Goal: Task Accomplishment & Management: Manage account settings

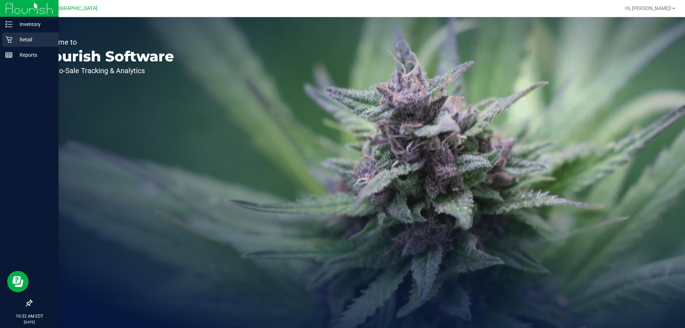
click at [42, 40] on p "Retail" at bounding box center [33, 39] width 43 height 9
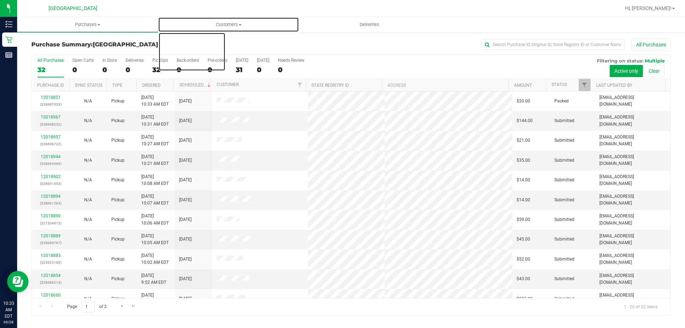
drag, startPoint x: 250, startPoint y: 59, endPoint x: 253, endPoint y: 69, distance: 10.6
drag, startPoint x: 253, startPoint y: 69, endPoint x: 378, endPoint y: 49, distance: 127.2
click at [379, 50] on div "All Purchases" at bounding box center [457, 45] width 426 height 12
drag, startPoint x: 374, startPoint y: 45, endPoint x: 319, endPoint y: 36, distance: 55.0
click at [319, 36] on div "Purchase Summary: Palm Coast WC All Purchases All Purchases 32 Open Carts 0 In …" at bounding box center [351, 176] width 668 height 291
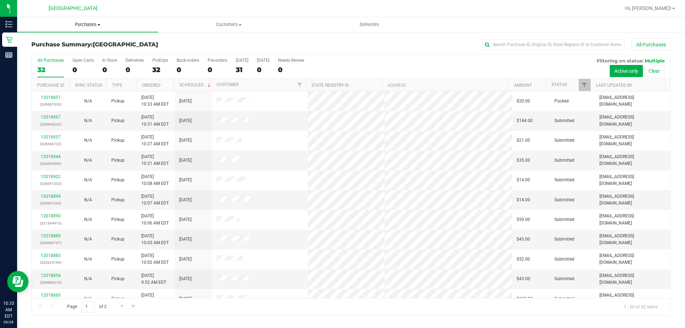
click at [71, 24] on span "Purchases" at bounding box center [87, 24] width 141 height 6
click at [69, 50] on li "Fulfillment" at bounding box center [87, 51] width 141 height 9
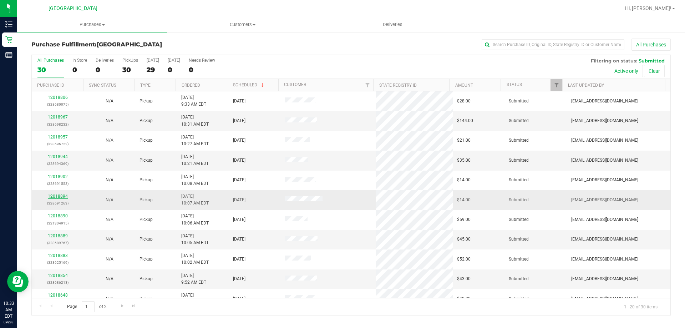
click at [55, 198] on link "12018894" at bounding box center [58, 196] width 20 height 5
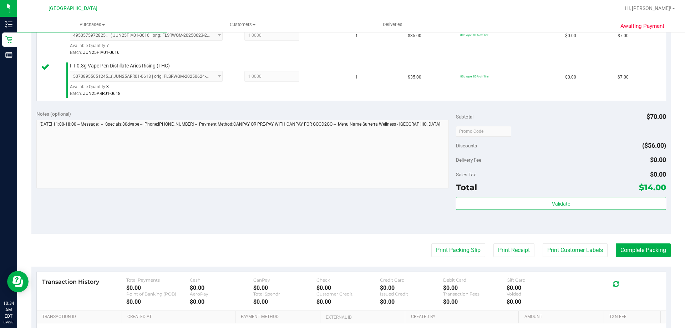
scroll to position [285, 0]
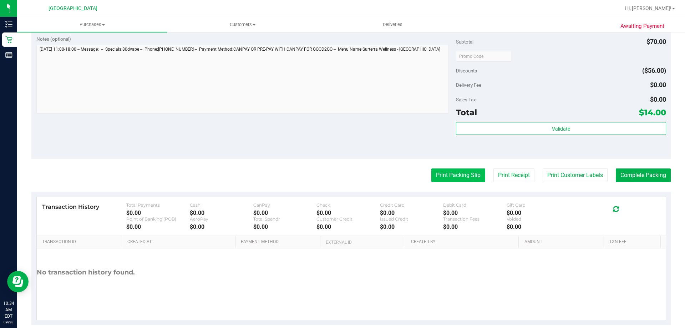
click at [465, 175] on button "Print Packing Slip" at bounding box center [458, 175] width 54 height 14
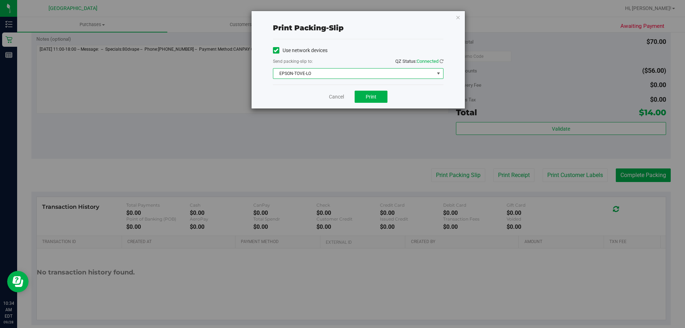
click at [364, 74] on span "EPSON-TOVE-LO" at bounding box center [353, 74] width 161 height 10
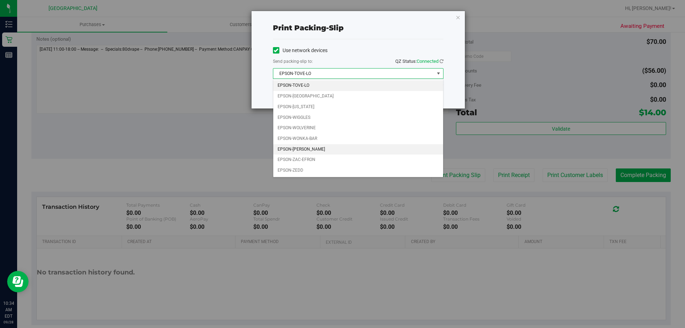
click at [310, 148] on li "EPSON-[PERSON_NAME]" at bounding box center [358, 149] width 170 height 11
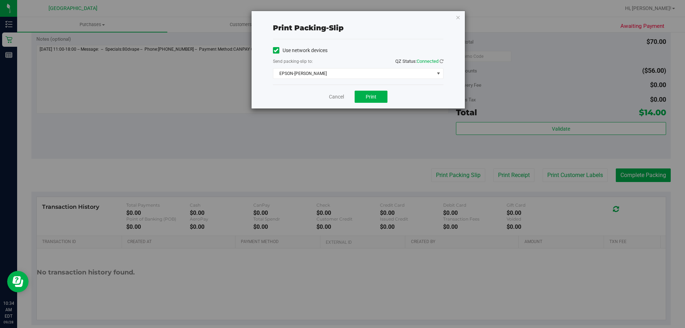
click at [380, 89] on div "Cancel Print" at bounding box center [358, 97] width 171 height 24
click at [380, 96] on button "Print" at bounding box center [371, 97] width 33 height 12
click at [335, 98] on link "Cancel" at bounding box center [336, 96] width 15 height 7
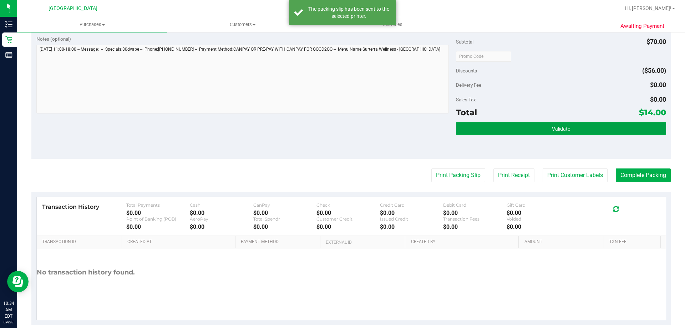
click at [543, 122] on button "Validate" at bounding box center [561, 128] width 210 height 13
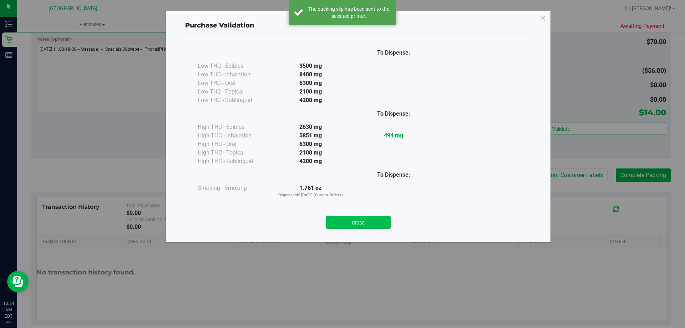
click at [375, 217] on button "Close" at bounding box center [358, 222] width 65 height 13
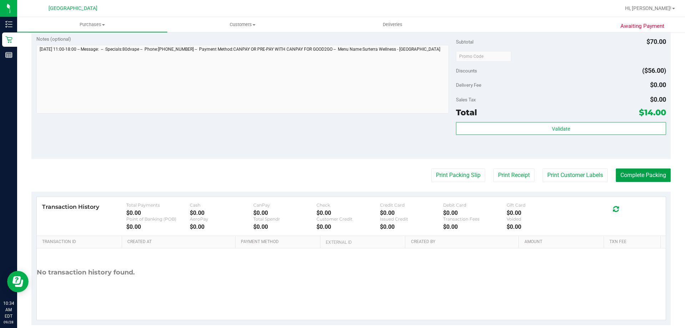
click at [646, 178] on button "Complete Packing" at bounding box center [643, 175] width 55 height 14
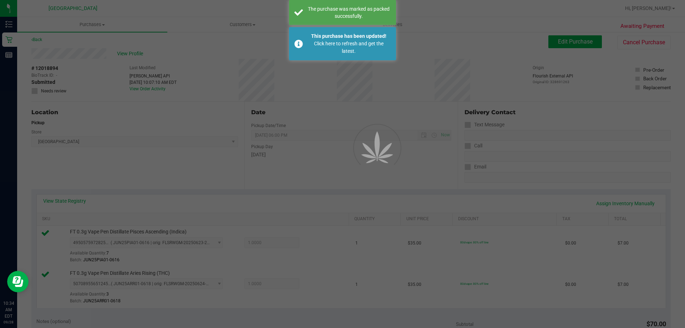
scroll to position [0, 0]
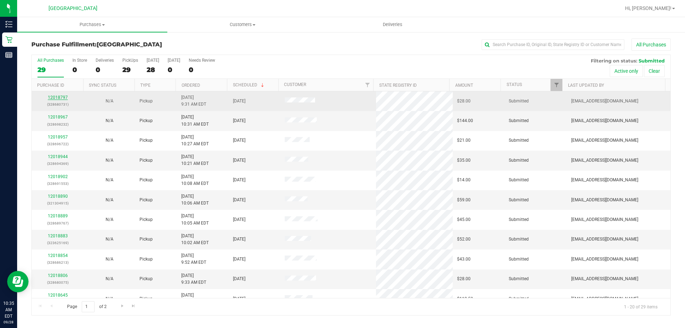
click at [61, 97] on link "12018797" at bounding box center [58, 97] width 20 height 5
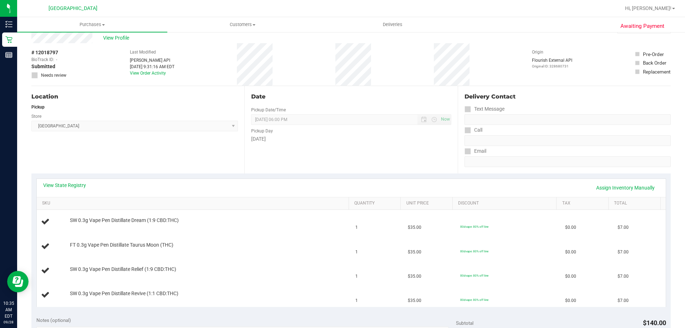
scroll to position [71, 0]
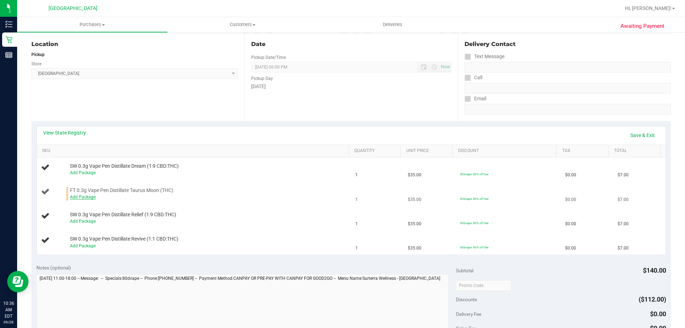
click at [84, 198] on link "Add Package" at bounding box center [83, 196] width 26 height 5
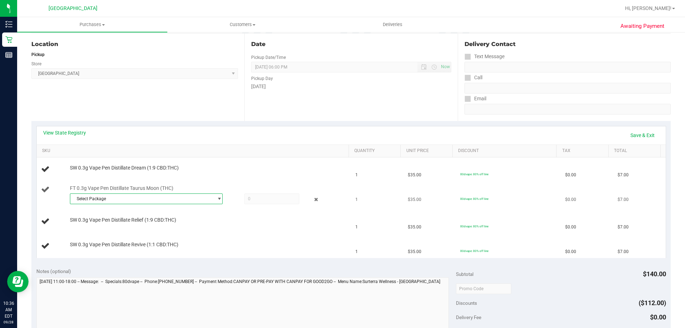
click at [204, 199] on span "Select Package" at bounding box center [141, 199] width 143 height 10
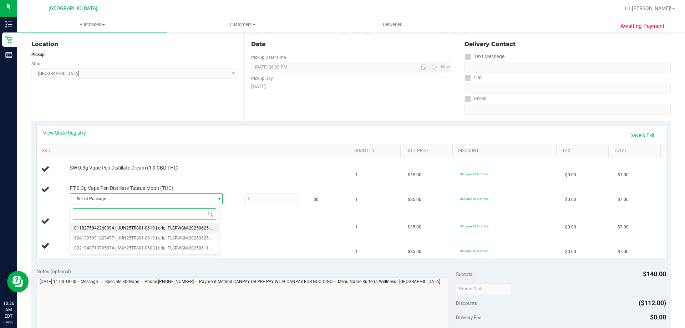
click at [154, 228] on span "( JUN25TRS01-0619 | orig: FLSRWGM-20250625-996 )" at bounding box center [167, 228] width 105 height 5
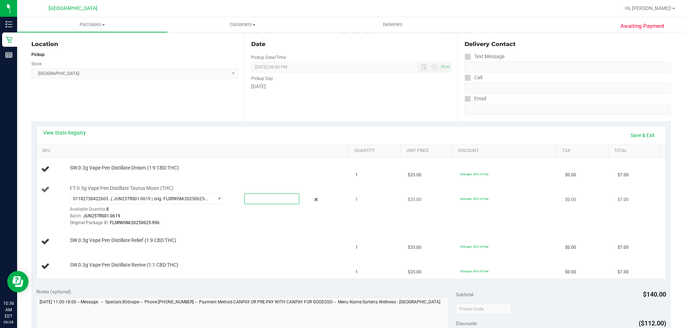
click at [258, 199] on span at bounding box center [271, 198] width 55 height 11
type input "1"
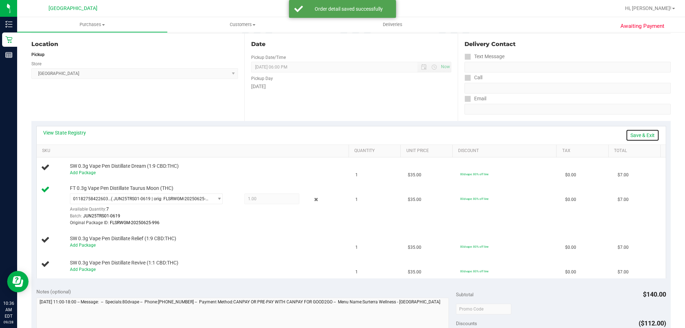
click at [638, 136] on link "Save & Exit" at bounding box center [643, 135] width 34 height 12
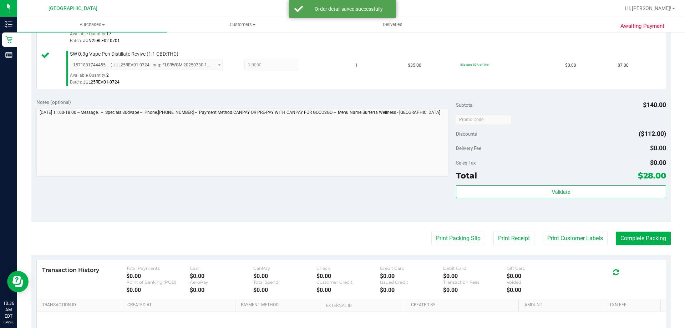
scroll to position [321, 0]
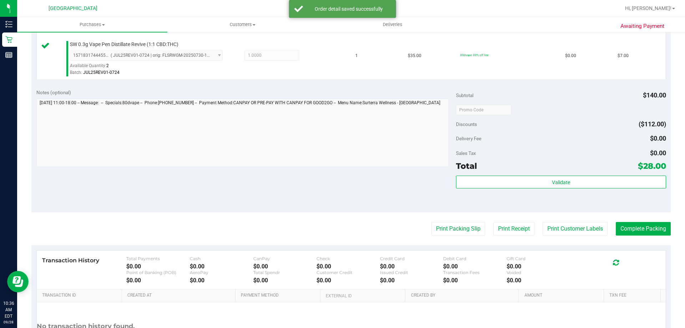
click at [464, 221] on purchase-details "Back Edit Purchase Cancel Purchase View Profile # 12018797 BioTrack ID: - Submi…" at bounding box center [350, 47] width 639 height 661
click at [463, 227] on button "Print Packing Slip" at bounding box center [458, 229] width 54 height 14
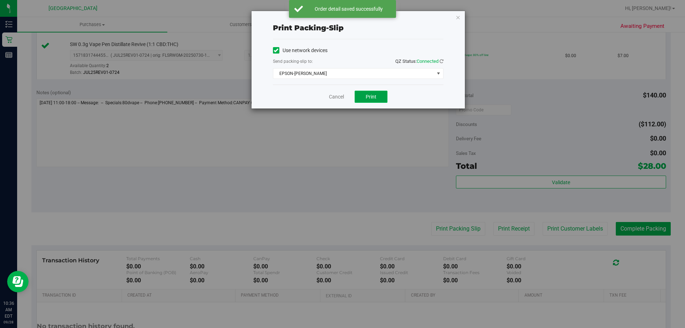
click at [372, 91] on button "Print" at bounding box center [371, 97] width 33 height 12
click at [337, 96] on link "Cancel" at bounding box center [336, 96] width 15 height 7
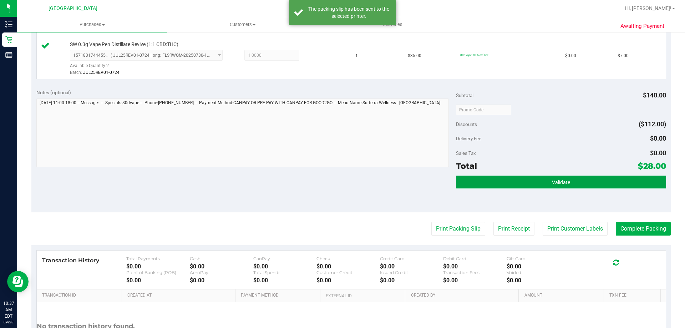
click at [567, 178] on button "Validate" at bounding box center [561, 182] width 210 height 13
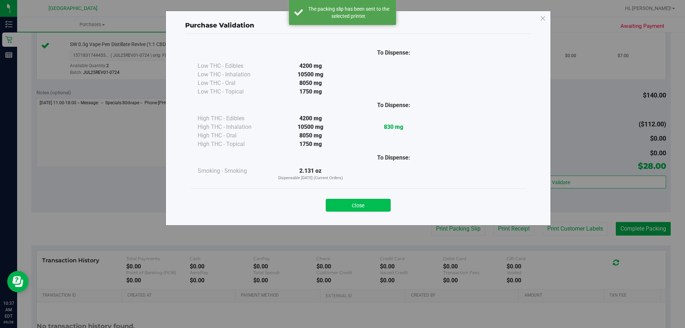
click at [365, 209] on button "Close" at bounding box center [358, 205] width 65 height 13
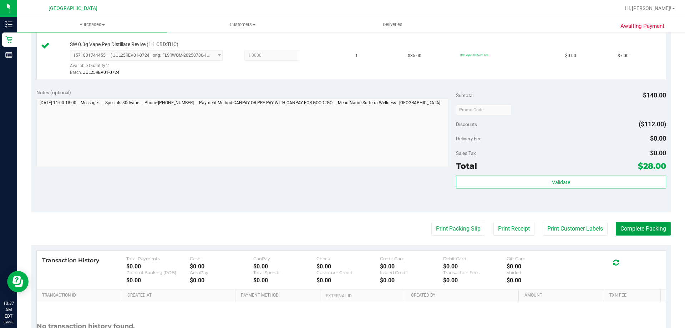
click at [643, 229] on button "Complete Packing" at bounding box center [643, 229] width 55 height 14
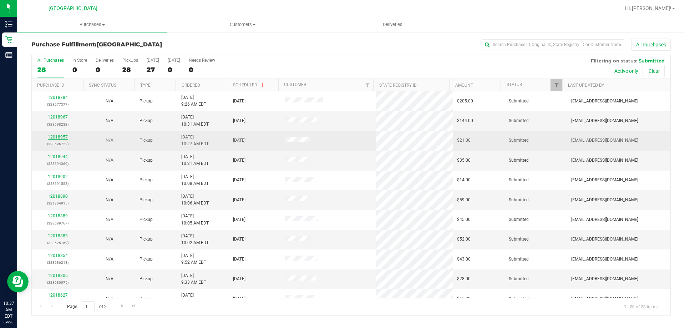
click at [60, 139] on link "12018957" at bounding box center [58, 137] width 20 height 5
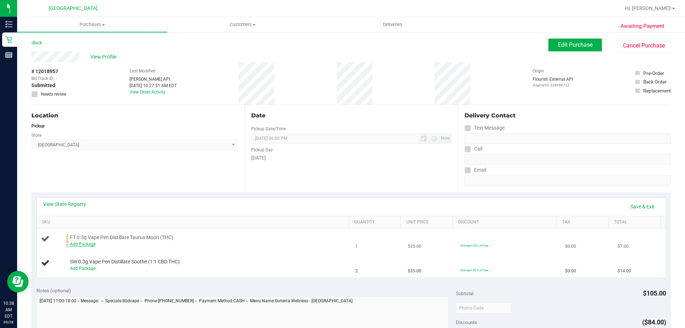
click at [83, 246] on link "Add Package" at bounding box center [83, 244] width 26 height 5
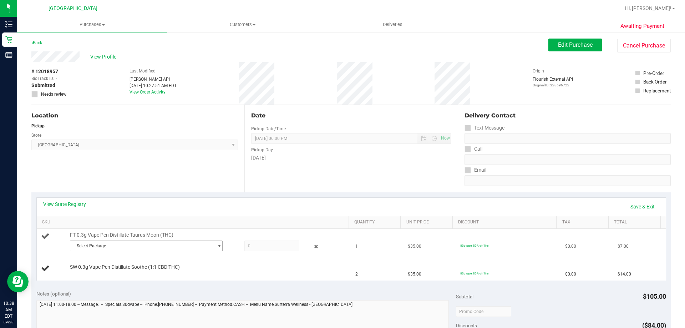
click at [174, 245] on span "Select Package" at bounding box center [141, 246] width 143 height 10
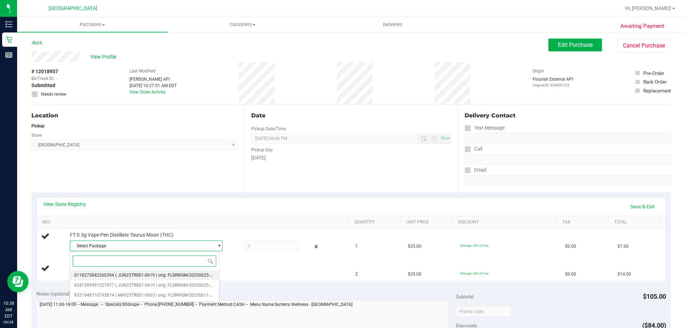
click at [171, 275] on span "( JUN25TRS01-0619 | orig: FLSRWGM-20250625-996 )" at bounding box center [167, 275] width 105 height 5
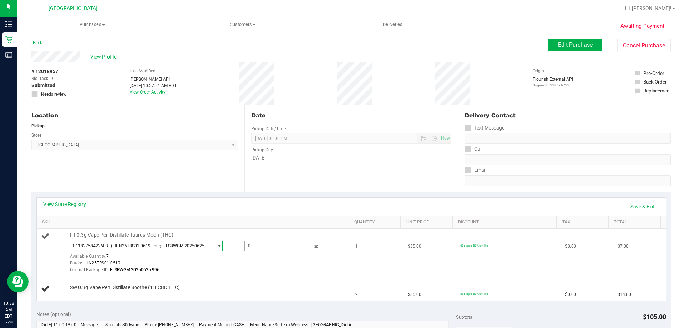
click at [281, 243] on span at bounding box center [271, 245] width 55 height 11
type input "1"
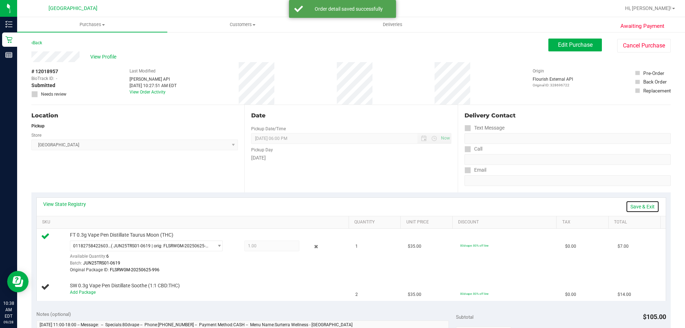
click at [641, 210] on link "Save & Exit" at bounding box center [643, 207] width 34 height 12
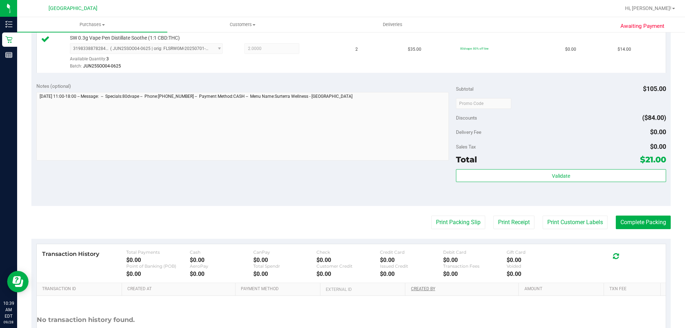
scroll to position [304, 0]
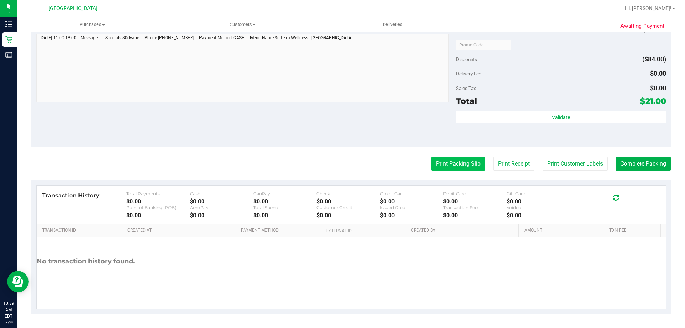
click at [460, 162] on button "Print Packing Slip" at bounding box center [458, 164] width 54 height 14
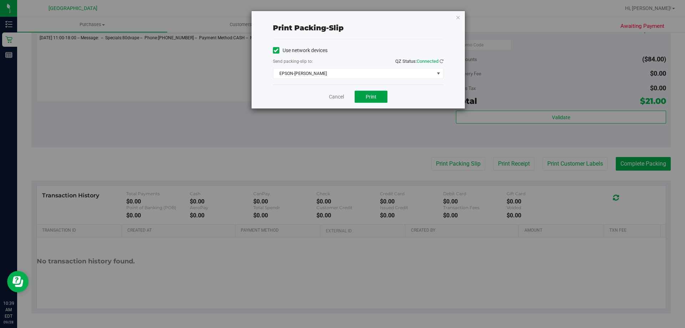
click at [372, 92] on button "Print" at bounding box center [371, 97] width 33 height 12
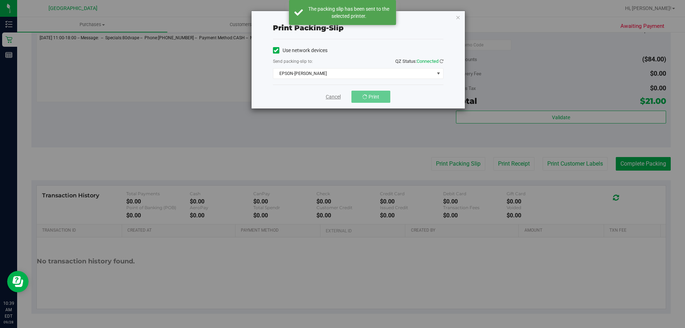
click at [338, 100] on link "Cancel" at bounding box center [333, 96] width 15 height 7
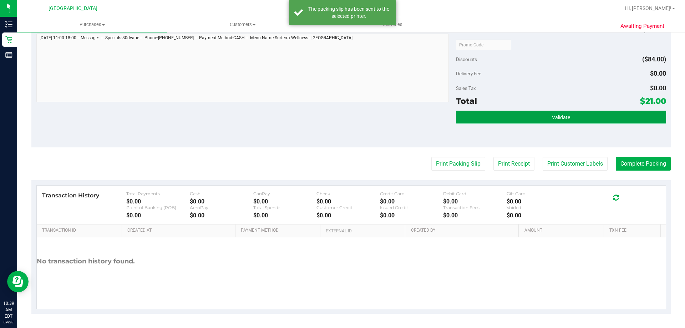
click at [586, 118] on button "Validate" at bounding box center [561, 117] width 210 height 13
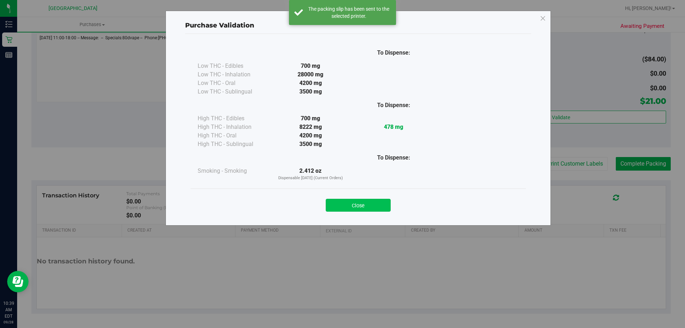
click at [358, 206] on button "Close" at bounding box center [358, 205] width 65 height 13
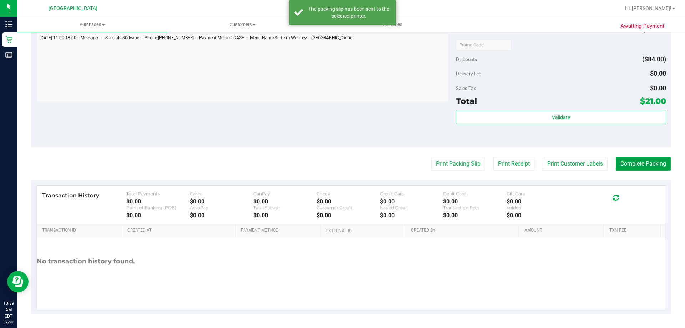
click at [636, 160] on button "Complete Packing" at bounding box center [643, 164] width 55 height 14
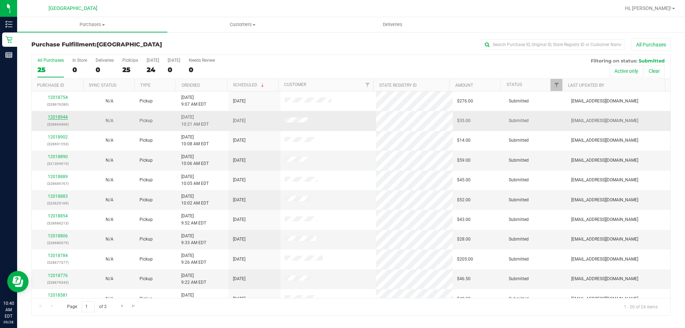
click at [64, 115] on link "12018944" at bounding box center [58, 117] width 20 height 5
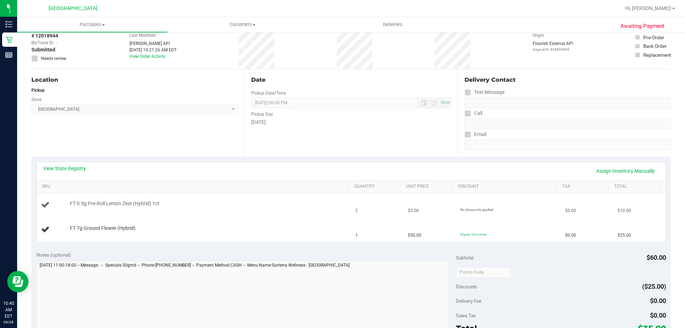
scroll to position [71, 0]
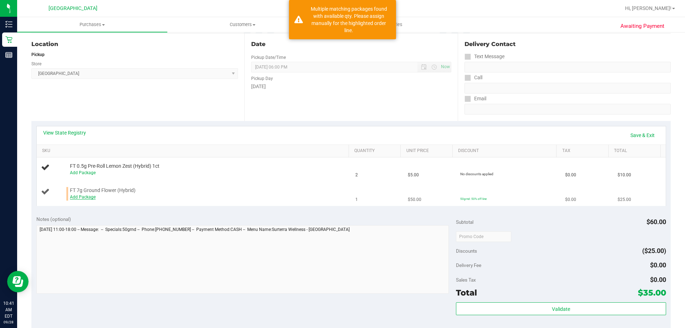
click at [72, 198] on link "Add Package" at bounding box center [83, 196] width 26 height 5
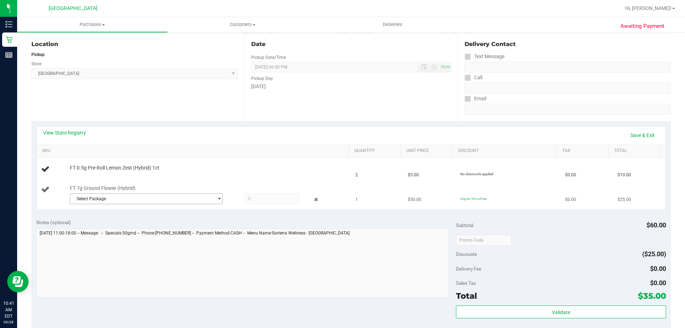
click at [126, 198] on span "Select Package" at bounding box center [141, 199] width 143 height 10
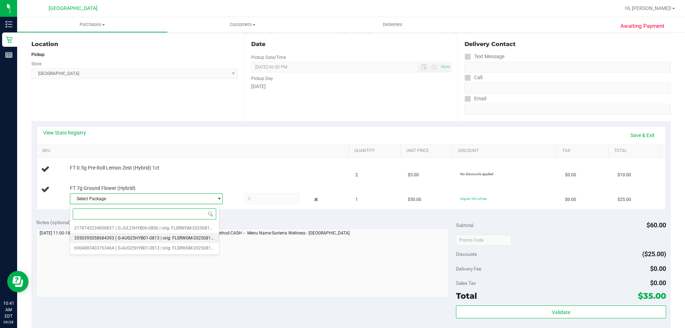
click at [160, 237] on span "( G-AUG25HYB01-0813 | orig: FLSRWGM-20250819-590 )" at bounding box center [169, 237] width 109 height 5
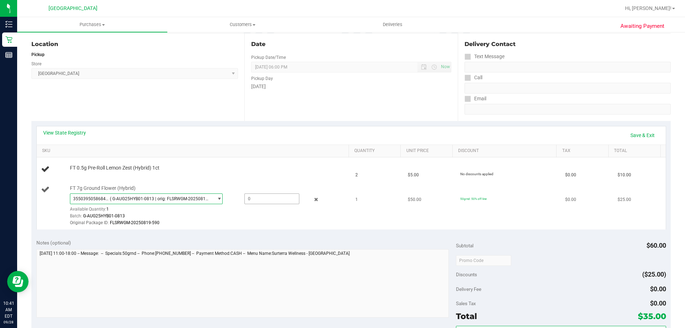
click at [265, 200] on span at bounding box center [271, 198] width 55 height 11
type input "1"
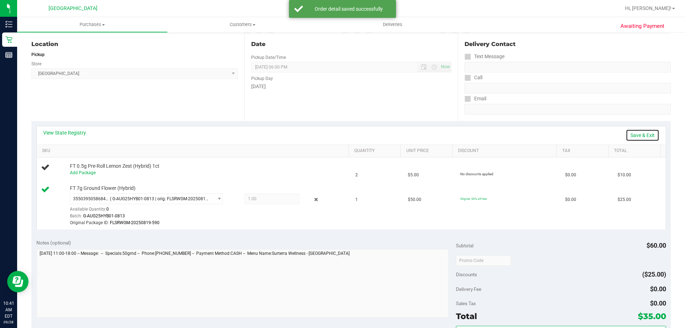
click at [639, 137] on link "Save & Exit" at bounding box center [643, 135] width 34 height 12
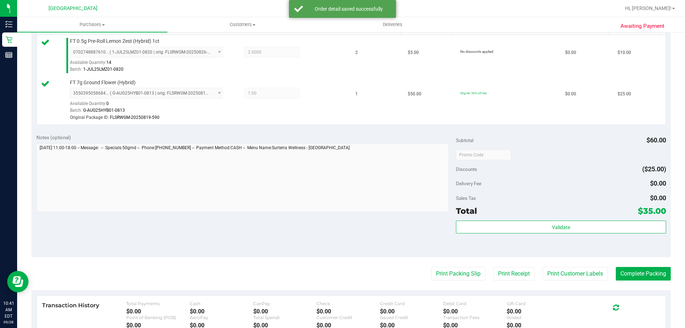
scroll to position [304, 0]
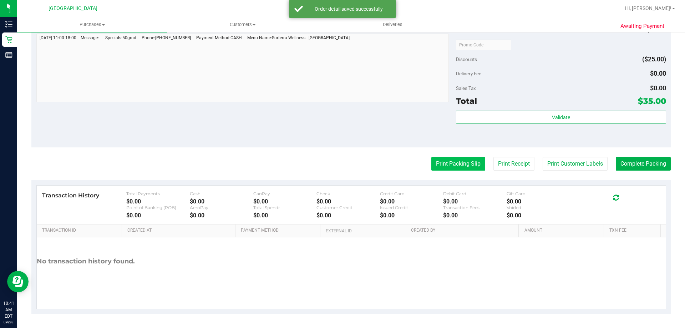
click at [457, 162] on button "Print Packing Slip" at bounding box center [458, 164] width 54 height 14
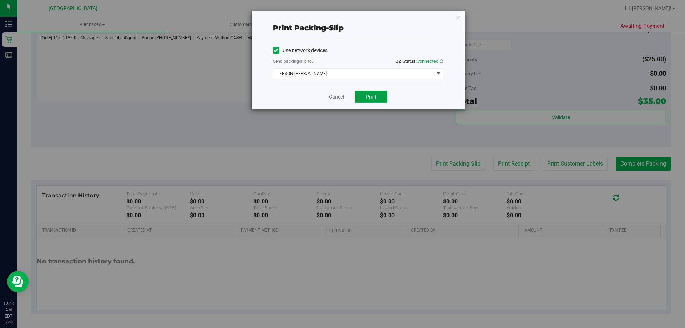
click at [373, 92] on button "Print" at bounding box center [371, 97] width 33 height 12
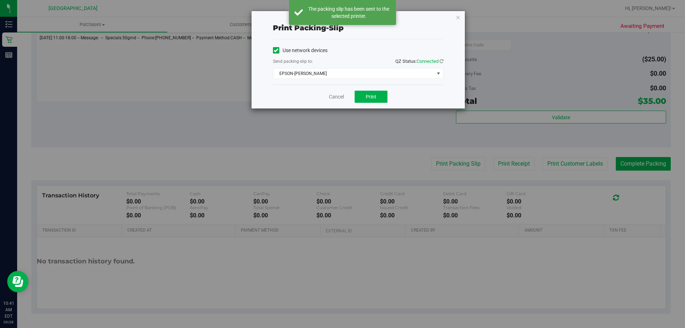
click at [326, 95] on div "Cancel Print" at bounding box center [358, 97] width 171 height 24
click at [336, 95] on link "Cancel" at bounding box center [336, 96] width 15 height 7
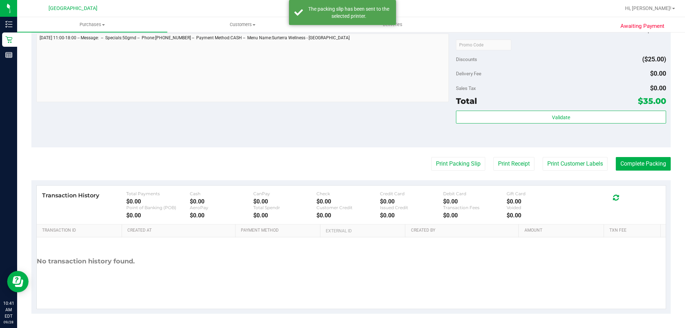
click at [559, 124] on div "Validate" at bounding box center [561, 127] width 210 height 32
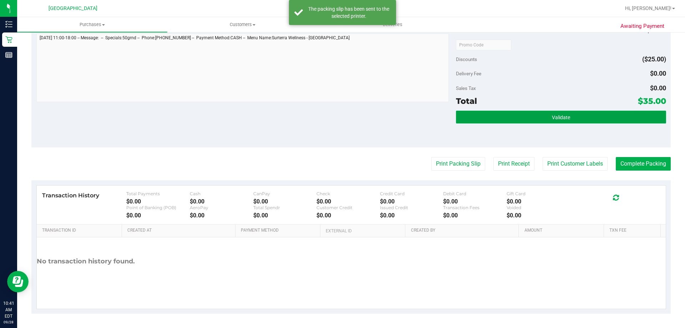
click at [566, 120] on button "Validate" at bounding box center [561, 117] width 210 height 13
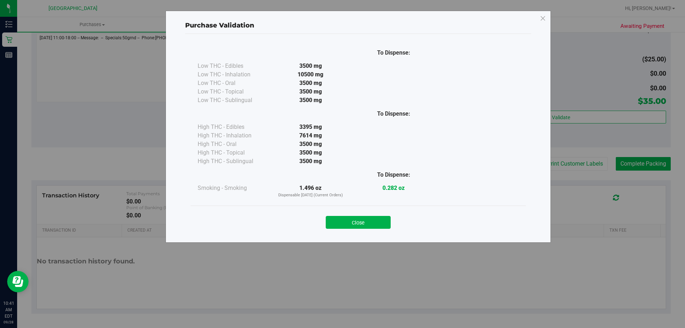
drag, startPoint x: 382, startPoint y: 227, endPoint x: 413, endPoint y: 221, distance: 31.6
click at [382, 227] on button "Close" at bounding box center [358, 222] width 65 height 13
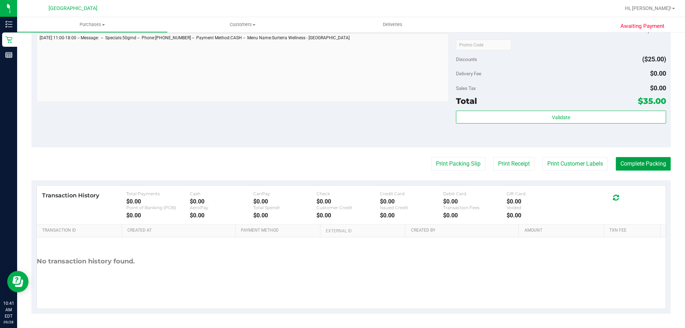
click at [631, 164] on button "Complete Packing" at bounding box center [643, 164] width 55 height 14
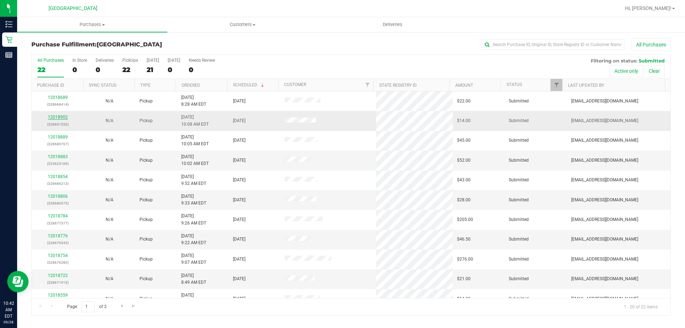
click at [66, 116] on link "12018902" at bounding box center [58, 117] width 20 height 5
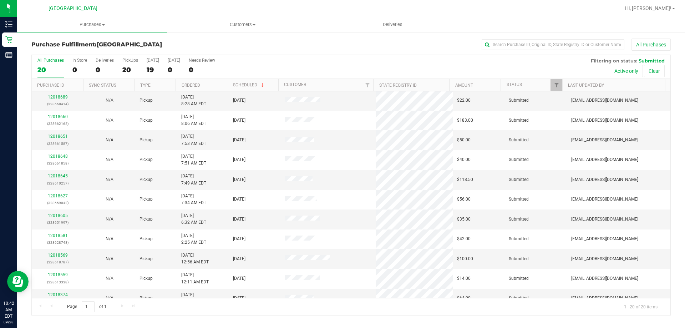
scroll to position [188, 0]
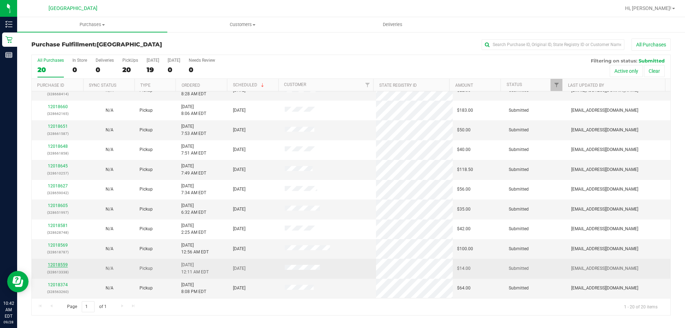
click at [65, 265] on link "12018559" at bounding box center [58, 264] width 20 height 5
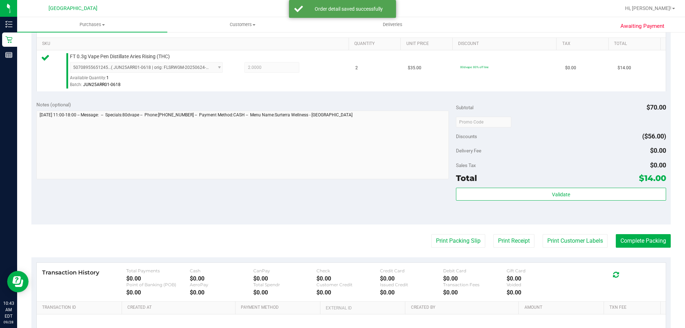
scroll to position [250, 0]
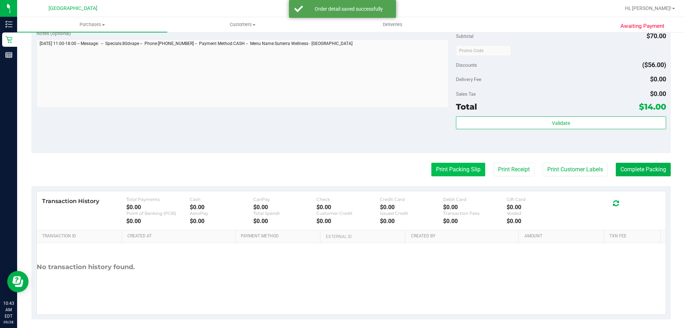
click at [456, 173] on button "Print Packing Slip" at bounding box center [458, 170] width 54 height 14
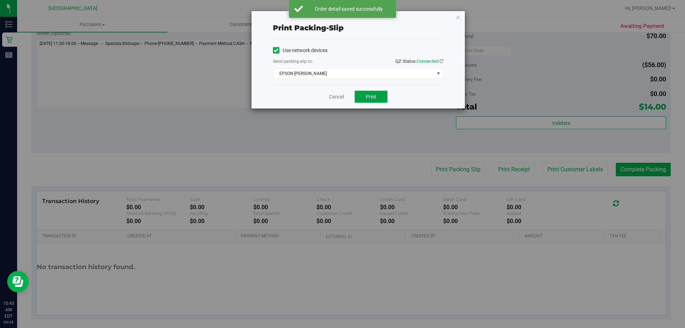
click at [373, 91] on button "Print" at bounding box center [371, 97] width 33 height 12
click at [331, 98] on link "Cancel" at bounding box center [336, 96] width 15 height 7
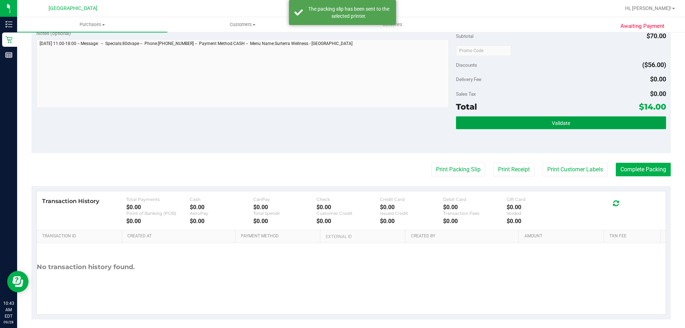
click at [592, 124] on button "Validate" at bounding box center [561, 122] width 210 height 13
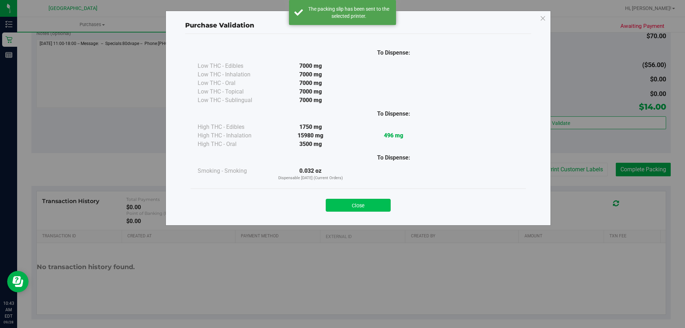
click at [373, 210] on button "Close" at bounding box center [358, 205] width 65 height 13
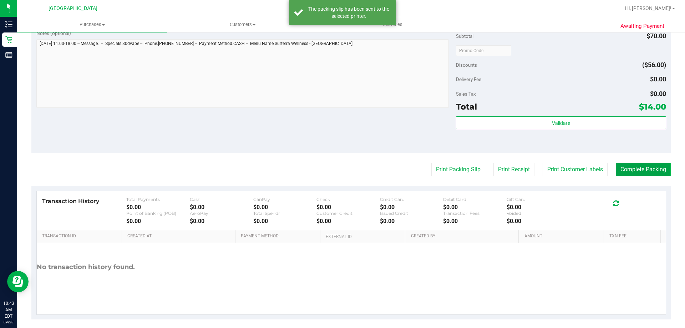
click at [645, 170] on button "Complete Packing" at bounding box center [643, 170] width 55 height 14
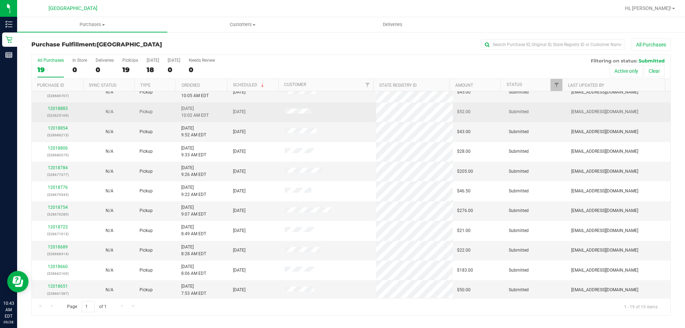
scroll to position [71, 0]
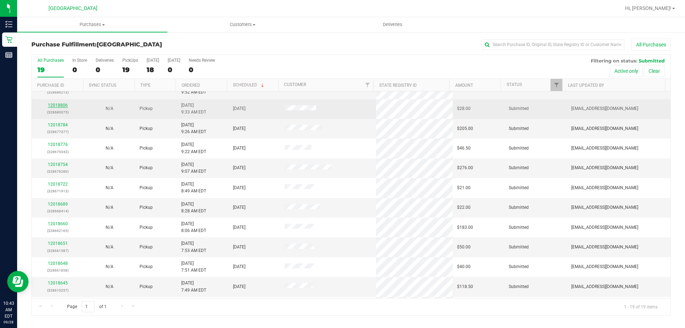
click at [60, 105] on link "12018806" at bounding box center [58, 105] width 20 height 5
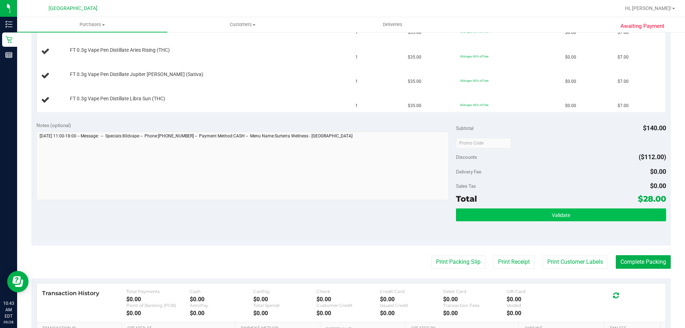
scroll to position [214, 0]
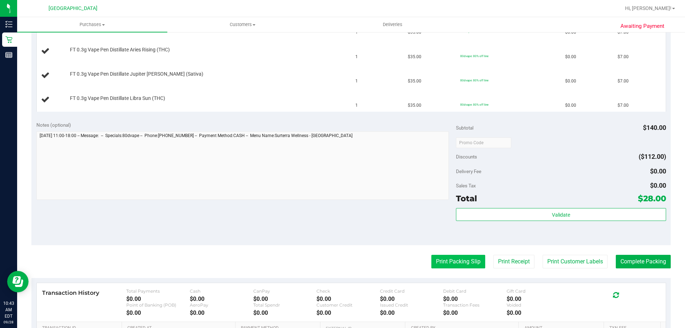
click at [452, 262] on button "Print Packing Slip" at bounding box center [458, 262] width 54 height 14
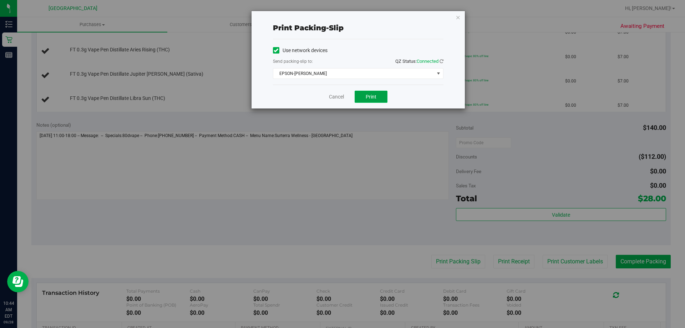
click at [368, 96] on span "Print" at bounding box center [371, 97] width 11 height 6
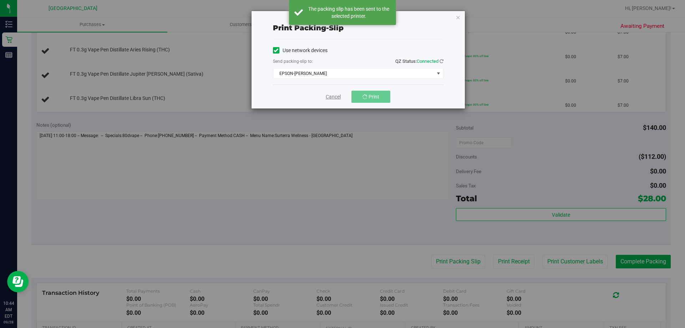
click at [329, 94] on link "Cancel" at bounding box center [333, 96] width 15 height 7
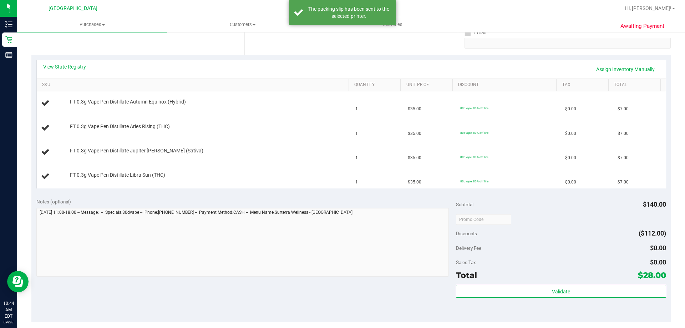
scroll to position [178, 0]
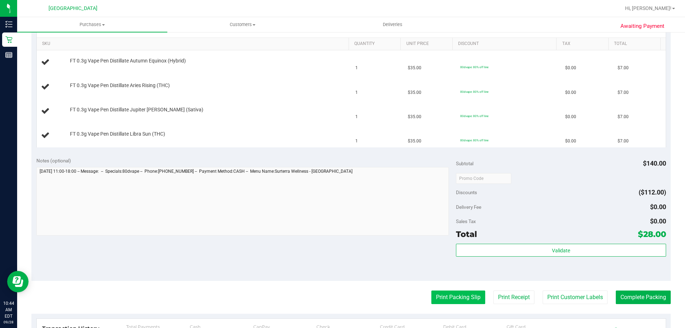
click at [463, 297] on button "Print Packing Slip" at bounding box center [458, 297] width 54 height 14
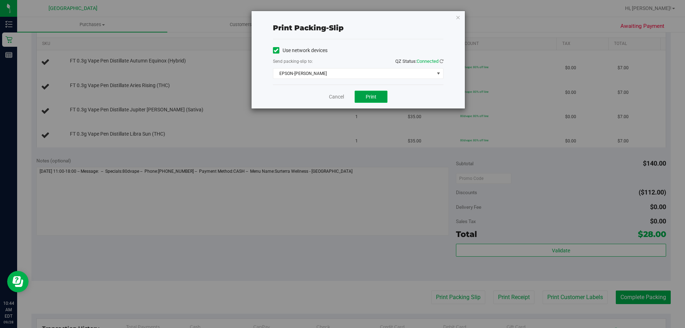
click at [374, 95] on span "Print" at bounding box center [371, 97] width 11 height 6
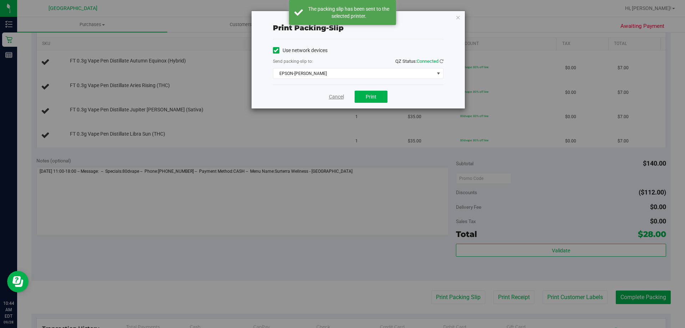
click at [336, 95] on link "Cancel" at bounding box center [336, 96] width 15 height 7
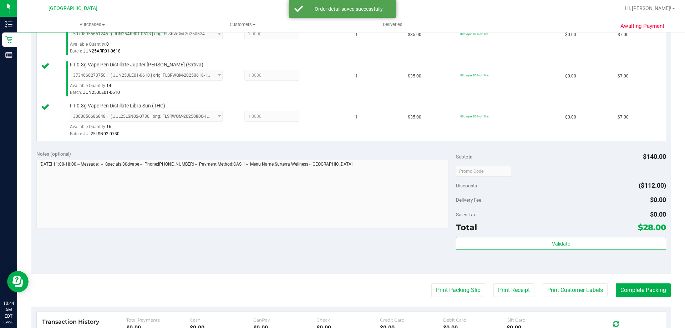
scroll to position [285, 0]
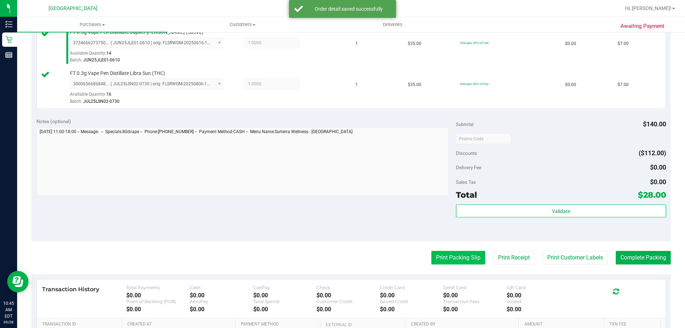
click at [447, 258] on button "Print Packing Slip" at bounding box center [458, 258] width 54 height 14
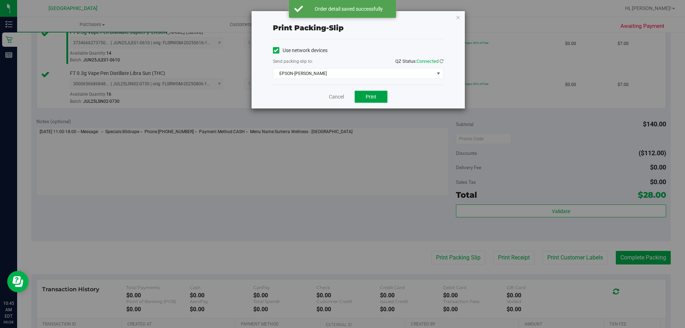
click at [371, 94] on span "Print" at bounding box center [371, 97] width 11 height 6
click at [333, 94] on link "Cancel" at bounding box center [333, 96] width 15 height 7
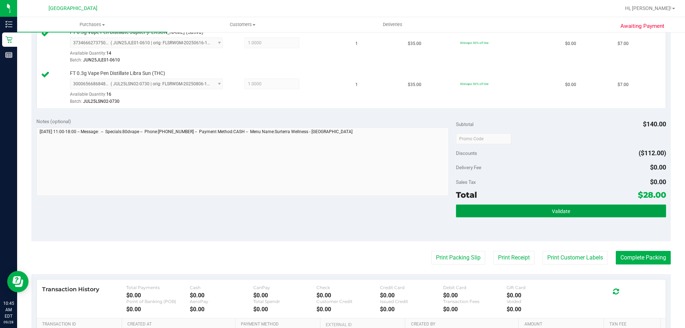
click at [602, 210] on button "Validate" at bounding box center [561, 210] width 210 height 13
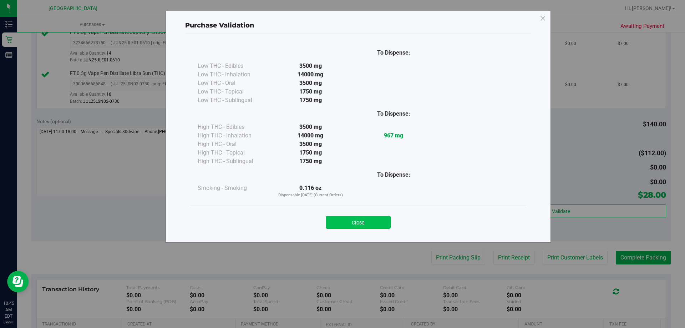
click at [373, 217] on button "Close" at bounding box center [358, 222] width 65 height 13
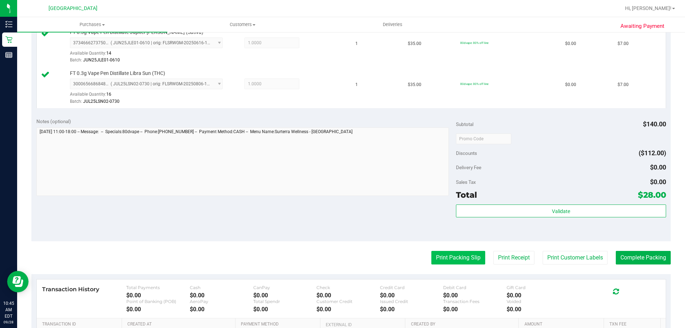
click at [463, 259] on button "Print Packing Slip" at bounding box center [458, 258] width 54 height 14
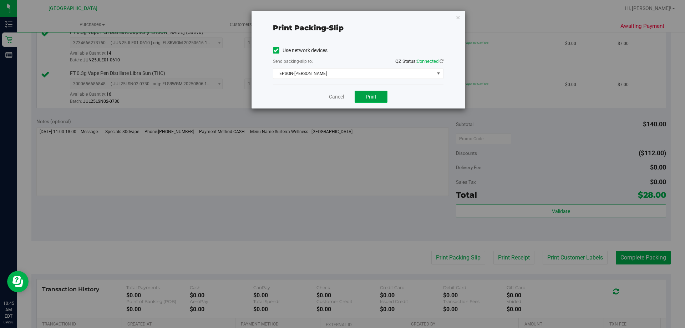
click at [370, 91] on button "Print" at bounding box center [371, 97] width 33 height 12
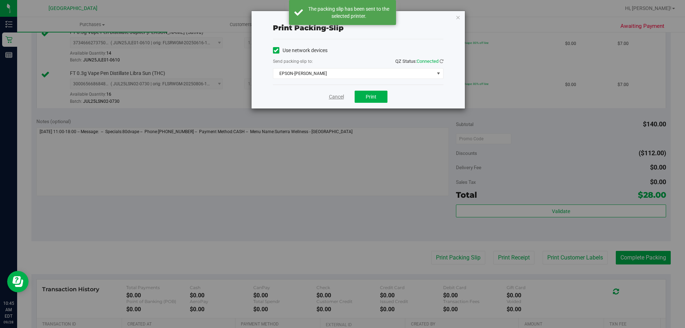
click at [332, 96] on link "Cancel" at bounding box center [336, 96] width 15 height 7
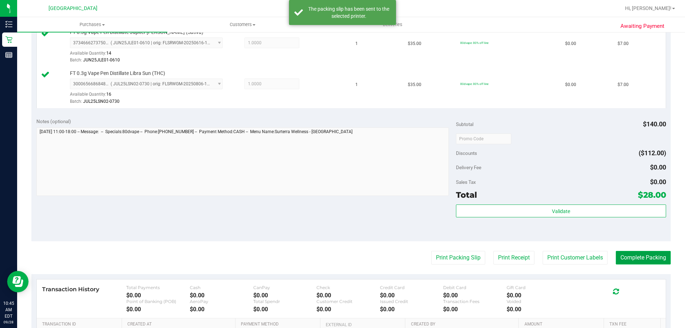
click at [652, 253] on button "Complete Packing" at bounding box center [643, 258] width 55 height 14
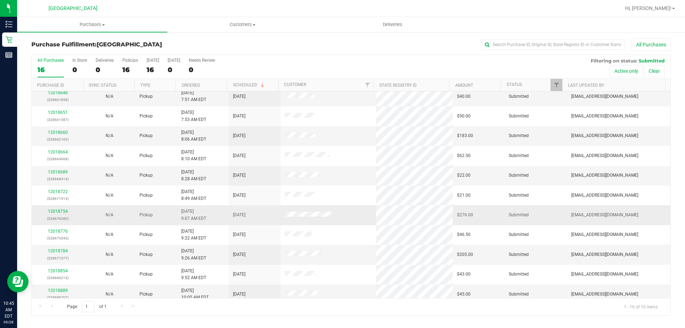
scroll to position [110, 0]
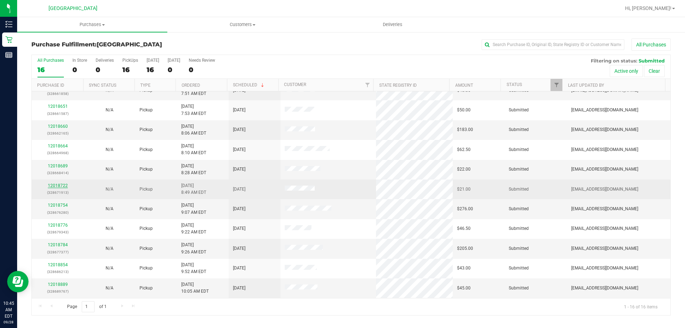
click at [61, 185] on link "12018722" at bounding box center [58, 185] width 20 height 5
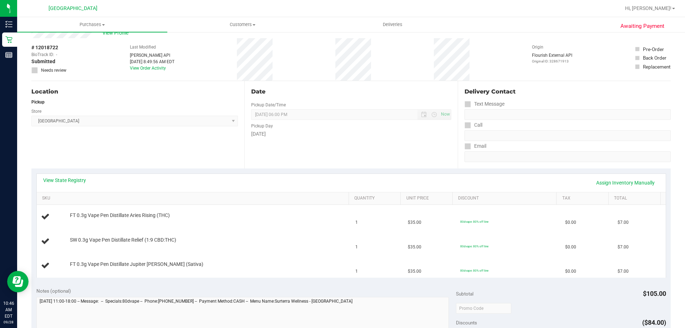
scroll to position [36, 0]
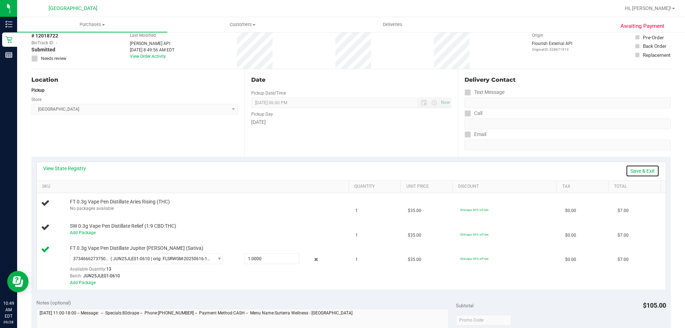
click at [639, 170] on link "Save & Exit" at bounding box center [643, 171] width 34 height 12
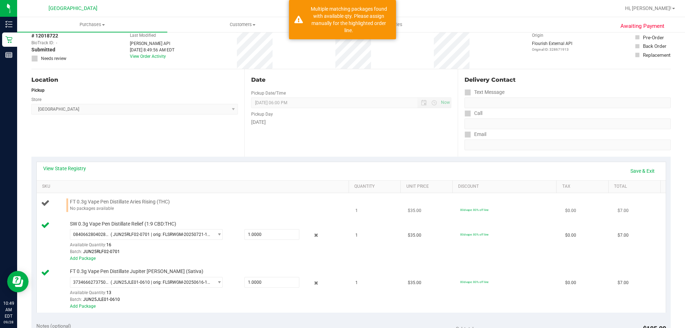
click at [91, 208] on div "No packages available" at bounding box center [207, 208] width 275 height 7
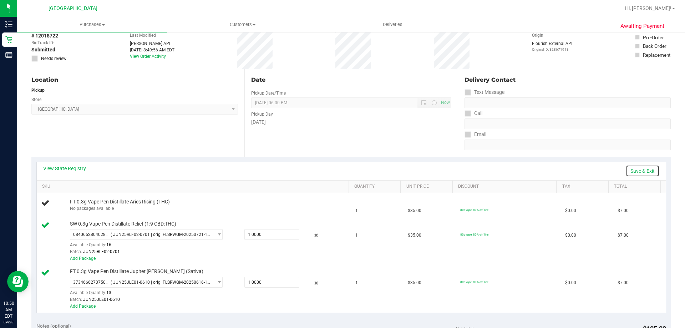
click at [638, 172] on link "Save & Exit" at bounding box center [643, 171] width 34 height 12
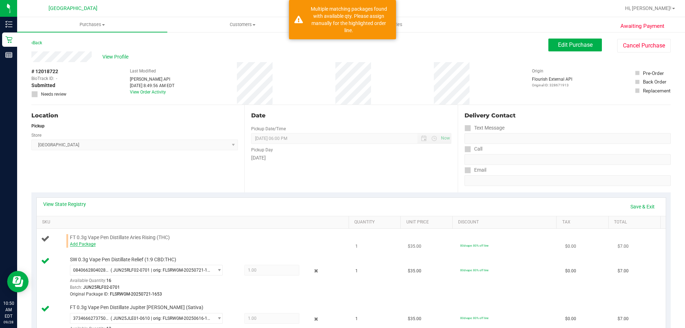
click at [89, 244] on link "Add Package" at bounding box center [83, 244] width 26 height 5
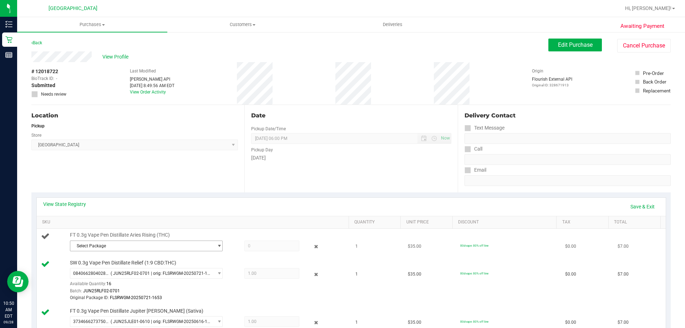
click at [126, 246] on span "Select Package" at bounding box center [141, 246] width 143 height 10
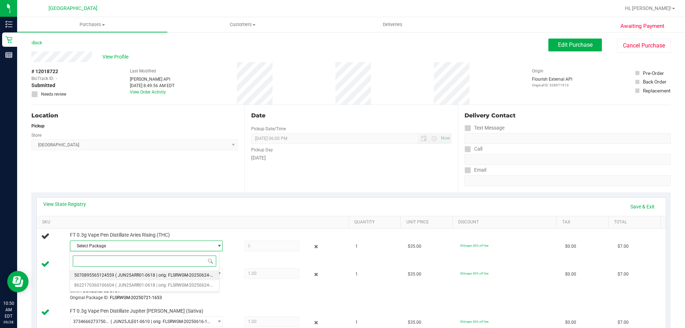
click at [184, 274] on span "( JUN25ARR01-0618 | orig: FLSRWGM-20250624-839 )" at bounding box center [167, 275] width 105 height 5
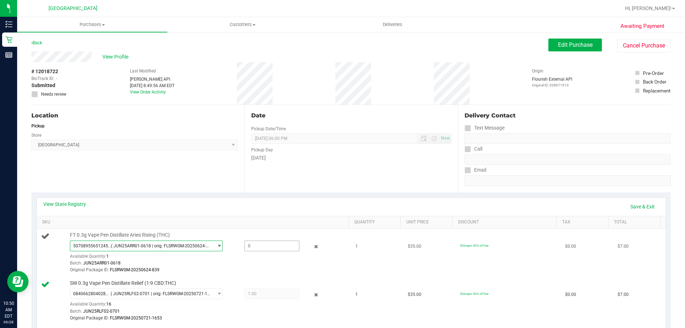
click at [281, 247] on span at bounding box center [271, 245] width 55 height 11
type input "1"
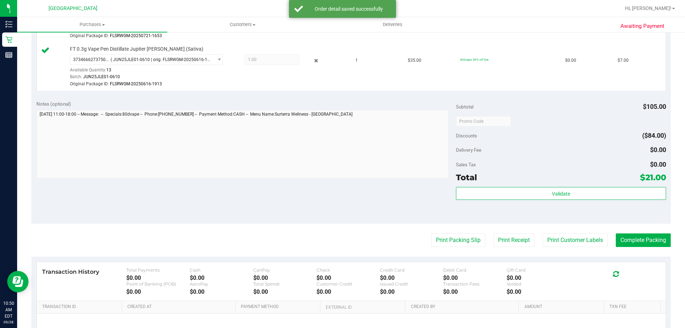
scroll to position [285, 0]
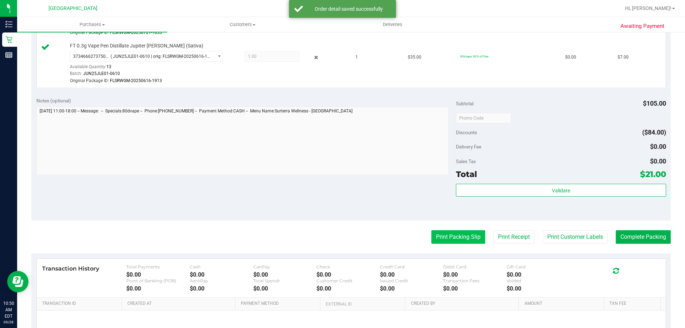
click at [449, 238] on button "Print Packing Slip" at bounding box center [458, 237] width 54 height 14
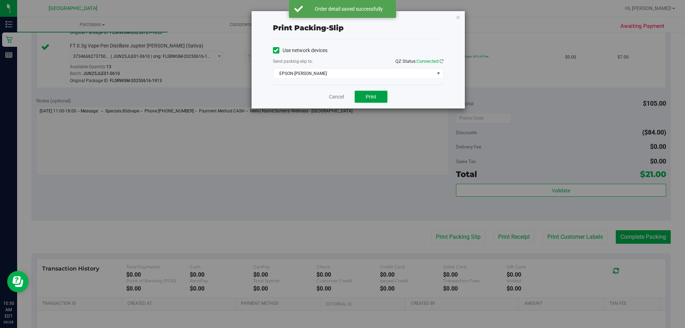
click at [367, 95] on span "Print" at bounding box center [371, 97] width 11 height 6
click at [341, 99] on link "Cancel" at bounding box center [336, 96] width 15 height 7
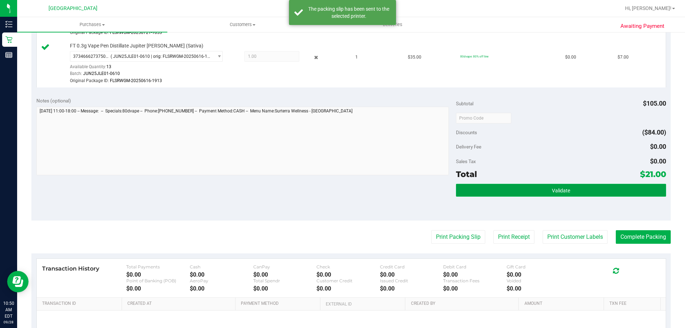
click at [588, 196] on button "Validate" at bounding box center [561, 190] width 210 height 13
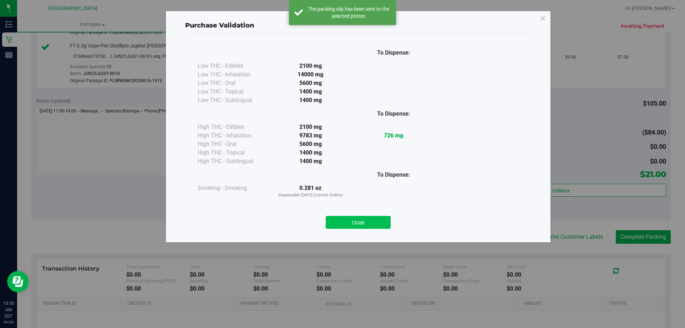
click at [365, 224] on button "Close" at bounding box center [358, 222] width 65 height 13
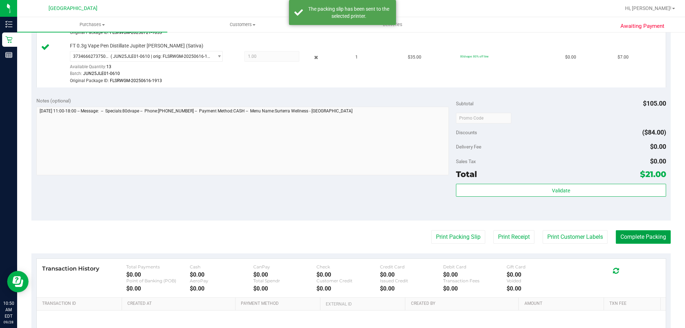
click at [650, 236] on button "Complete Packing" at bounding box center [643, 237] width 55 height 14
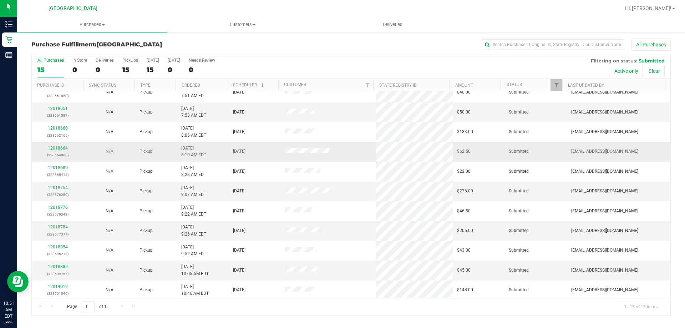
scroll to position [90, 0]
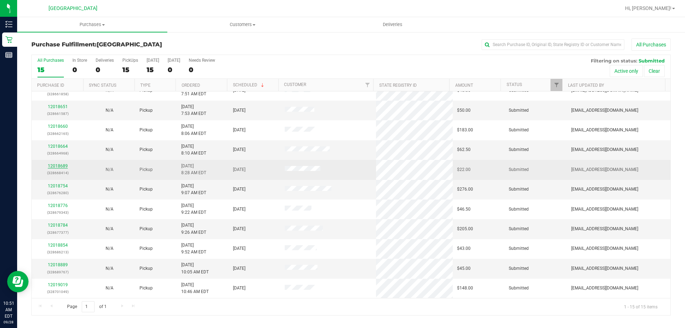
click at [61, 168] on link "12018689" at bounding box center [58, 165] width 20 height 5
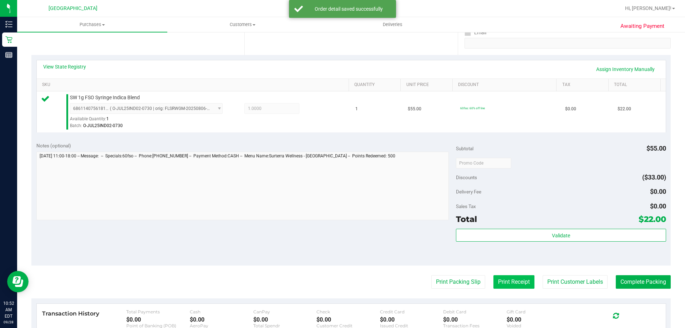
scroll to position [143, 0]
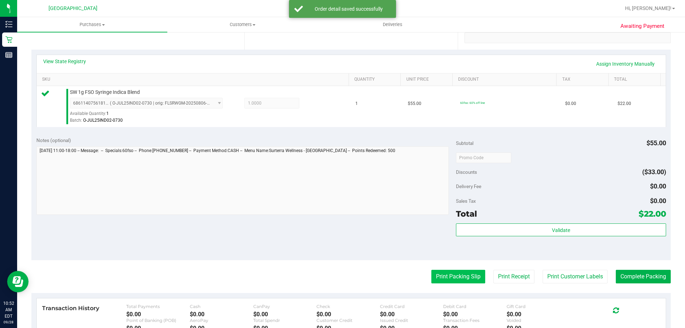
click at [460, 277] on button "Print Packing Slip" at bounding box center [458, 277] width 54 height 14
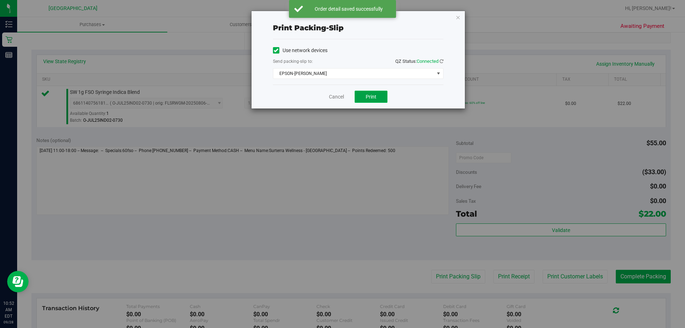
click at [364, 91] on button "Print" at bounding box center [371, 97] width 33 height 12
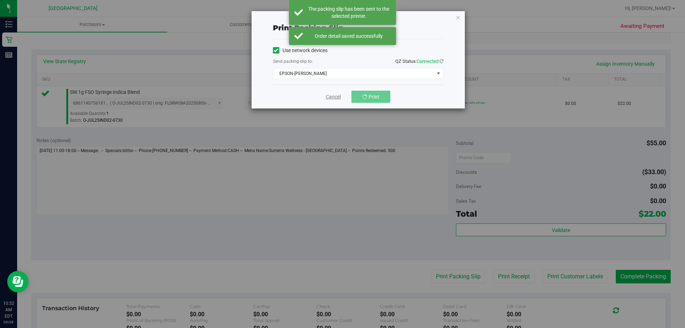
click at [333, 95] on link "Cancel" at bounding box center [333, 96] width 15 height 7
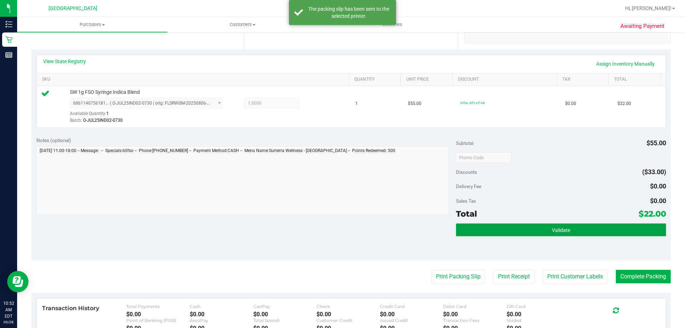
click at [572, 230] on button "Validate" at bounding box center [561, 229] width 210 height 13
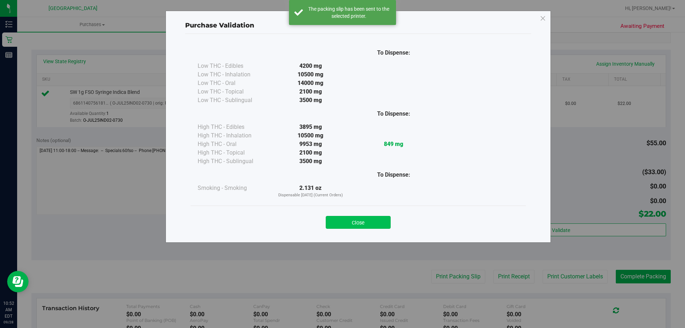
click at [371, 220] on button "Close" at bounding box center [358, 222] width 65 height 13
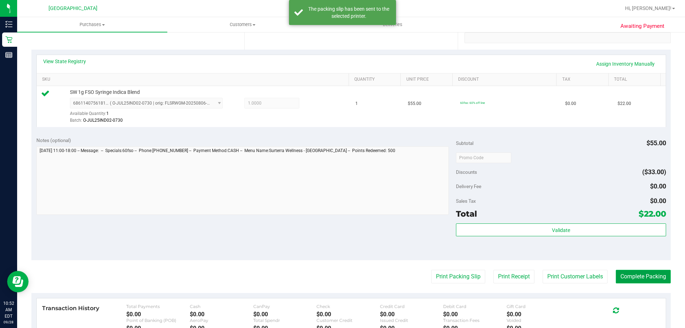
click at [639, 273] on button "Complete Packing" at bounding box center [643, 277] width 55 height 14
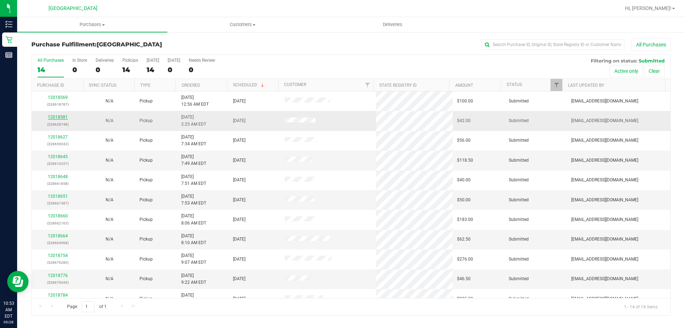
click at [54, 117] on link "12018581" at bounding box center [58, 117] width 20 height 5
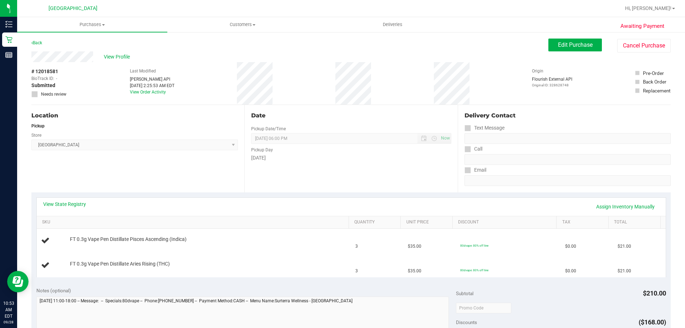
drag, startPoint x: 384, startPoint y: 225, endPoint x: 321, endPoint y: 228, distance: 63.3
click at [321, 228] on th "SKU" at bounding box center [193, 222] width 312 height 13
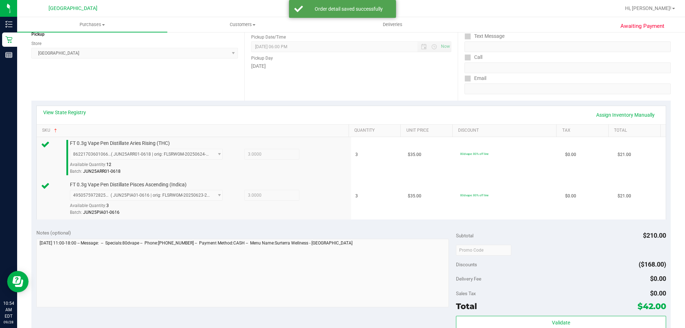
scroll to position [214, 0]
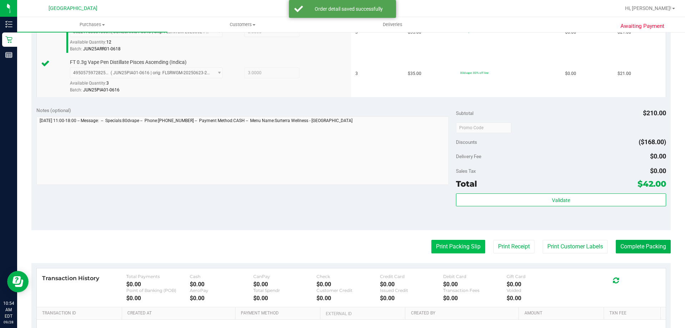
click at [459, 247] on button "Print Packing Slip" at bounding box center [458, 247] width 54 height 14
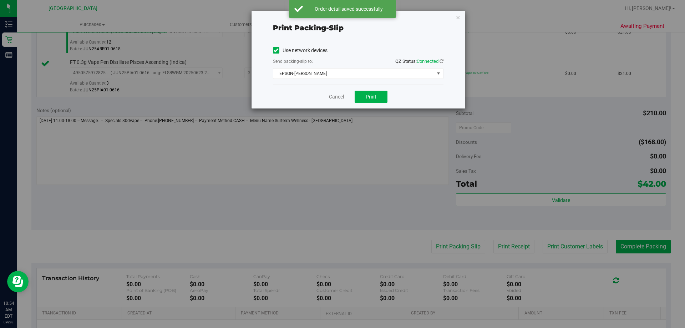
click at [376, 90] on div "Cancel Print" at bounding box center [358, 97] width 171 height 24
click at [375, 92] on button "Print" at bounding box center [371, 97] width 33 height 12
click at [333, 97] on link "Cancel" at bounding box center [336, 96] width 15 height 7
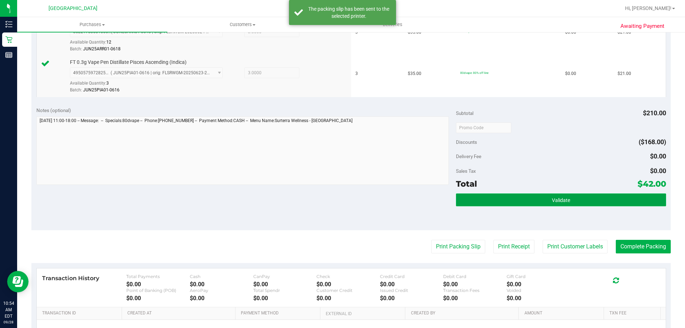
click at [520, 198] on button "Validate" at bounding box center [561, 199] width 210 height 13
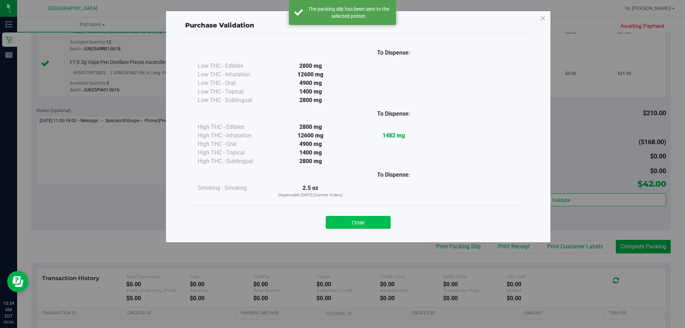
click at [361, 225] on button "Close" at bounding box center [358, 222] width 65 height 13
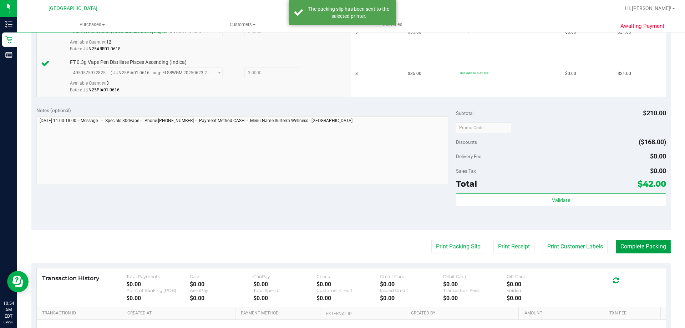
click at [647, 244] on button "Complete Packing" at bounding box center [643, 247] width 55 height 14
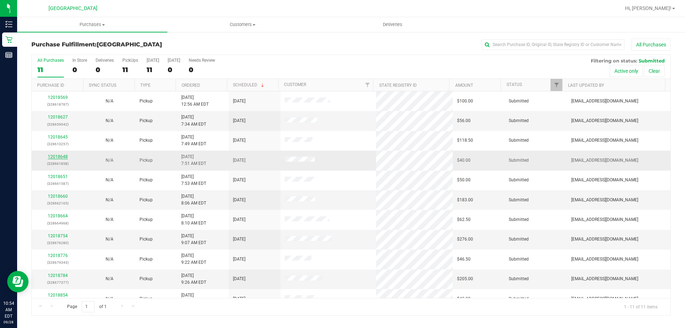
click at [61, 156] on link "12018648" at bounding box center [58, 156] width 20 height 5
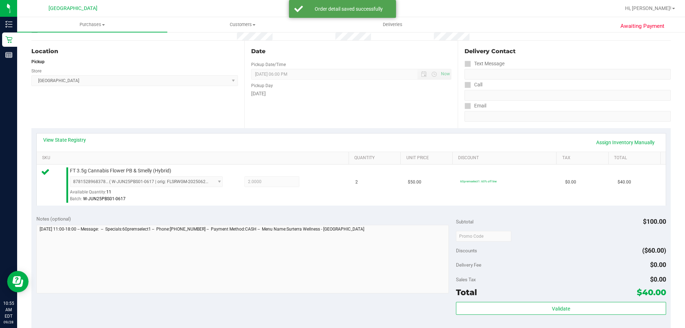
scroll to position [143, 0]
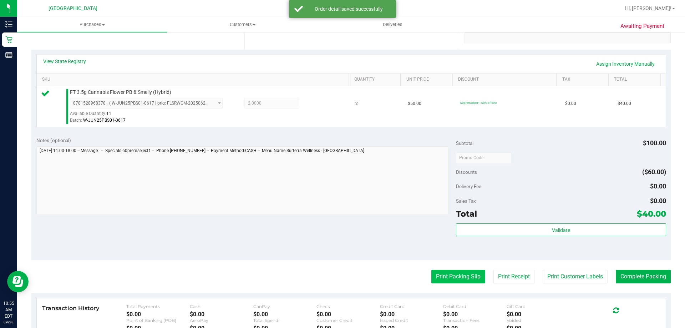
click at [455, 274] on button "Print Packing Slip" at bounding box center [458, 277] width 54 height 14
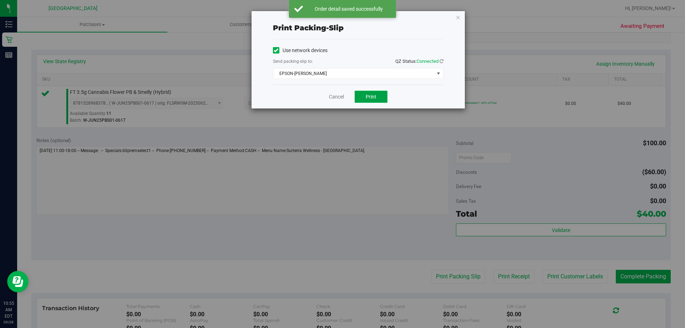
click at [378, 94] on button "Print" at bounding box center [371, 97] width 33 height 12
click at [331, 98] on link "Cancel" at bounding box center [336, 96] width 15 height 7
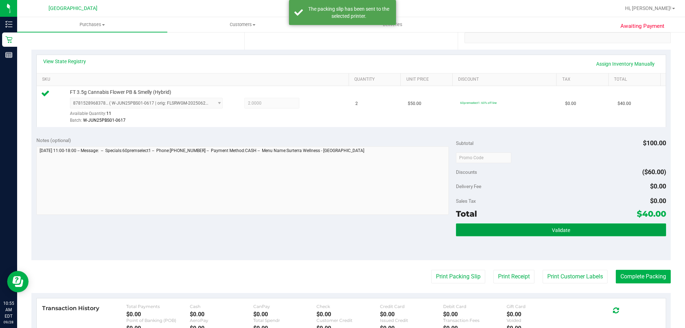
click at [577, 228] on button "Validate" at bounding box center [561, 229] width 210 height 13
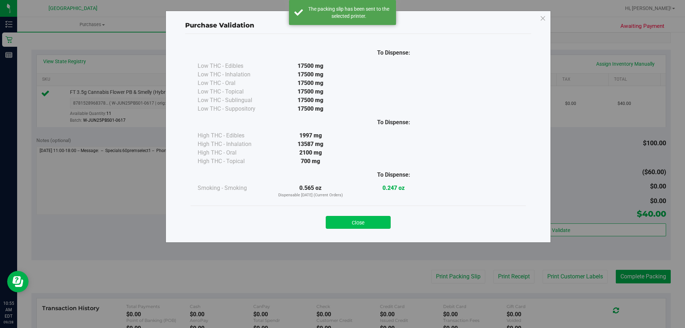
click at [378, 222] on button "Close" at bounding box center [358, 222] width 65 height 13
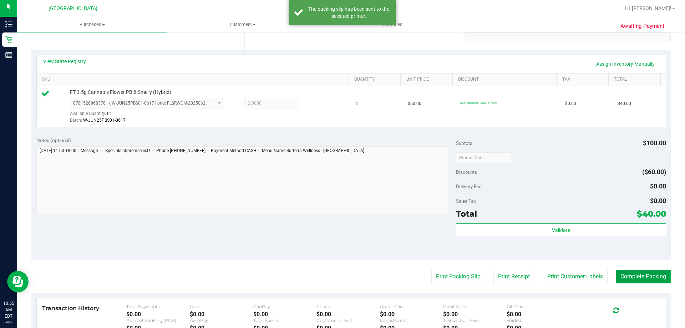
click at [640, 273] on button "Complete Packing" at bounding box center [643, 277] width 55 height 14
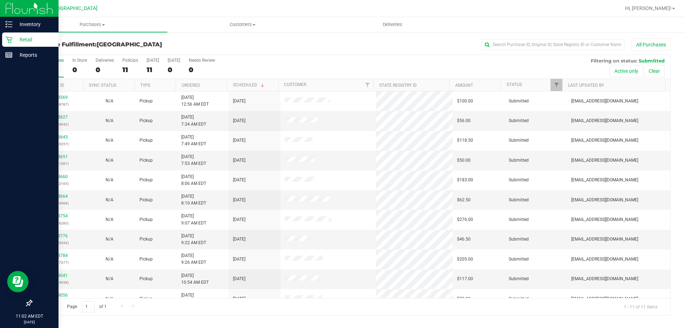
click at [25, 17] on div at bounding box center [29, 8] width 59 height 17
click at [35, 25] on p "Inventory" at bounding box center [33, 24] width 43 height 9
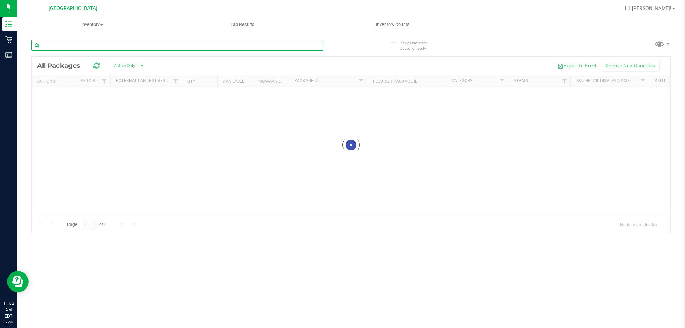
drag, startPoint x: 180, startPoint y: 46, endPoint x: 148, endPoint y: 43, distance: 32.6
click at [182, 44] on input "text" at bounding box center [177, 45] width 292 height 11
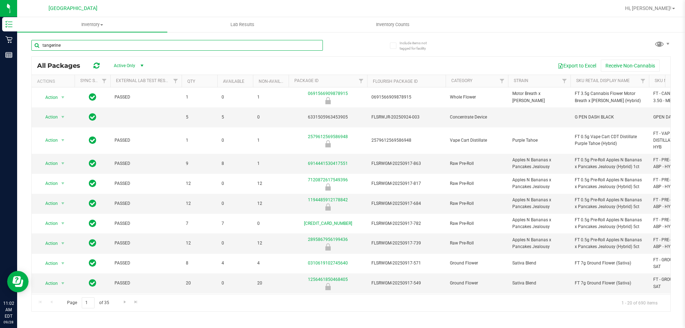
type input "tangerine"
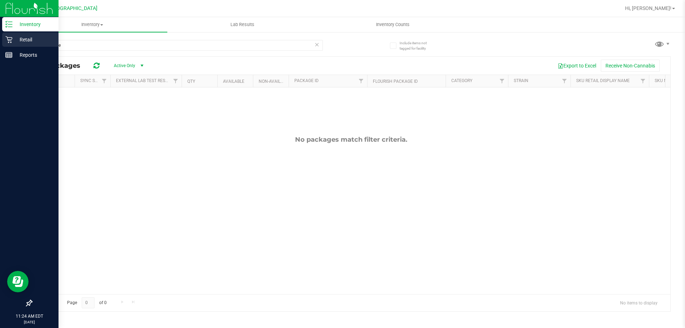
click at [29, 40] on p "Retail" at bounding box center [33, 39] width 43 height 9
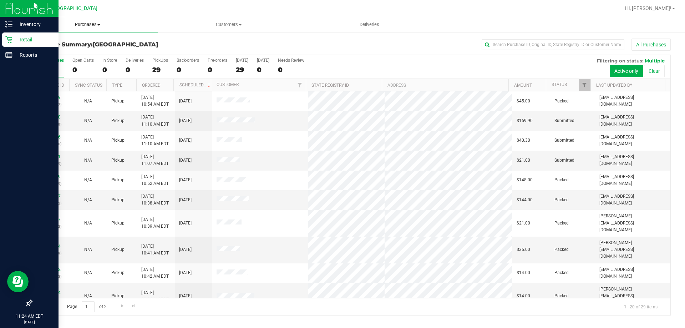
click at [95, 26] on span "Purchases" at bounding box center [87, 24] width 141 height 6
click at [81, 50] on li "Fulfillment" at bounding box center [87, 51] width 141 height 9
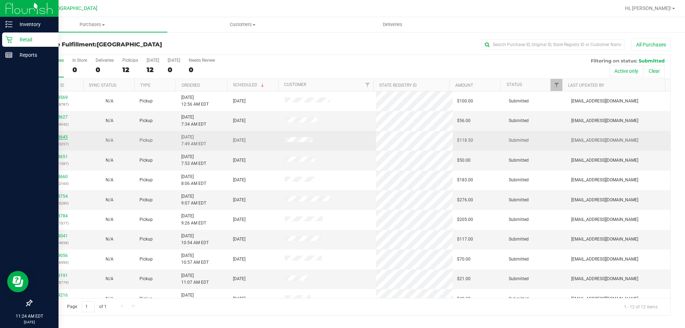
click at [56, 136] on link "12018645" at bounding box center [58, 137] width 20 height 5
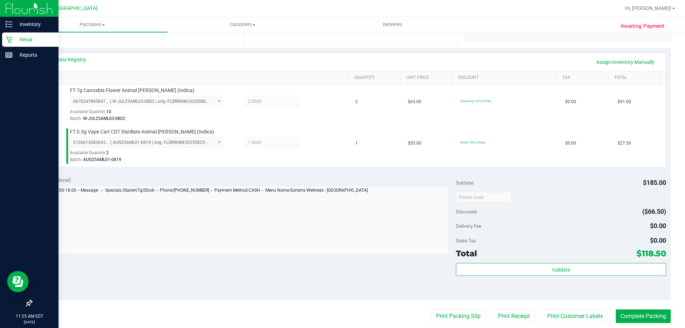
scroll to position [285, 0]
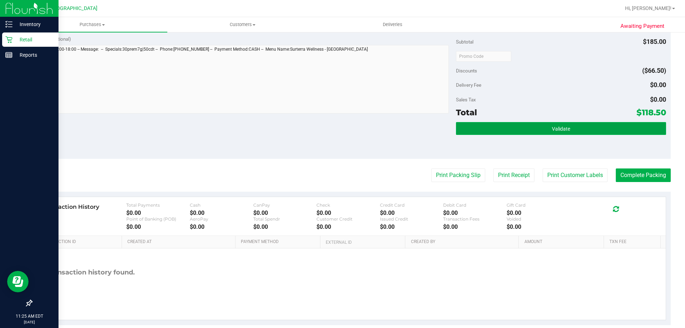
click at [512, 124] on button "Validate" at bounding box center [561, 128] width 210 height 13
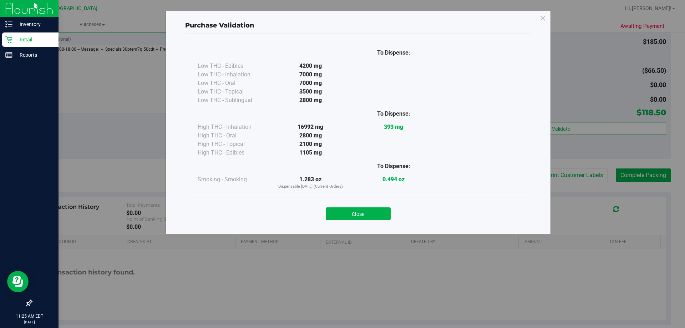
click at [353, 216] on button "Close" at bounding box center [358, 213] width 65 height 13
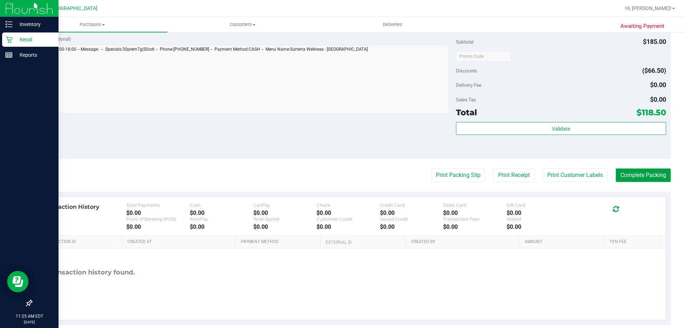
click at [635, 172] on button "Complete Packing" at bounding box center [643, 175] width 55 height 14
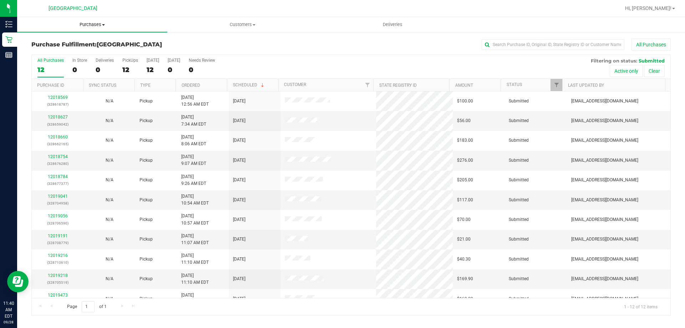
click at [107, 24] on span "Purchases" at bounding box center [92, 24] width 150 height 6
click at [58, 50] on span "Fulfillment" at bounding box center [39, 52] width 44 height 6
click at [66, 117] on link "12018627" at bounding box center [58, 117] width 20 height 5
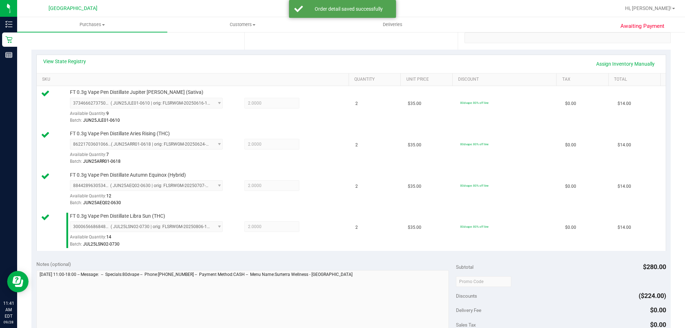
scroll to position [357, 0]
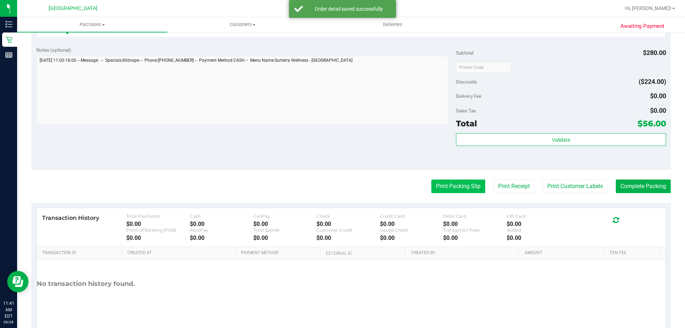
click at [458, 189] on button "Print Packing Slip" at bounding box center [458, 186] width 54 height 14
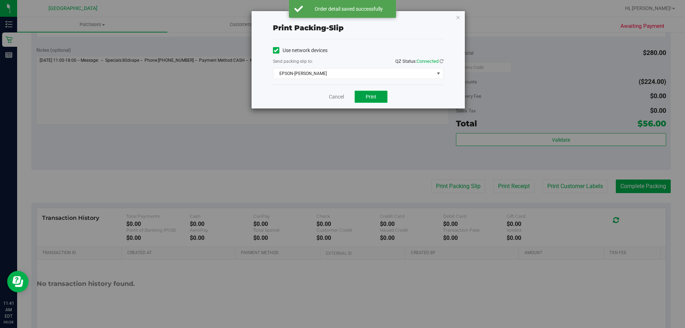
click at [368, 92] on button "Print" at bounding box center [371, 97] width 33 height 12
click at [336, 97] on link "Cancel" at bounding box center [333, 96] width 15 height 7
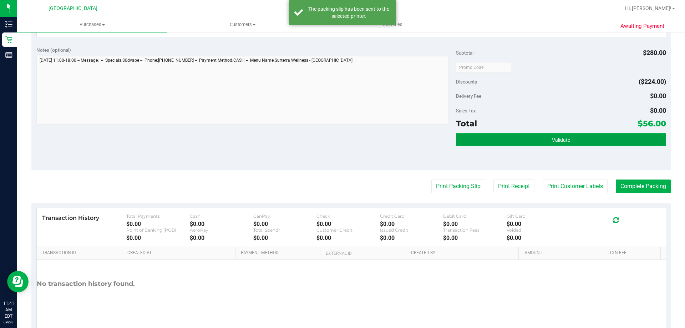
click at [608, 141] on button "Validate" at bounding box center [561, 139] width 210 height 13
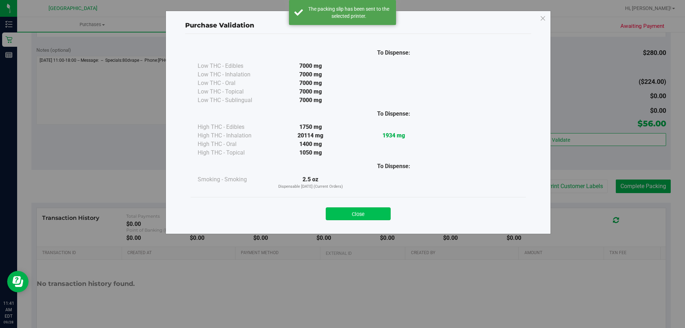
click at [381, 218] on button "Close" at bounding box center [358, 213] width 65 height 13
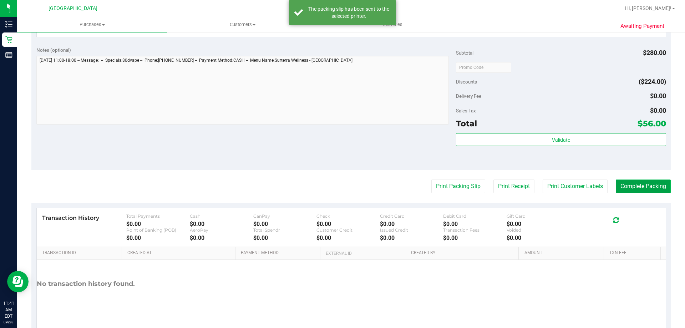
click at [640, 185] on button "Complete Packing" at bounding box center [643, 186] width 55 height 14
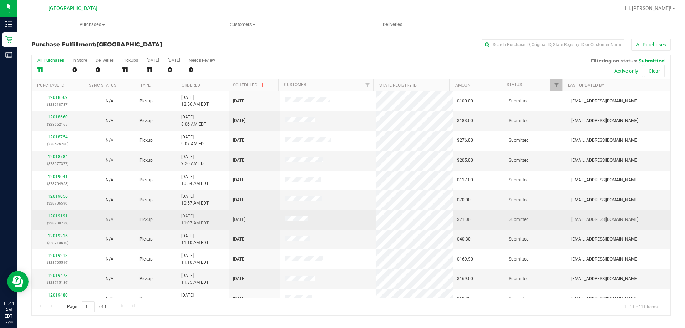
click at [58, 217] on link "12019191" at bounding box center [58, 215] width 20 height 5
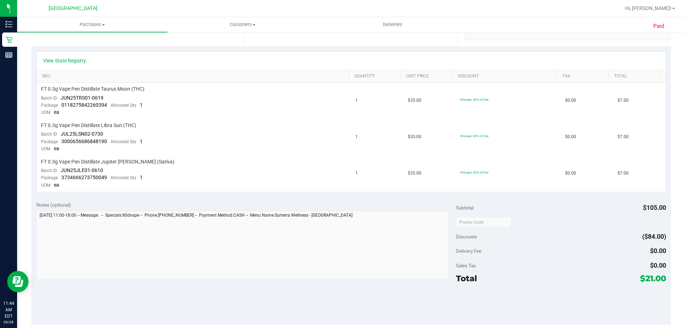
scroll to position [178, 0]
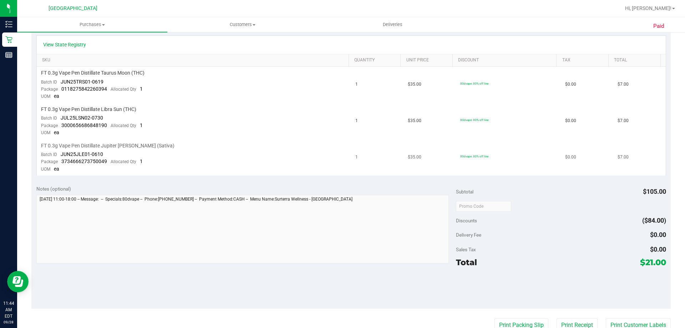
scroll to position [178, 0]
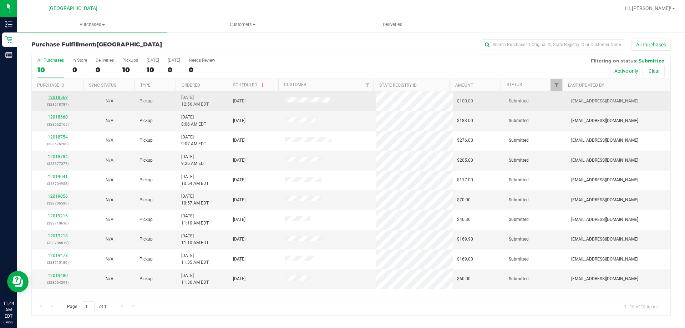
click at [57, 97] on link "12018569" at bounding box center [58, 97] width 20 height 5
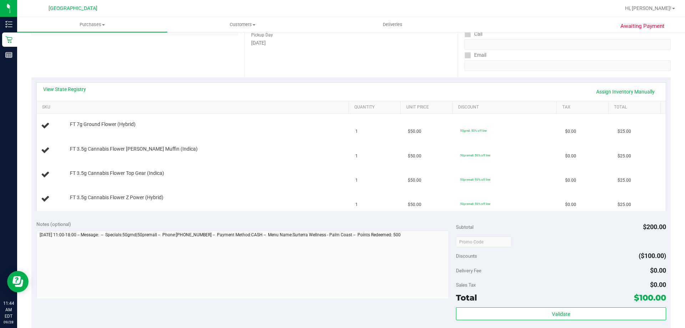
scroll to position [107, 0]
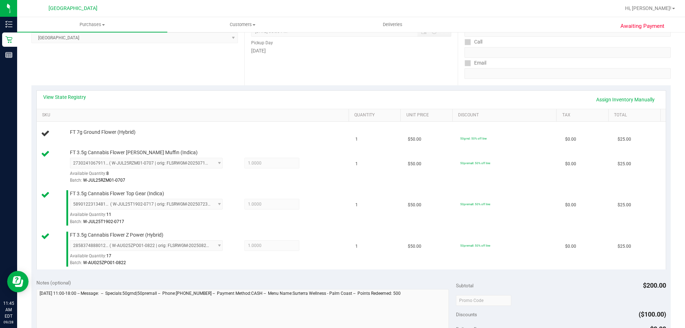
drag, startPoint x: 288, startPoint y: 104, endPoint x: 280, endPoint y: 106, distance: 8.6
click at [285, 104] on div "View State Registry Assign Inventory Manually" at bounding box center [351, 99] width 616 height 12
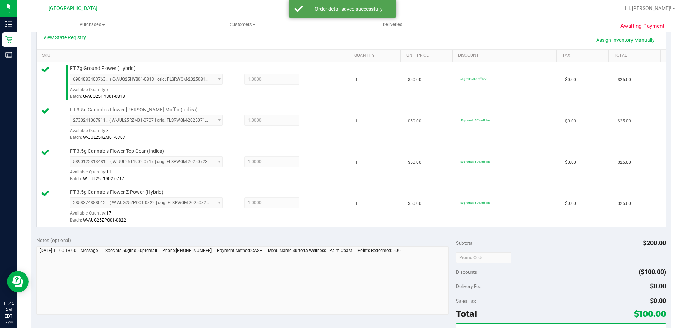
scroll to position [250, 0]
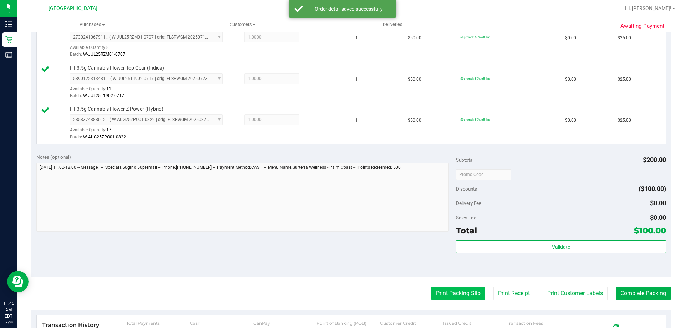
click at [460, 293] on button "Print Packing Slip" at bounding box center [458, 294] width 54 height 14
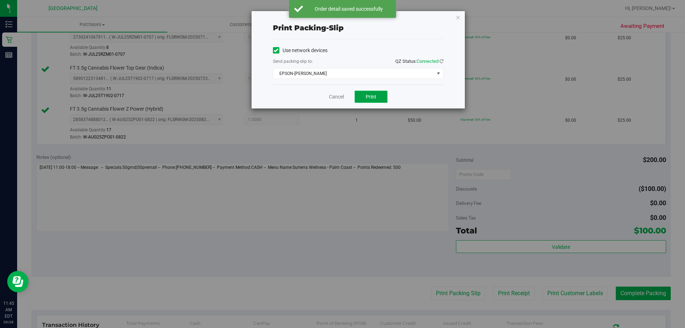
click at [376, 98] on button "Print" at bounding box center [371, 97] width 33 height 12
click at [335, 97] on link "Cancel" at bounding box center [336, 96] width 15 height 7
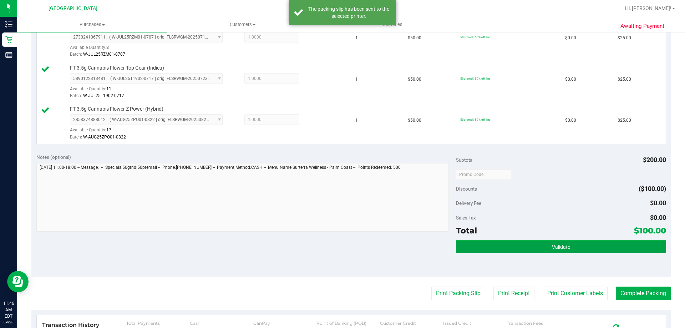
click at [609, 245] on button "Validate" at bounding box center [561, 246] width 210 height 13
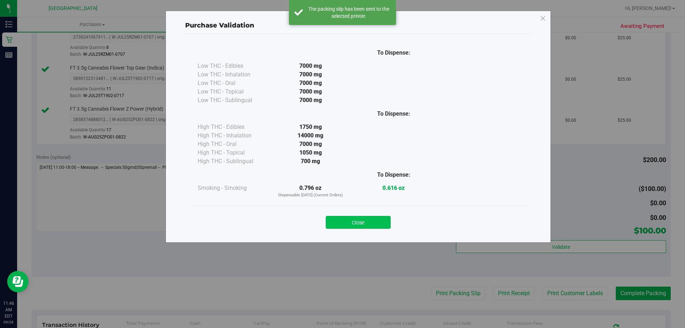
click at [371, 220] on button "Close" at bounding box center [358, 222] width 65 height 13
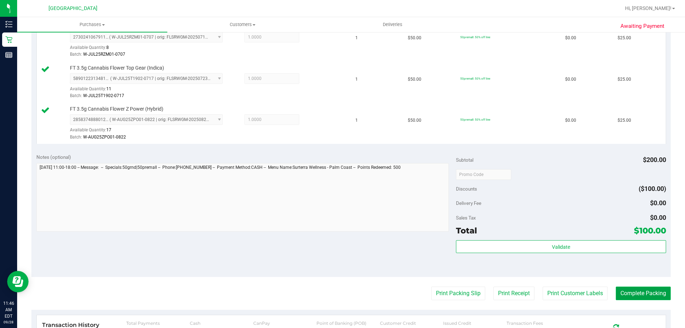
click at [644, 289] on button "Complete Packing" at bounding box center [643, 294] width 55 height 14
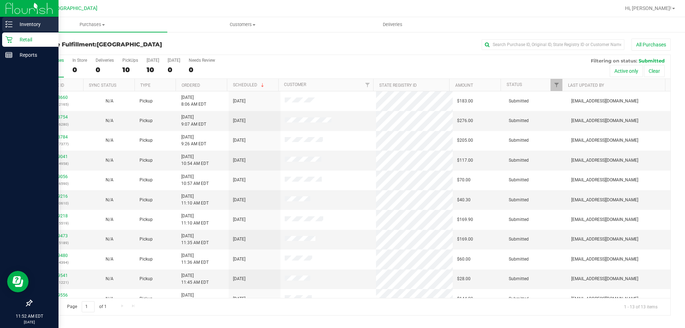
click at [40, 27] on p "Inventory" at bounding box center [33, 24] width 43 height 9
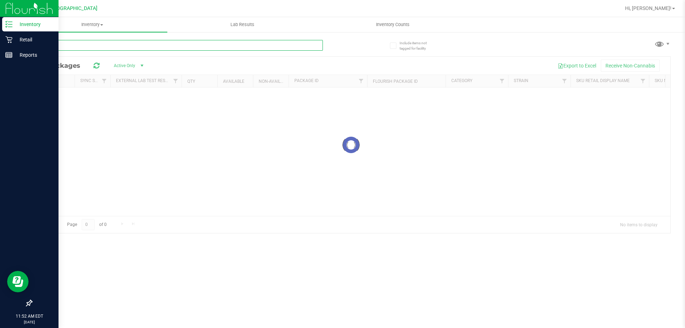
click at [137, 42] on input "text" at bounding box center [177, 45] width 292 height 11
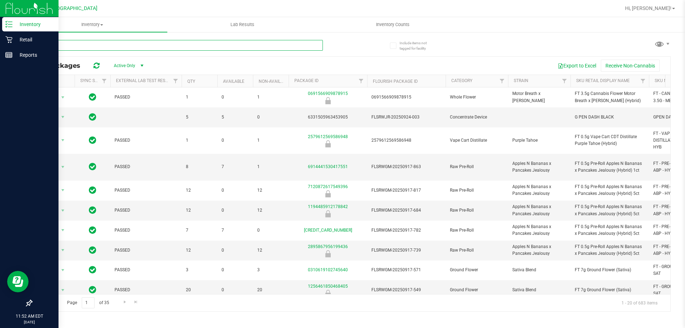
type input "007"
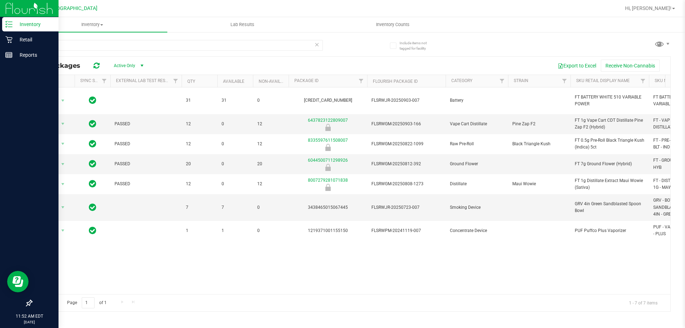
click at [451, 285] on div "Action Action Global inventory Package audit log Print package label Print prod…" at bounding box center [351, 190] width 639 height 207
click at [25, 34] on div "Retail" at bounding box center [30, 39] width 56 height 14
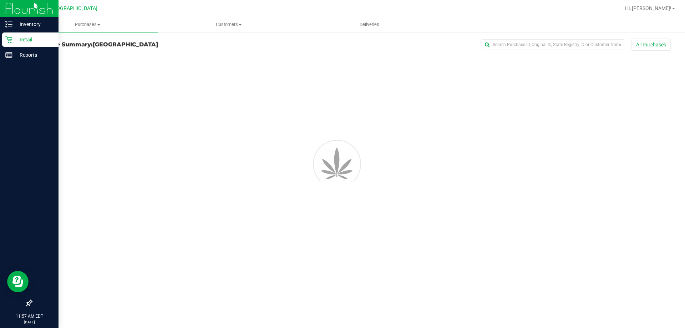
click at [34, 45] on div "Retail" at bounding box center [30, 39] width 56 height 14
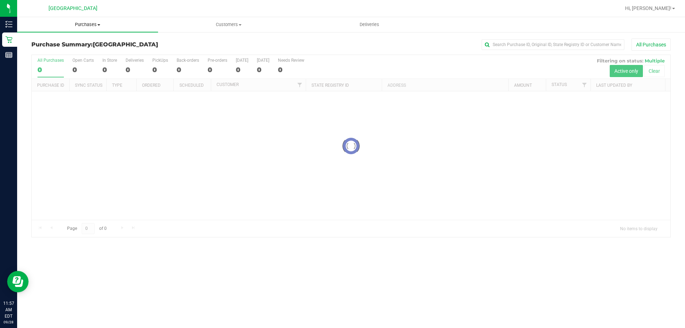
click at [91, 26] on span "Purchases" at bounding box center [87, 24] width 141 height 6
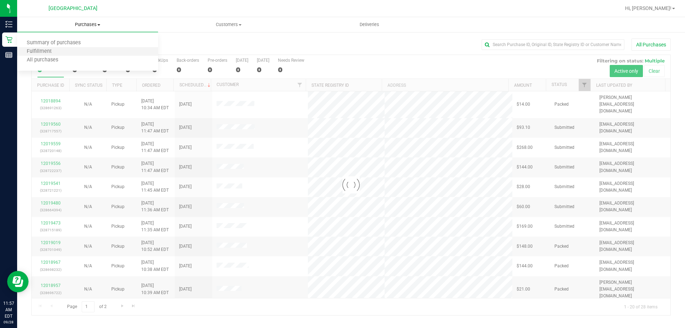
click at [68, 52] on li "Fulfillment" at bounding box center [87, 51] width 141 height 9
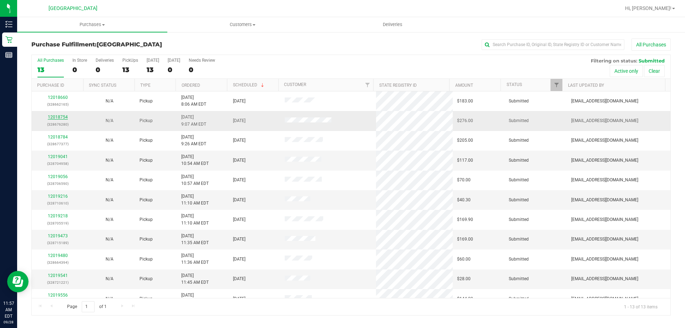
click at [55, 116] on link "12018754" at bounding box center [58, 117] width 20 height 5
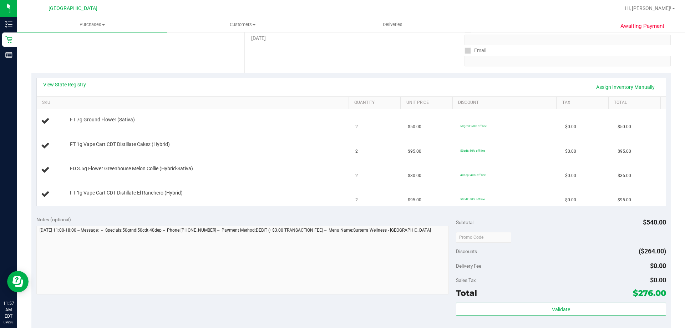
scroll to position [250, 0]
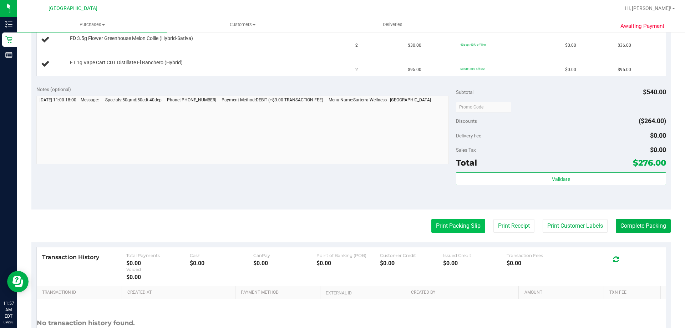
click at [460, 223] on button "Print Packing Slip" at bounding box center [458, 226] width 54 height 14
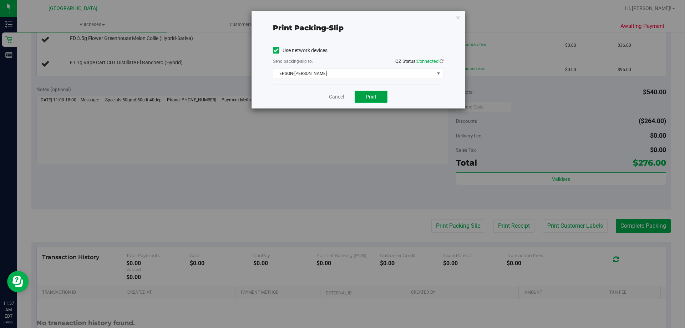
click at [371, 99] on span "Print" at bounding box center [371, 97] width 11 height 6
click at [335, 99] on link "Cancel" at bounding box center [333, 96] width 15 height 7
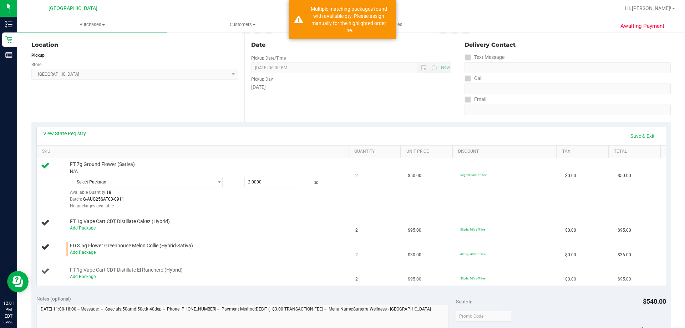
scroll to position [71, 0]
click at [87, 251] on link "Add Package" at bounding box center [83, 251] width 26 height 5
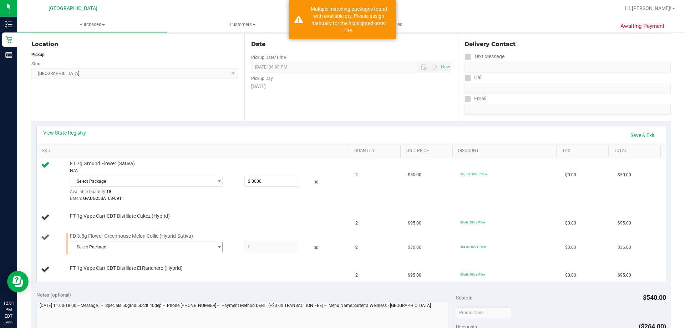
click at [194, 248] on span "Select Package" at bounding box center [141, 247] width 143 height 10
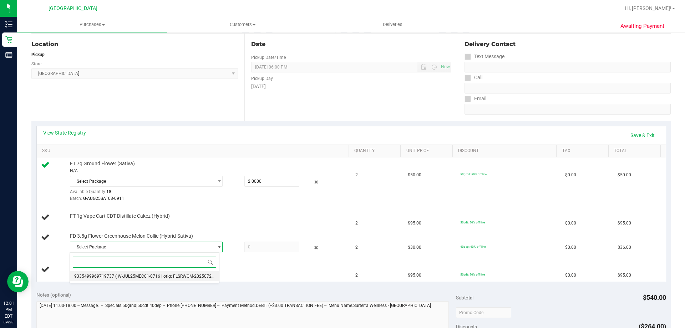
click at [189, 273] on li "9335499969719737 ( W-JUL25MEC01-0716 | orig: FLSRWGM-20250722-738 )" at bounding box center [144, 276] width 149 height 10
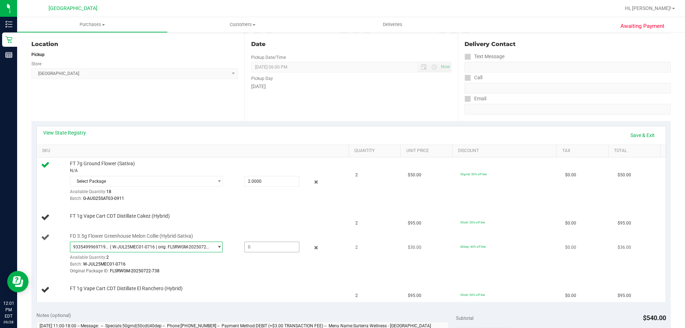
click at [256, 244] on span at bounding box center [271, 247] width 55 height 11
type input "2"
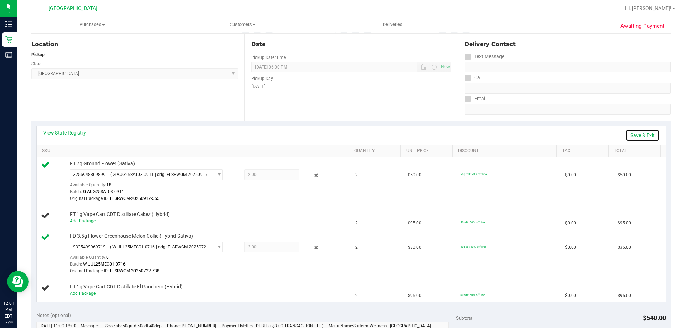
click at [635, 131] on link "Save & Exit" at bounding box center [643, 135] width 34 height 12
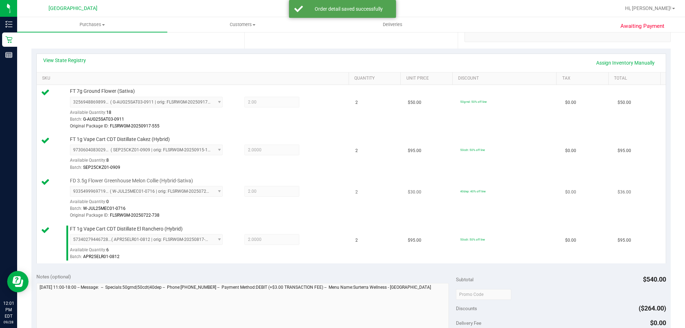
scroll to position [321, 0]
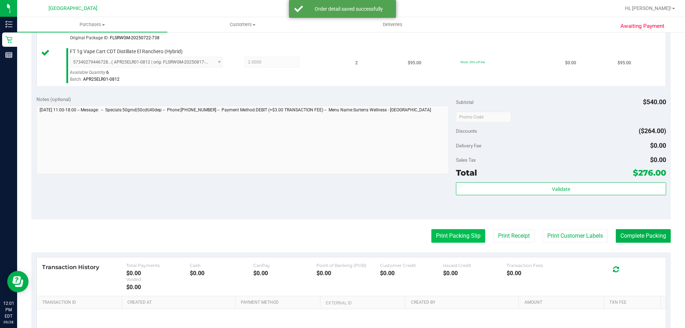
click at [451, 232] on button "Print Packing Slip" at bounding box center [458, 236] width 54 height 14
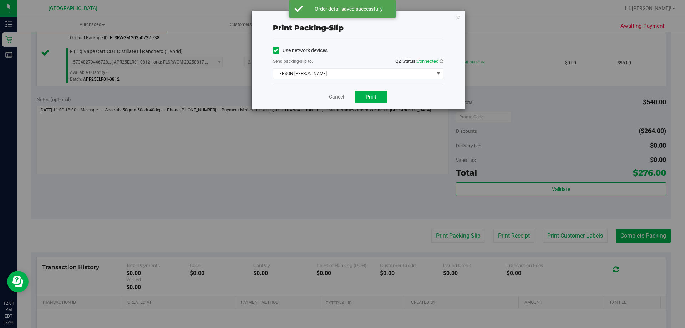
click at [339, 93] on link "Cancel" at bounding box center [336, 96] width 15 height 7
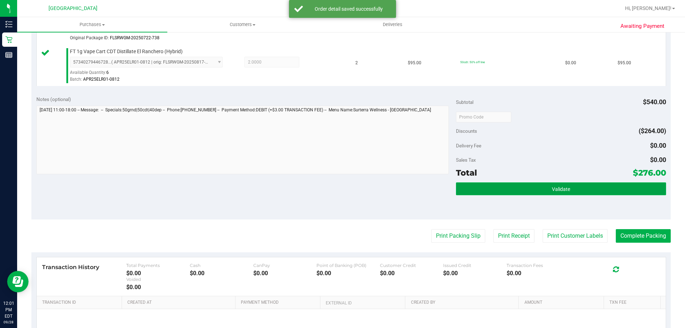
click at [528, 184] on button "Validate" at bounding box center [561, 188] width 210 height 13
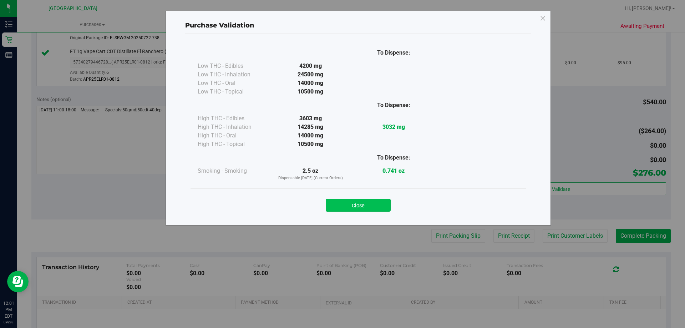
click at [372, 202] on button "Close" at bounding box center [358, 205] width 65 height 13
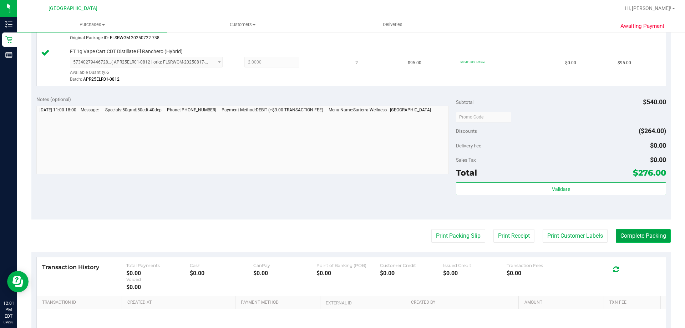
click at [651, 237] on button "Complete Packing" at bounding box center [643, 236] width 55 height 14
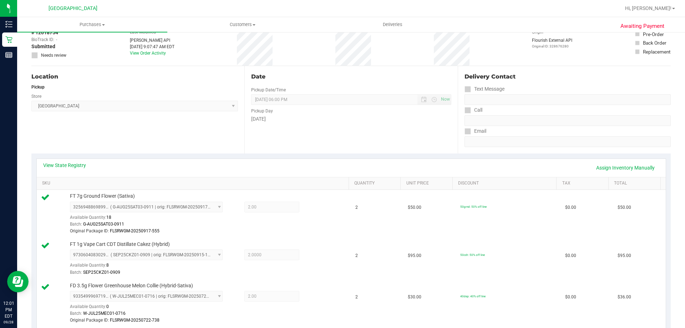
scroll to position [0, 0]
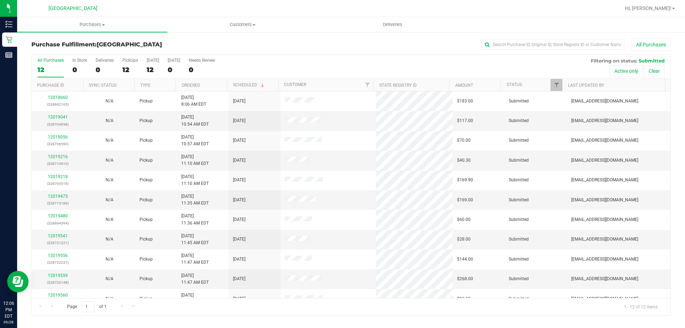
click at [316, 52] on div "Purchase Fulfillment: Palm Coast WC All Purchases" at bounding box center [350, 47] width 639 height 16
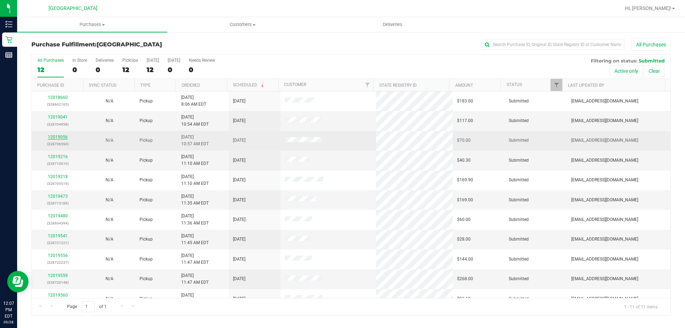
click at [62, 136] on link "12019056" at bounding box center [58, 137] width 20 height 5
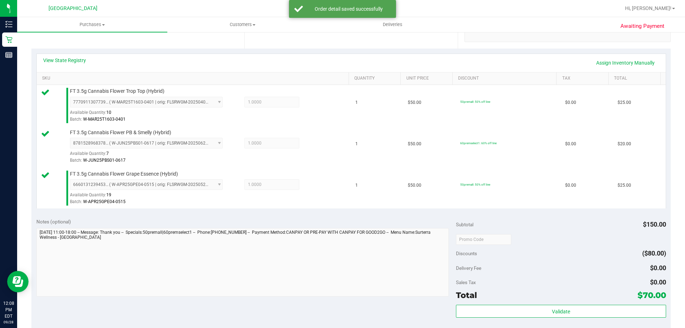
scroll to position [285, 0]
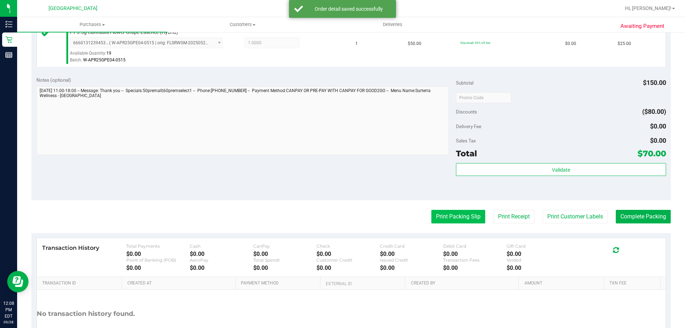
click at [467, 216] on button "Print Packing Slip" at bounding box center [458, 217] width 54 height 14
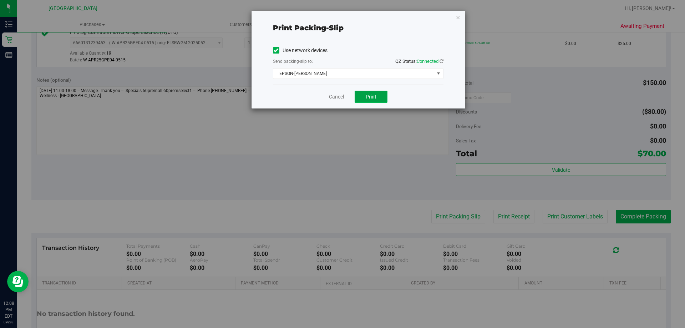
click at [368, 94] on span "Print" at bounding box center [371, 97] width 11 height 6
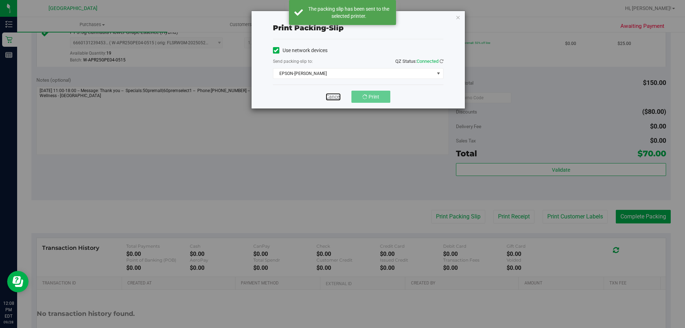
click at [336, 98] on link "Cancel" at bounding box center [333, 96] width 15 height 7
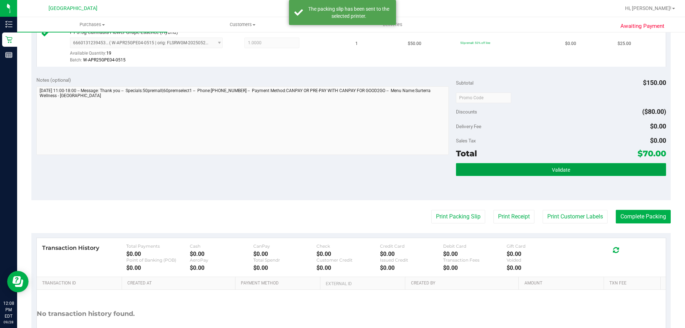
click at [560, 176] on button "Validate" at bounding box center [561, 169] width 210 height 13
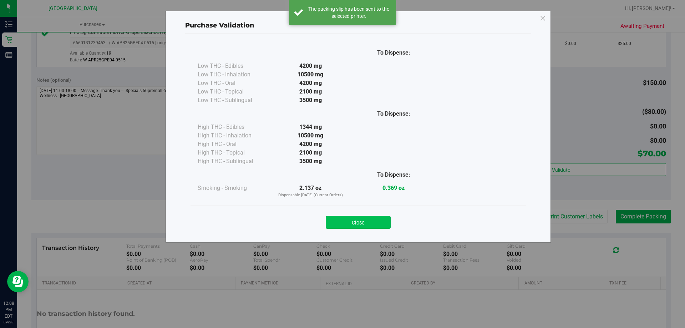
click at [356, 224] on button "Close" at bounding box center [358, 222] width 65 height 13
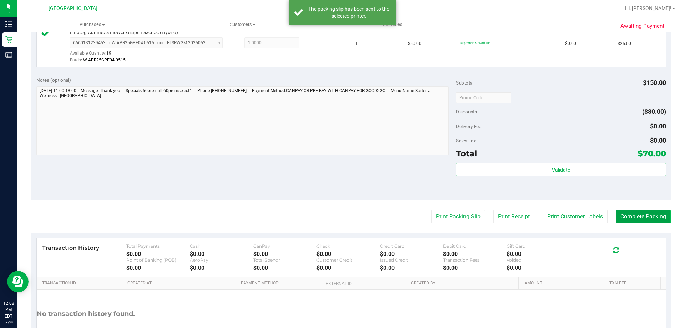
click at [645, 220] on button "Complete Packing" at bounding box center [643, 217] width 55 height 14
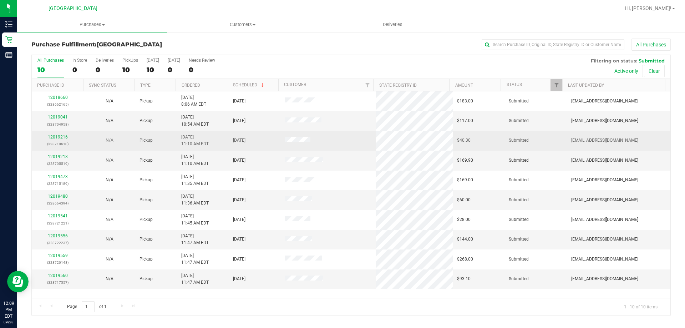
click at [59, 134] on div "12019216 (328710610)" at bounding box center [57, 141] width 43 height 14
click at [59, 135] on link "12019216" at bounding box center [58, 137] width 20 height 5
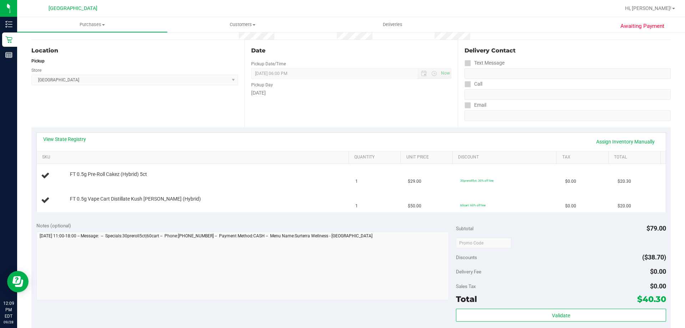
scroll to position [71, 0]
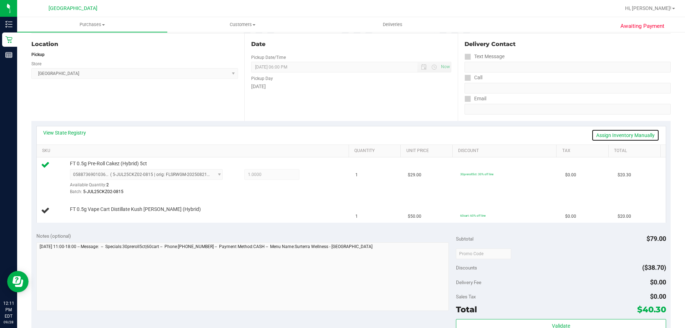
click at [635, 135] on link "Assign Inventory Manually" at bounding box center [626, 135] width 68 height 12
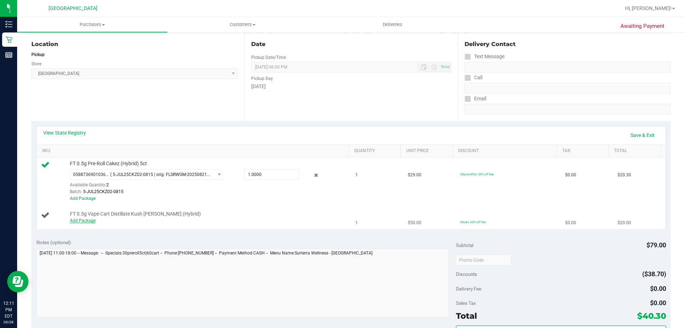
click at [92, 220] on link "Add Package" at bounding box center [83, 220] width 26 height 5
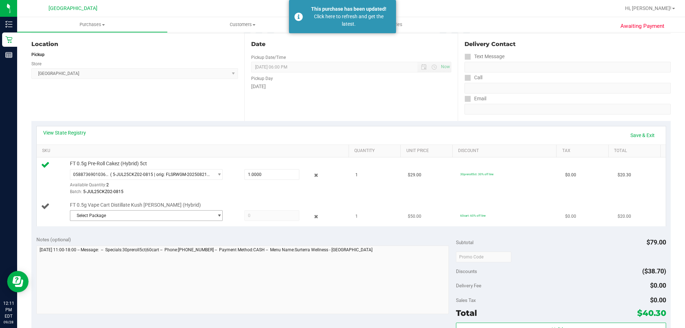
click at [142, 216] on span "Select Package" at bounding box center [141, 216] width 143 height 10
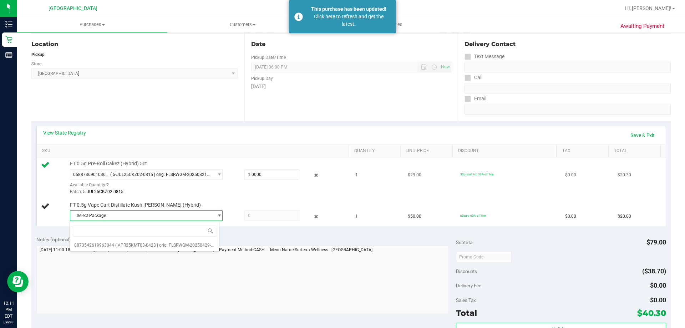
click at [235, 196] on td "FT 0.5g Pre-Roll Cakez (Hybrid) 5ct 0588736901036122 ( 5-JUL25CKZ02-0815 | orig…" at bounding box center [194, 177] width 315 height 41
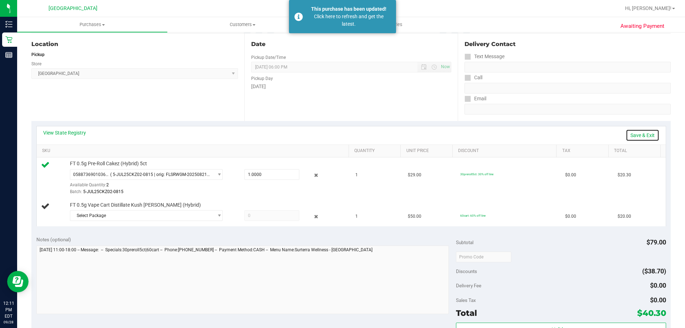
click at [634, 138] on link "Save & Exit" at bounding box center [643, 135] width 34 height 12
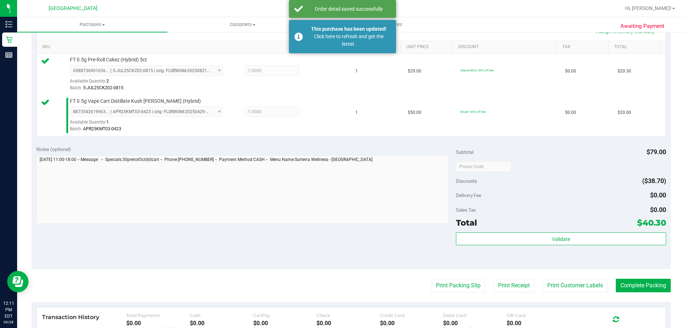
scroll to position [214, 0]
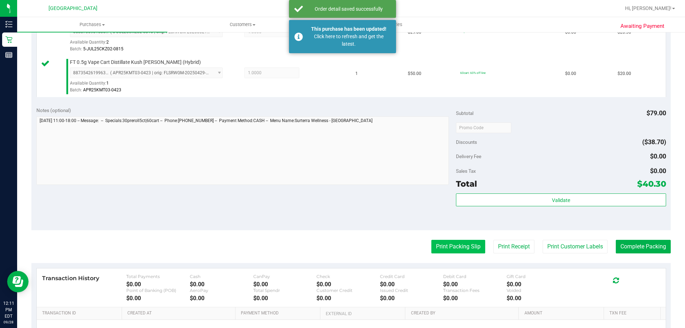
click at [463, 244] on button "Print Packing Slip" at bounding box center [458, 247] width 54 height 14
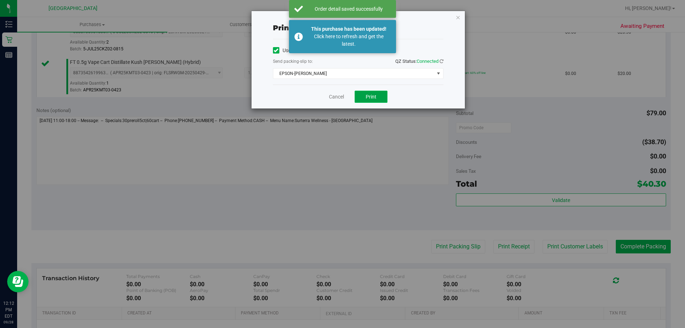
click at [380, 100] on button "Print" at bounding box center [371, 97] width 33 height 12
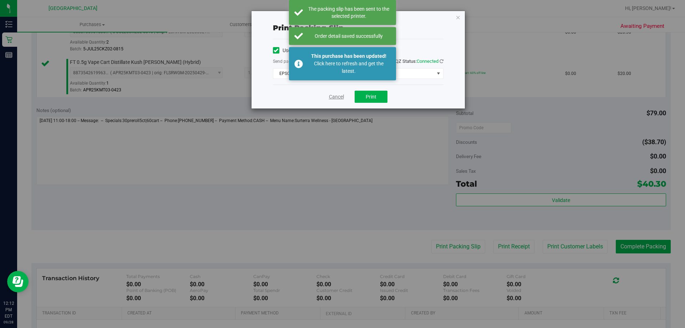
click at [339, 99] on link "Cancel" at bounding box center [336, 96] width 15 height 7
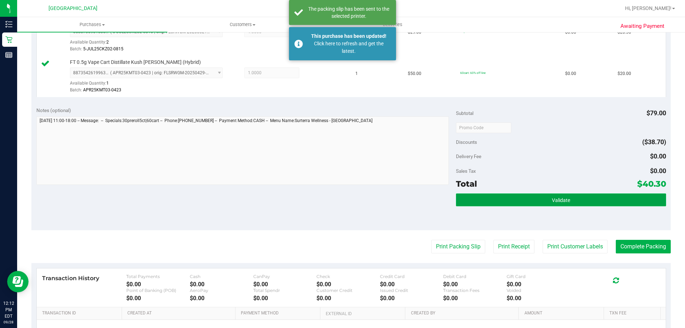
click at [565, 196] on button "Validate" at bounding box center [561, 199] width 210 height 13
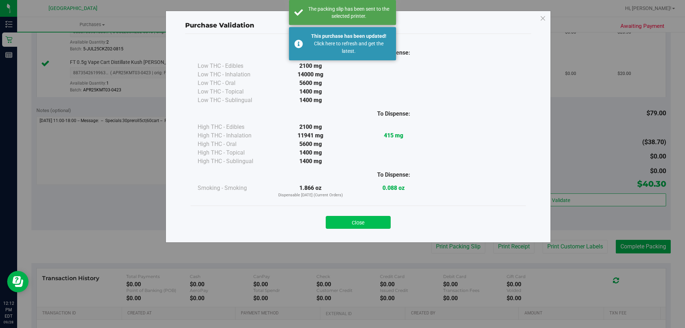
click at [370, 224] on button "Close" at bounding box center [358, 222] width 65 height 13
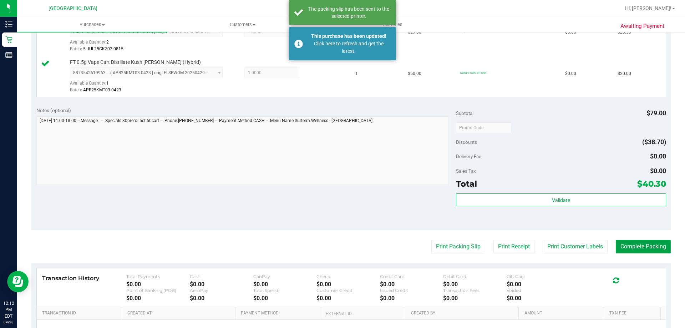
click at [652, 244] on button "Complete Packing" at bounding box center [643, 247] width 55 height 14
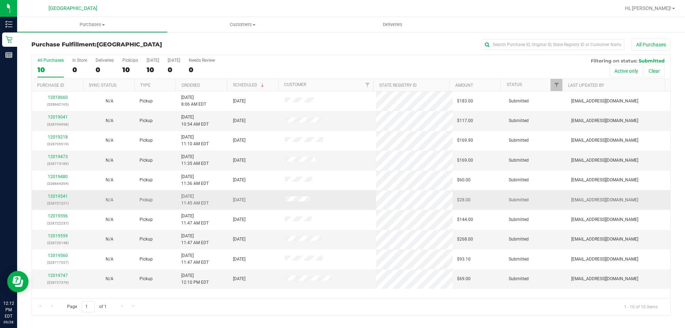
click at [70, 195] on div "12019541 (328721221)" at bounding box center [57, 200] width 43 height 14
click at [54, 197] on link "12019541" at bounding box center [58, 196] width 20 height 5
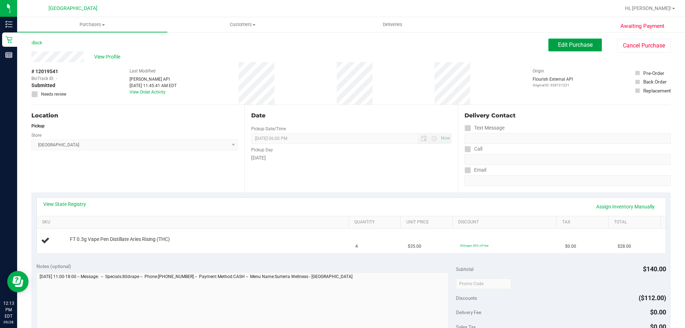
click at [585, 46] on span "Edit Purchase" at bounding box center [575, 44] width 35 height 7
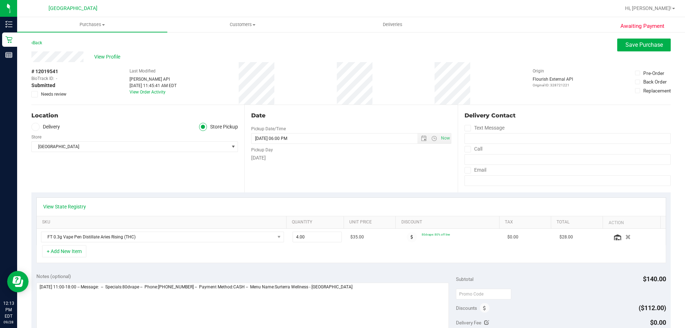
click at [40, 92] on label "Needs review" at bounding box center [49, 94] width 36 height 6
click at [0, 0] on input "Needs review" at bounding box center [0, 0] width 0 height 0
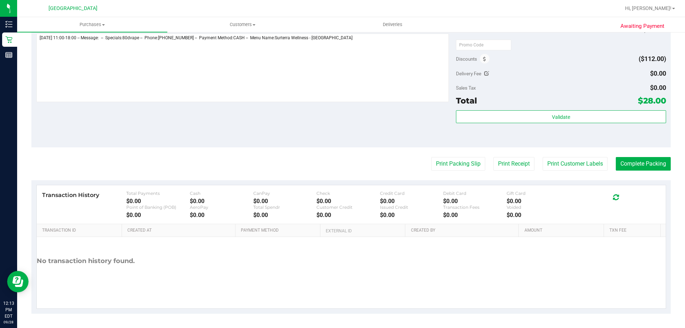
scroll to position [71, 0]
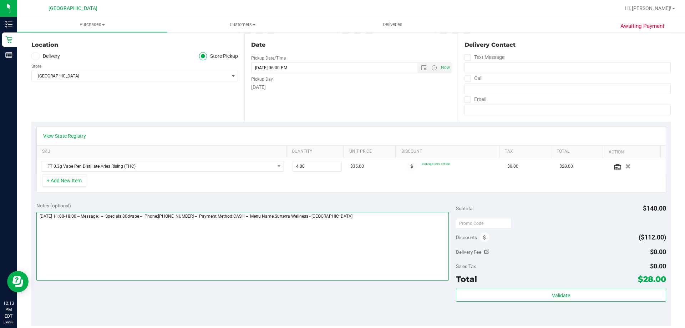
click at [404, 227] on textarea at bounding box center [242, 246] width 413 height 69
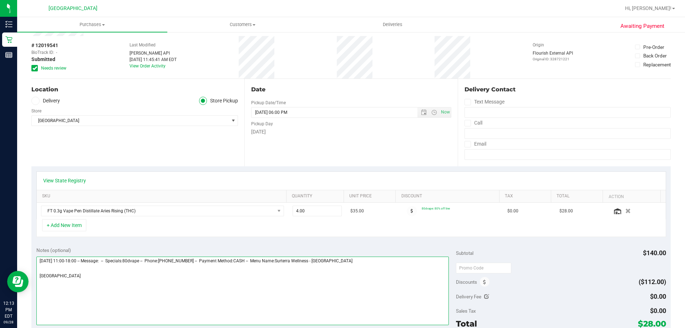
scroll to position [0, 0]
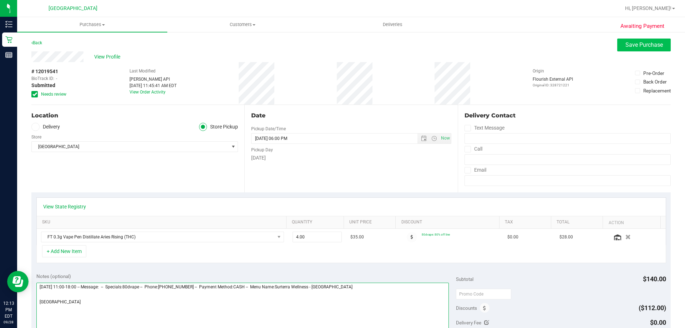
type textarea "[DATE] 11:00-18:00 -- Message: -- Specials:80dvape -- Phone:[PHONE_NUMBER] -- P…"
click at [640, 44] on span "Save Purchase" at bounding box center [643, 44] width 37 height 7
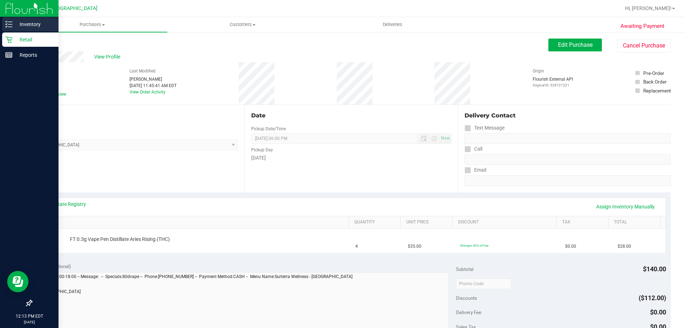
click at [15, 25] on p "Inventory" at bounding box center [33, 24] width 43 height 9
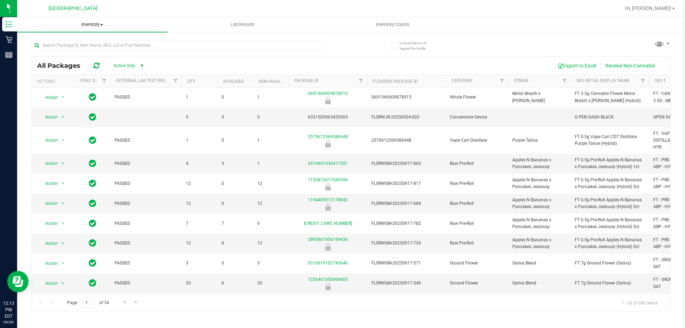
click at [74, 22] on span "Inventory" at bounding box center [92, 24] width 150 height 6
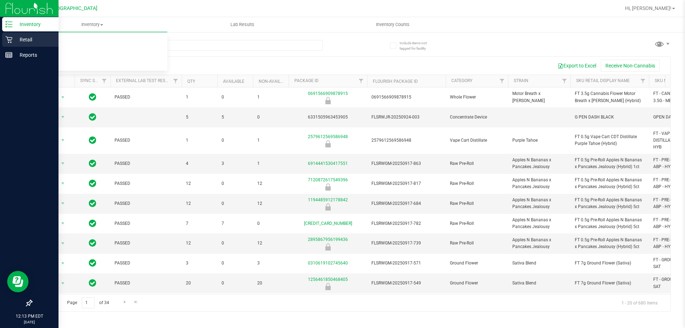
click at [41, 40] on p "Retail" at bounding box center [33, 39] width 43 height 9
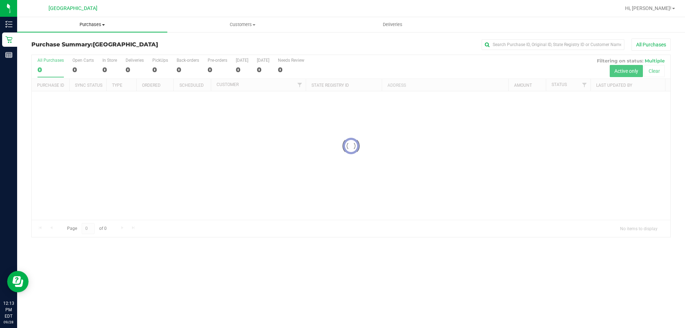
click at [95, 24] on span "Purchases" at bounding box center [92, 24] width 150 height 6
click at [86, 54] on li "Fulfillment" at bounding box center [92, 51] width 150 height 9
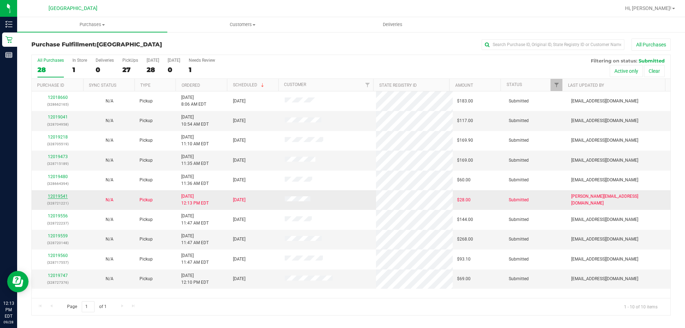
click at [57, 194] on link "12019541" at bounding box center [58, 196] width 20 height 5
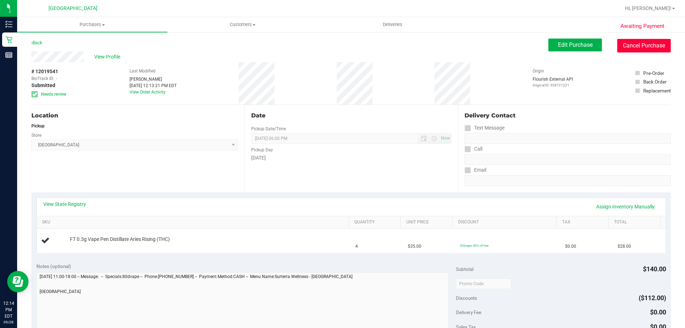
click at [629, 41] on button "Cancel Purchase" at bounding box center [644, 46] width 54 height 14
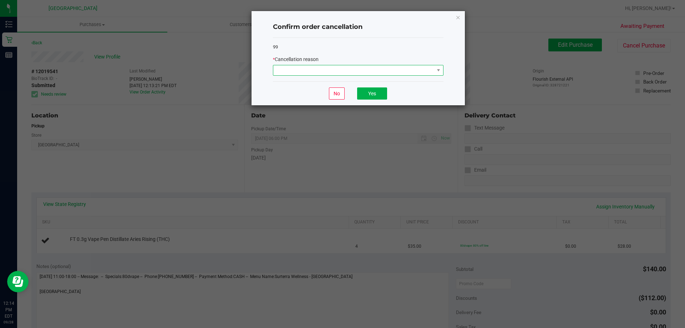
drag, startPoint x: 321, startPoint y: 74, endPoint x: 329, endPoint y: 73, distance: 7.5
click at [323, 74] on span at bounding box center [353, 70] width 161 height 10
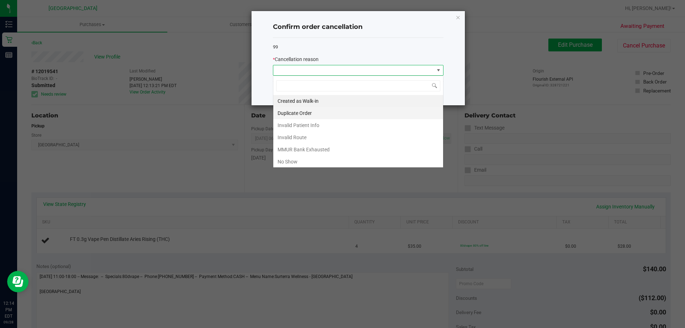
scroll to position [11, 171]
click at [312, 98] on li "Created as Walk-in" at bounding box center [358, 101] width 170 height 12
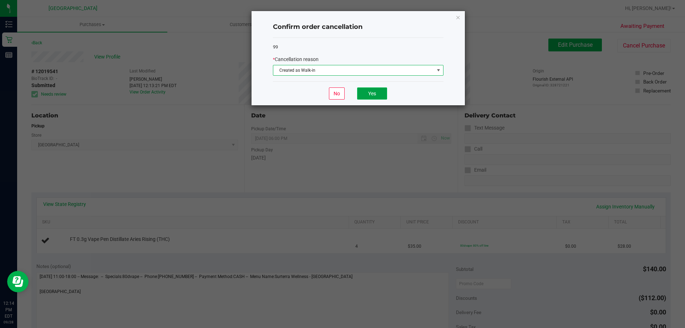
click at [378, 92] on button "Yes" at bounding box center [372, 93] width 30 height 12
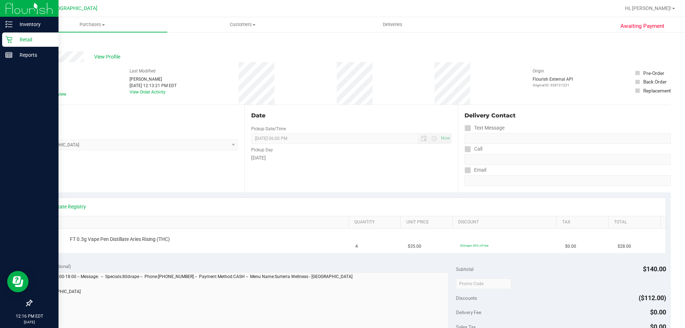
click at [43, 41] on p "Retail" at bounding box center [33, 39] width 43 height 9
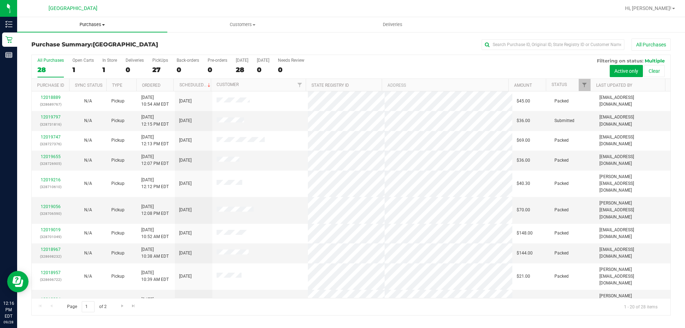
click at [93, 26] on span "Purchases" at bounding box center [92, 24] width 150 height 6
click at [54, 51] on span "Fulfillment" at bounding box center [39, 52] width 44 height 6
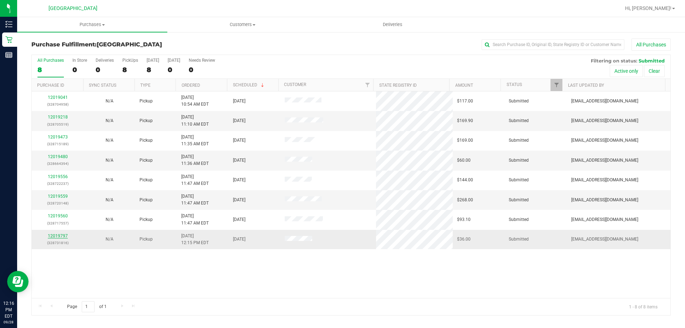
click at [59, 235] on link "12019797" at bounding box center [58, 235] width 20 height 5
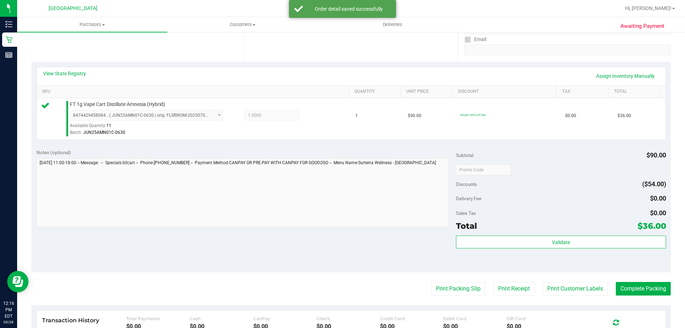
scroll to position [255, 0]
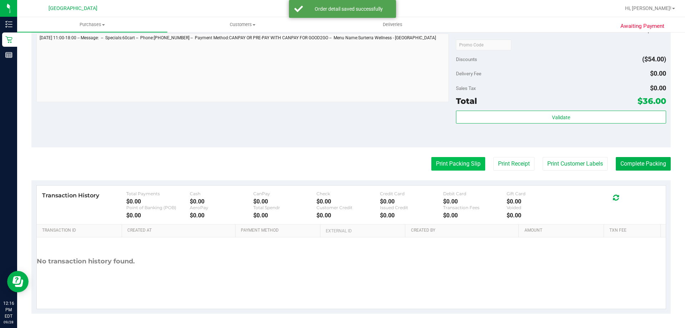
click at [450, 162] on button "Print Packing Slip" at bounding box center [458, 164] width 54 height 14
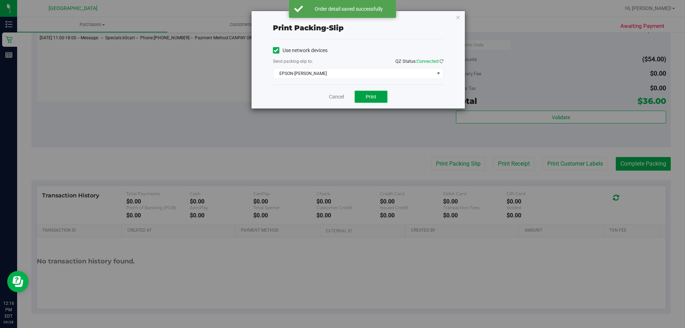
click at [374, 99] on span "Print" at bounding box center [371, 97] width 11 height 6
click at [334, 96] on link "Cancel" at bounding box center [336, 96] width 15 height 7
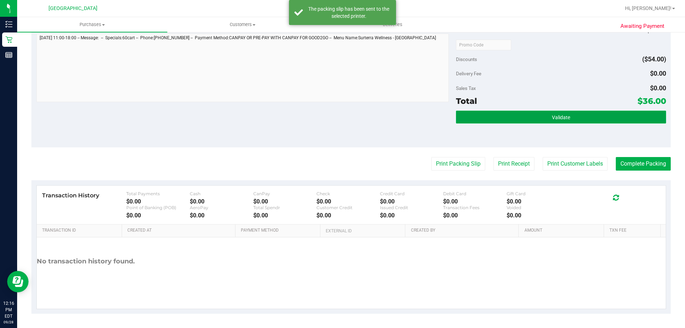
click at [564, 115] on span "Validate" at bounding box center [561, 118] width 18 height 6
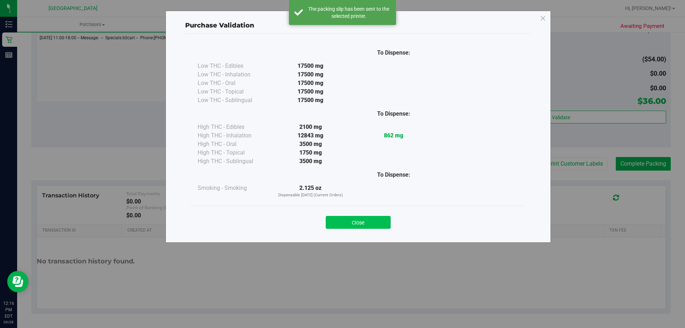
click at [382, 217] on button "Close" at bounding box center [358, 222] width 65 height 13
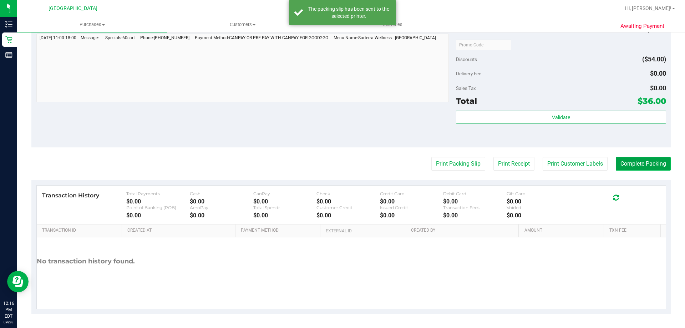
click at [625, 163] on button "Complete Packing" at bounding box center [643, 164] width 55 height 14
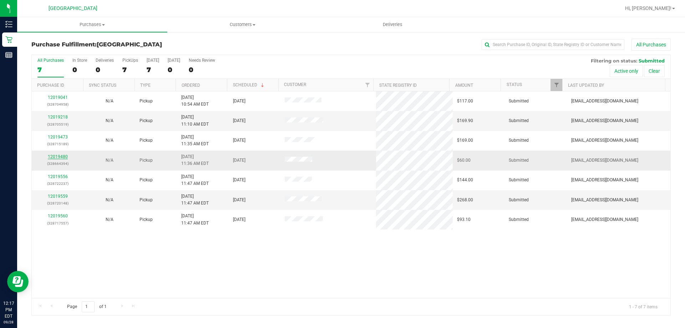
click at [59, 156] on link "12019480" at bounding box center [58, 156] width 20 height 5
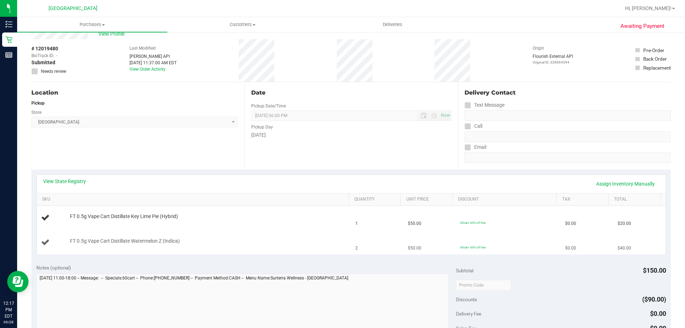
scroll to position [36, 0]
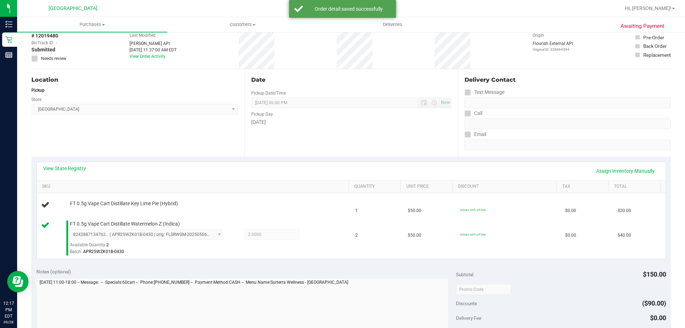
click at [257, 161] on div "View State Registry Assign Inventory Manually SKU Quantity Unit Price Discount …" at bounding box center [350, 210] width 639 height 107
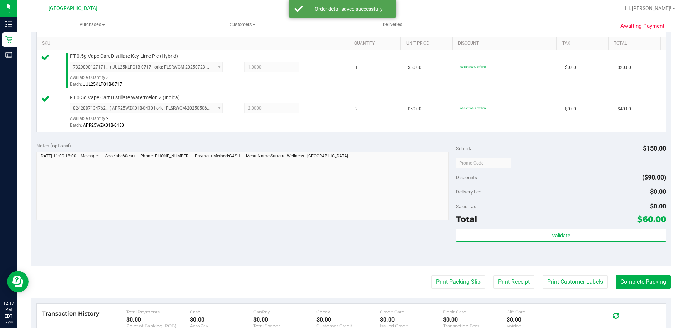
scroll to position [214, 0]
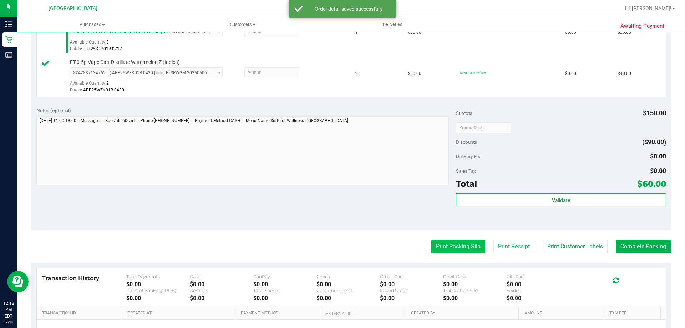
click at [452, 243] on button "Print Packing Slip" at bounding box center [458, 247] width 54 height 14
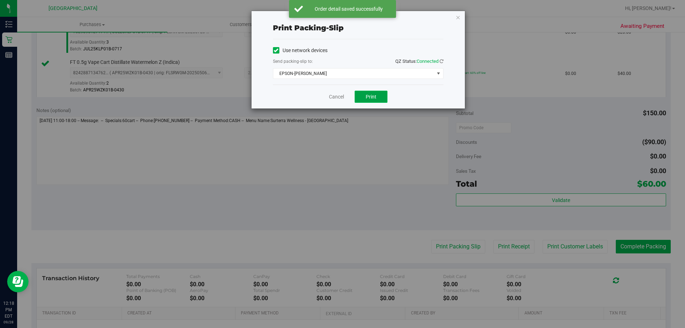
click at [371, 93] on button "Print" at bounding box center [371, 97] width 33 height 12
click at [339, 96] on link "Cancel" at bounding box center [336, 96] width 15 height 7
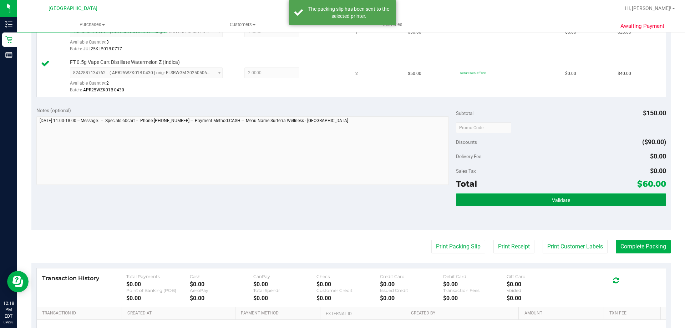
click at [537, 197] on button "Validate" at bounding box center [561, 199] width 210 height 13
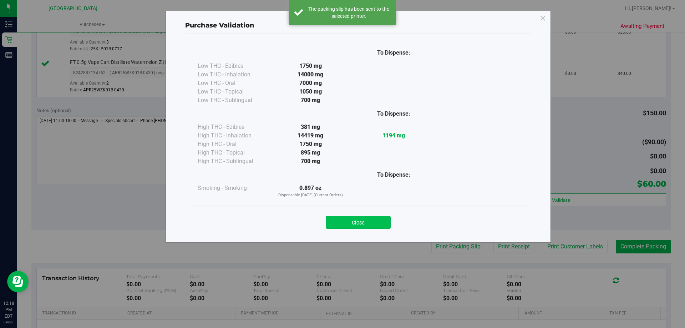
click at [363, 224] on button "Close" at bounding box center [358, 222] width 65 height 13
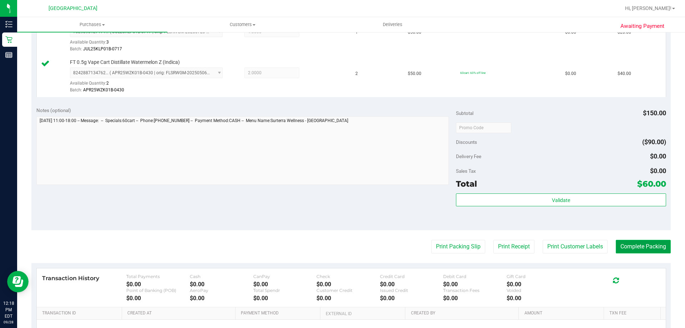
click at [654, 249] on button "Complete Packing" at bounding box center [643, 247] width 55 height 14
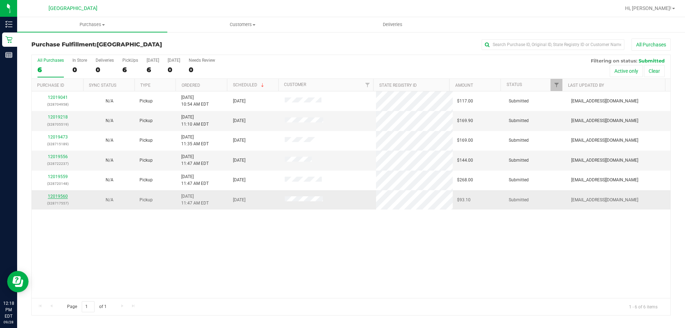
click at [63, 196] on link "12019560" at bounding box center [58, 196] width 20 height 5
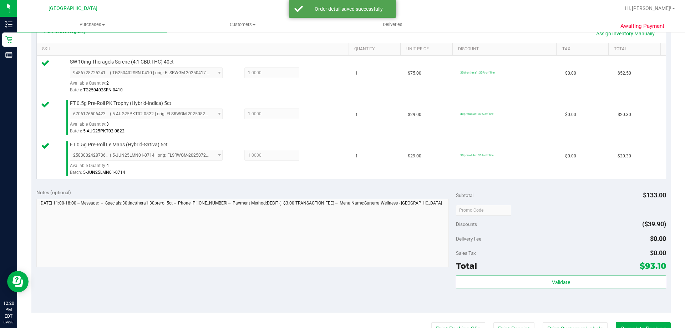
scroll to position [250, 0]
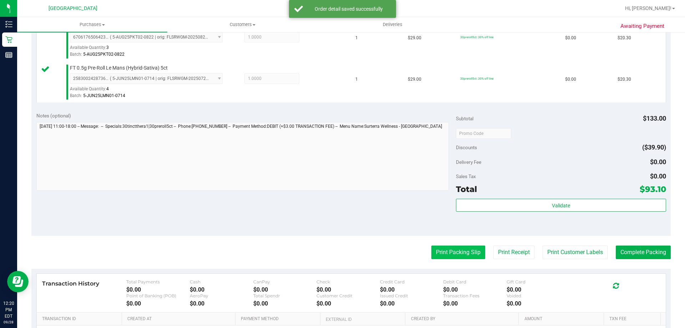
click at [459, 252] on button "Print Packing Slip" at bounding box center [458, 252] width 54 height 14
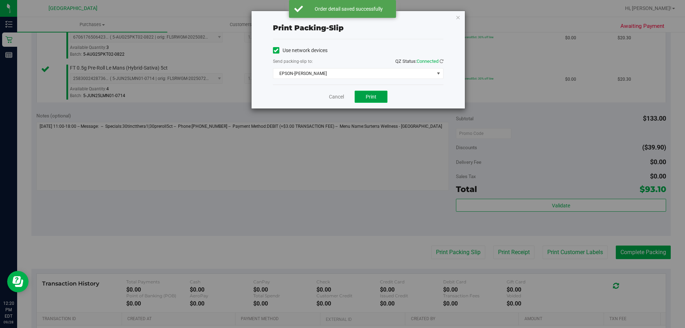
click at [376, 92] on button "Print" at bounding box center [371, 97] width 33 height 12
click at [371, 99] on span "Print" at bounding box center [371, 97] width 11 height 6
click at [341, 97] on link "Cancel" at bounding box center [336, 96] width 15 height 7
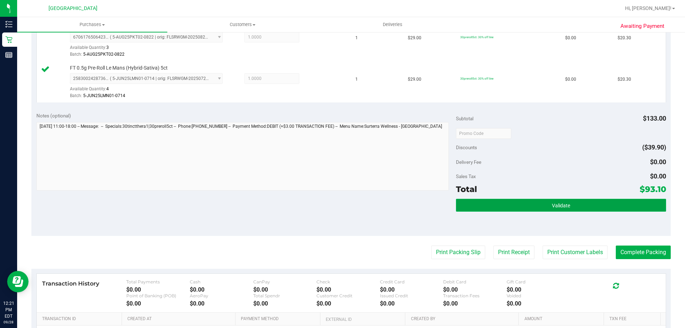
click at [591, 210] on button "Validate" at bounding box center [561, 205] width 210 height 13
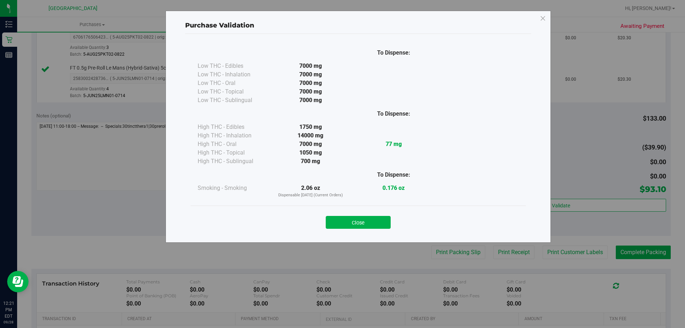
click at [363, 215] on div "Close" at bounding box center [358, 220] width 325 height 18
click at [367, 224] on button "Close" at bounding box center [358, 222] width 65 height 13
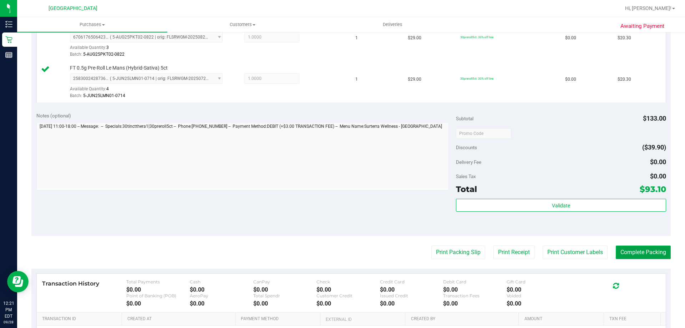
click at [644, 252] on button "Complete Packing" at bounding box center [643, 252] width 55 height 14
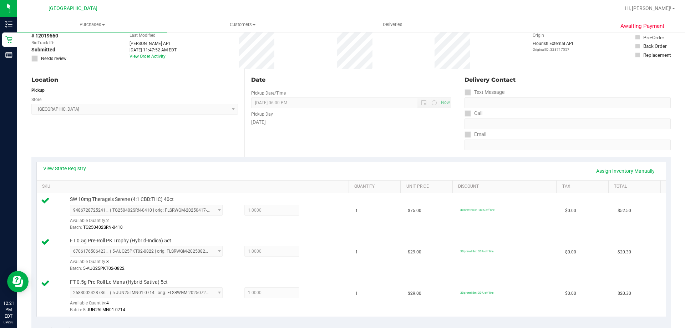
scroll to position [0, 0]
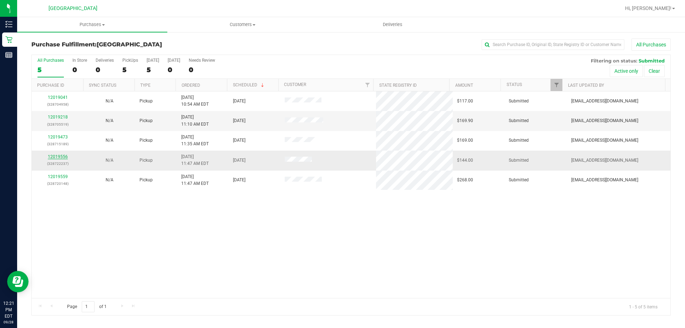
click at [53, 156] on link "12019556" at bounding box center [58, 156] width 20 height 5
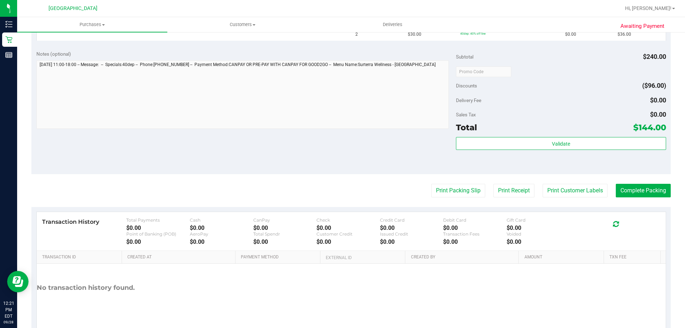
scroll to position [285, 0]
click at [454, 188] on button "Print Packing Slip" at bounding box center [458, 190] width 54 height 14
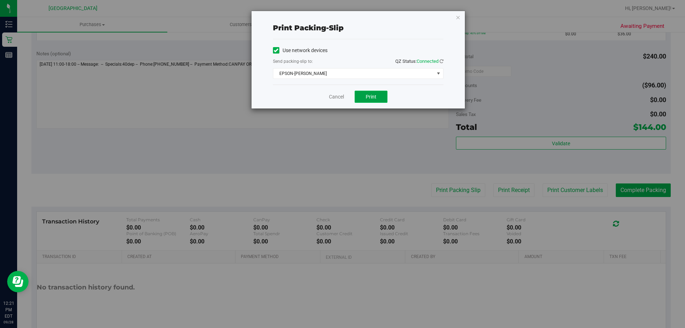
click at [372, 96] on span "Print" at bounding box center [371, 97] width 11 height 6
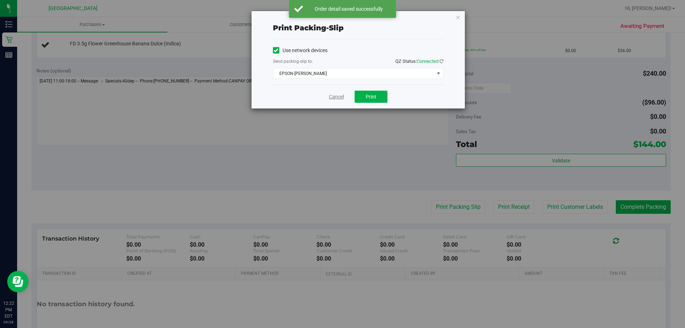
click at [339, 97] on link "Cancel" at bounding box center [336, 96] width 15 height 7
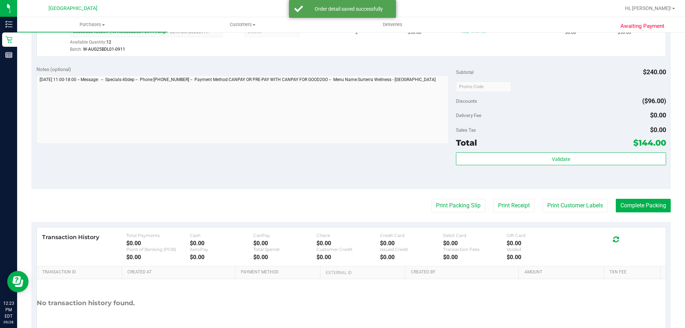
scroll to position [357, 0]
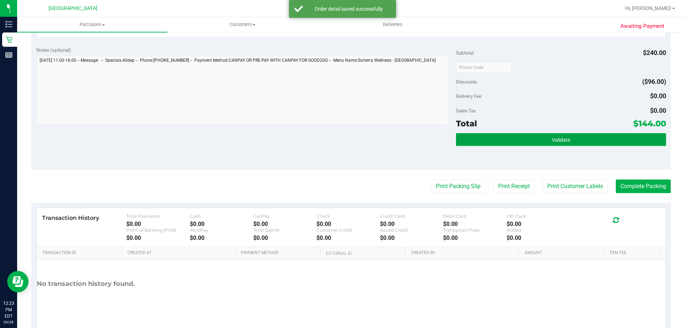
drag, startPoint x: 598, startPoint y: 136, endPoint x: 578, endPoint y: 139, distance: 20.5
click at [597, 137] on button "Validate" at bounding box center [561, 139] width 210 height 13
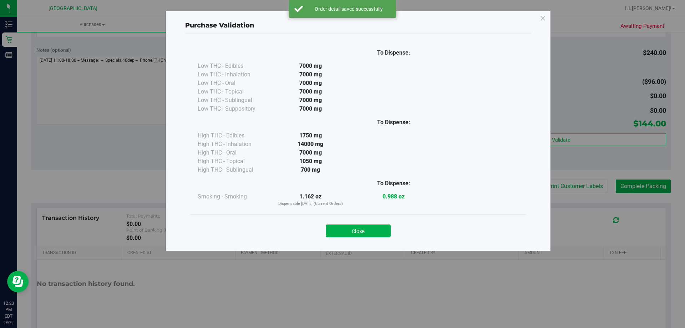
click at [355, 236] on button "Close" at bounding box center [358, 230] width 65 height 13
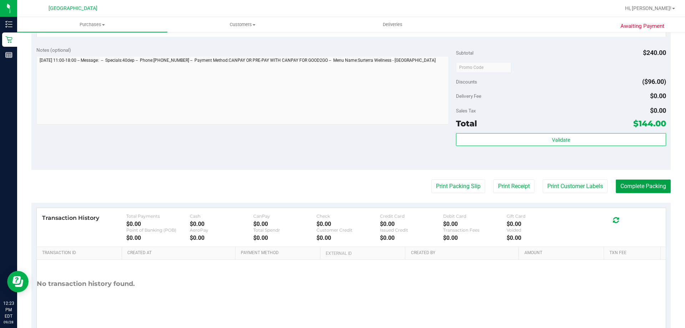
click at [633, 190] on button "Complete Packing" at bounding box center [643, 186] width 55 height 14
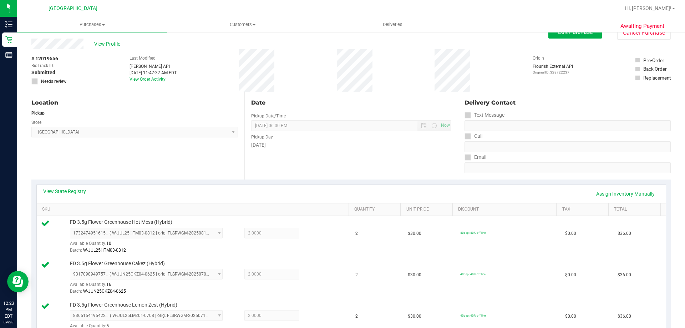
scroll to position [0, 0]
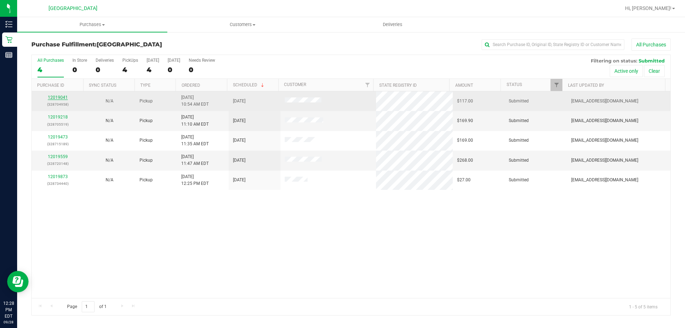
click at [55, 96] on link "12019041" at bounding box center [58, 97] width 20 height 5
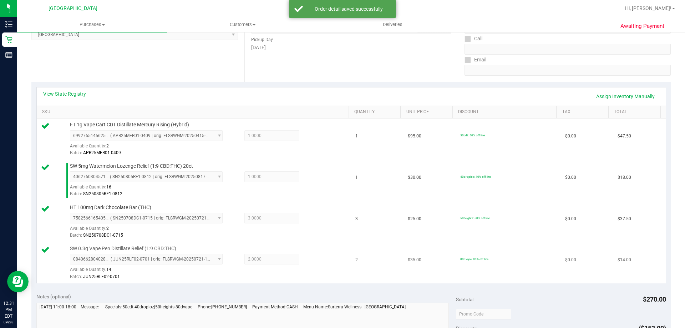
scroll to position [285, 0]
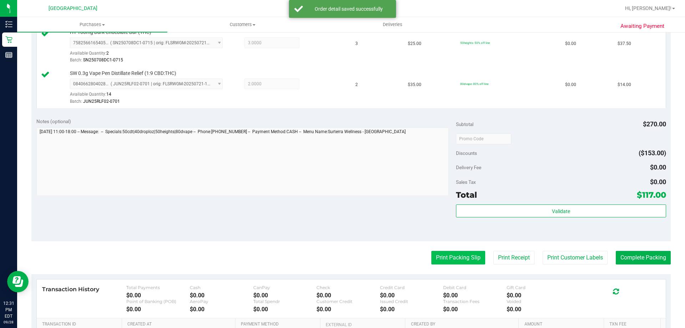
click at [436, 258] on button "Print Packing Slip" at bounding box center [458, 258] width 54 height 14
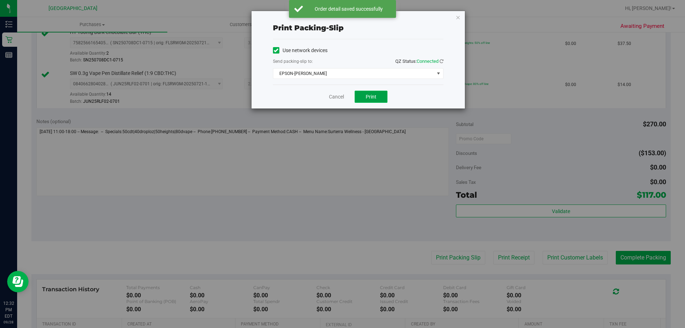
click at [373, 95] on span "Print" at bounding box center [371, 97] width 11 height 6
click at [334, 97] on link "Cancel" at bounding box center [336, 96] width 15 height 7
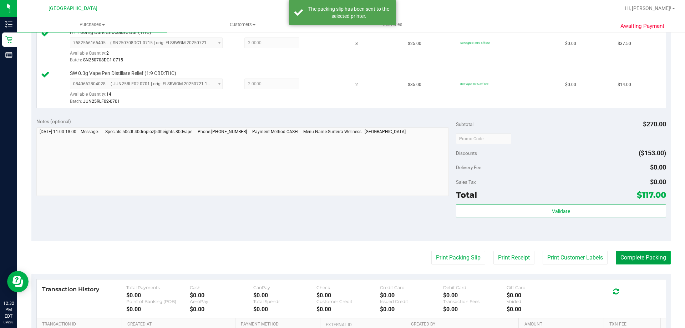
click at [652, 258] on button "Complete Packing" at bounding box center [643, 258] width 55 height 14
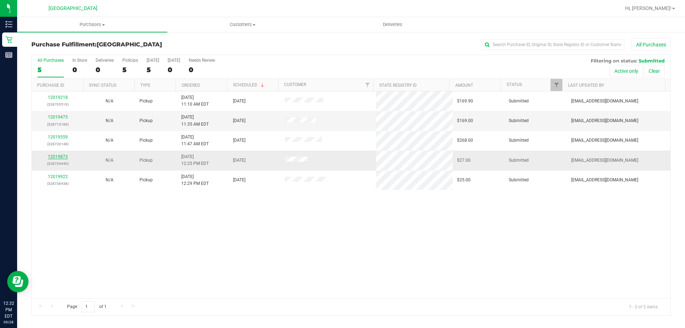
click at [65, 156] on link "12019873" at bounding box center [58, 156] width 20 height 5
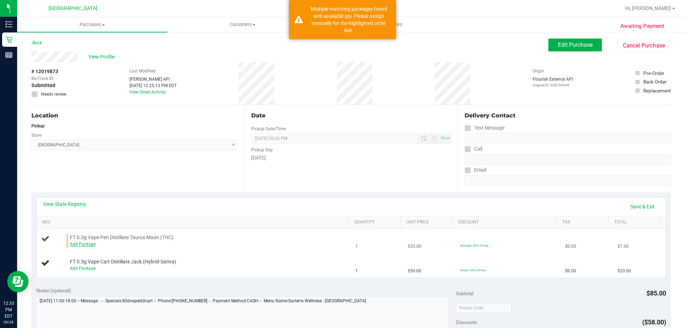
click at [85, 245] on link "Add Package" at bounding box center [83, 244] width 26 height 5
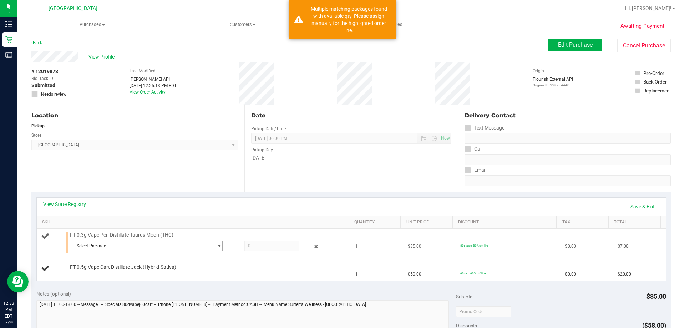
click at [177, 245] on span "Select Package" at bounding box center [141, 246] width 143 height 10
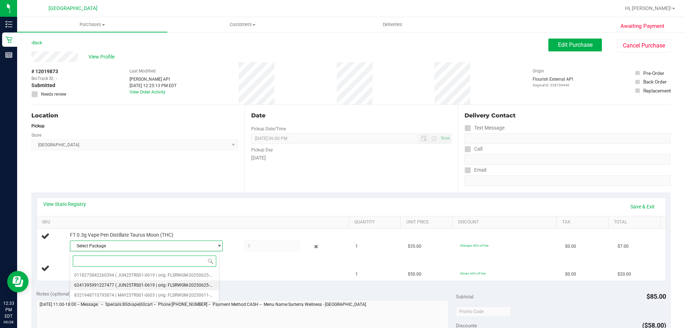
click at [167, 288] on span "( JUN25TRS01-0619 | orig: FLSRWGM-20250625-995 )" at bounding box center [167, 285] width 105 height 5
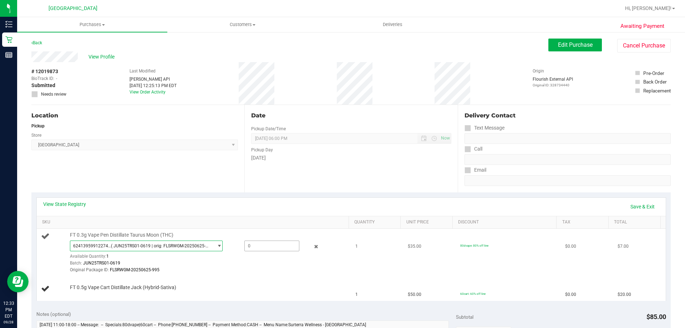
click at [275, 243] on span at bounding box center [271, 245] width 55 height 11
type input "1"
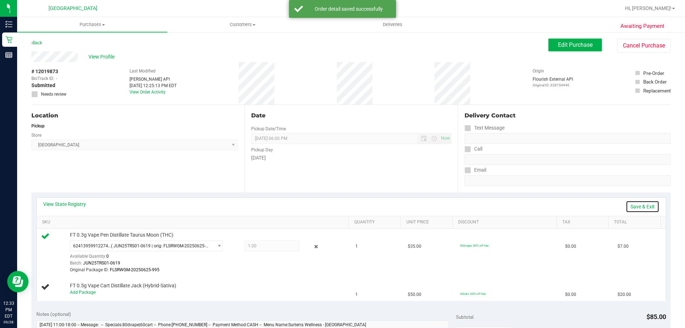
click at [635, 203] on link "Save & Exit" at bounding box center [643, 207] width 34 height 12
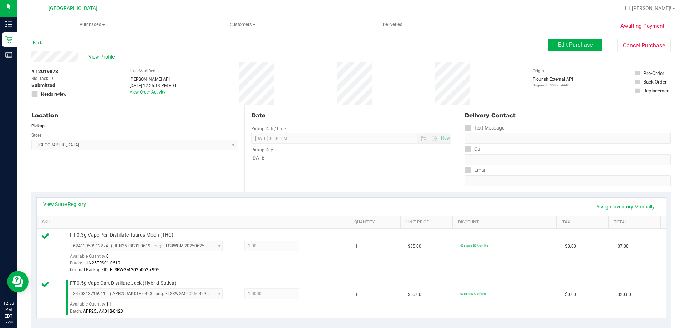
scroll to position [143, 0]
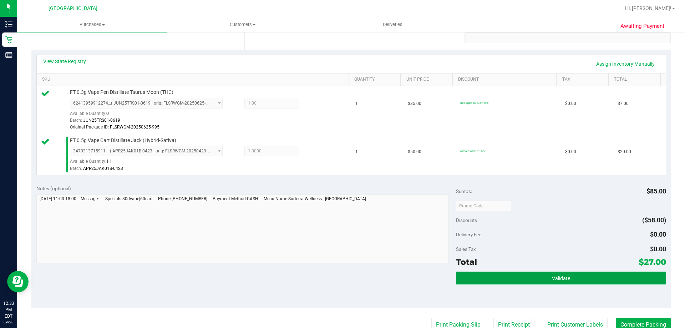
click at [518, 275] on button "Validate" at bounding box center [561, 278] width 210 height 13
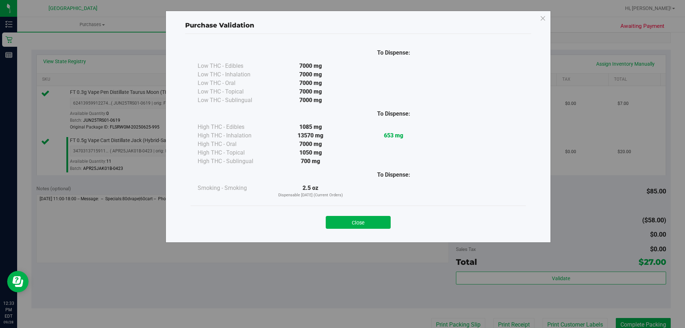
click at [381, 218] on button "Close" at bounding box center [358, 222] width 65 height 13
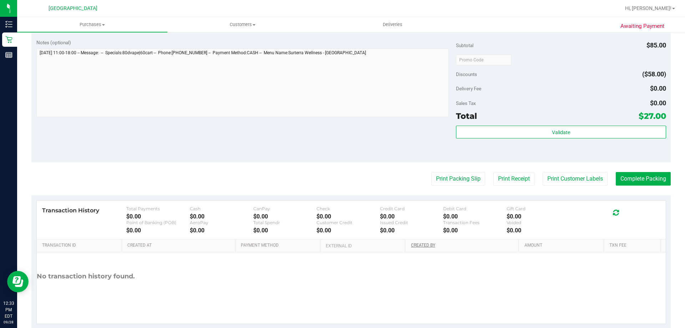
scroll to position [304, 0]
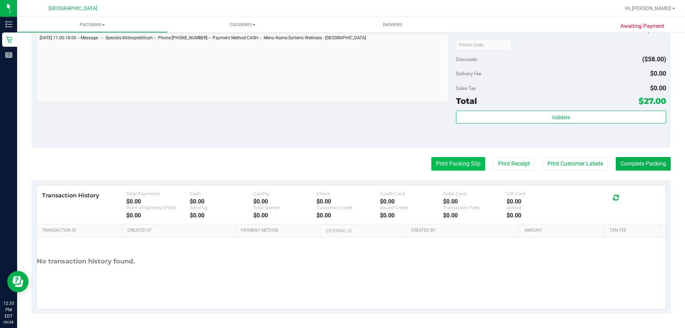
click at [449, 163] on button "Print Packing Slip" at bounding box center [458, 164] width 54 height 14
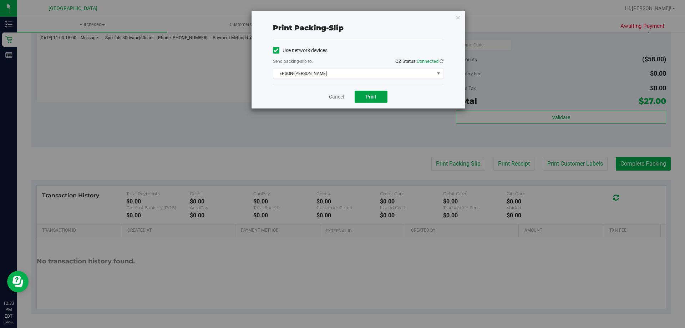
click at [373, 99] on span "Print" at bounding box center [371, 97] width 11 height 6
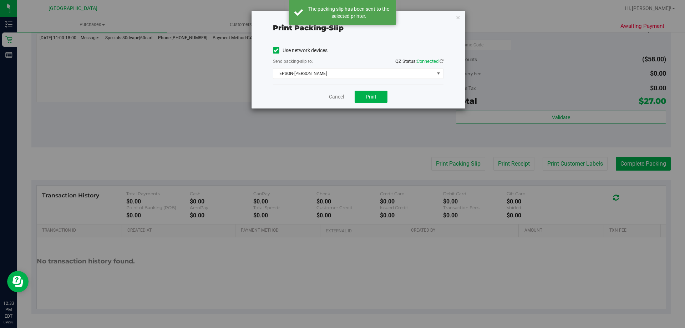
click at [331, 94] on link "Cancel" at bounding box center [336, 96] width 15 height 7
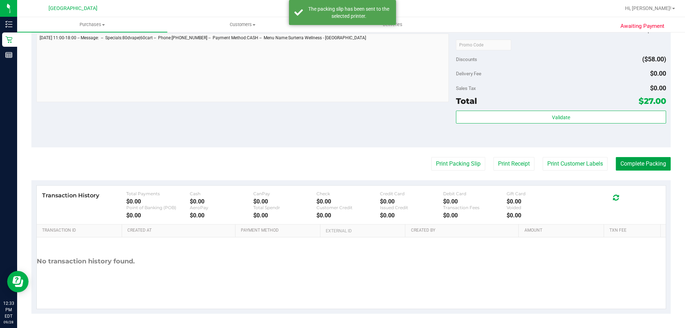
click at [644, 163] on button "Complete Packing" at bounding box center [643, 164] width 55 height 14
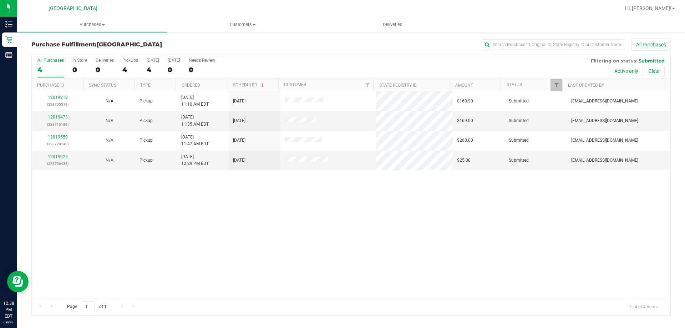
click at [518, 268] on div "12019218 (328705519) N/A Pickup [DATE] 11:10 AM EDT 9/28/2025 $169.90 Submitted…" at bounding box center [351, 194] width 639 height 207
click at [51, 155] on link "12019922" at bounding box center [58, 156] width 20 height 5
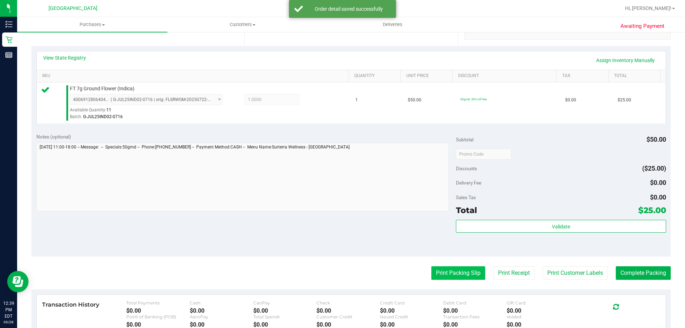
scroll to position [178, 0]
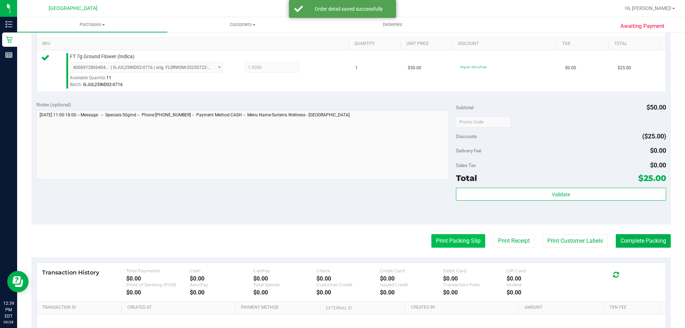
click at [450, 241] on button "Print Packing Slip" at bounding box center [458, 241] width 54 height 14
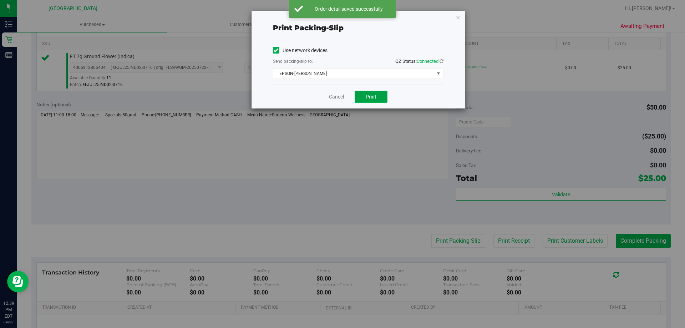
click at [370, 96] on span "Print" at bounding box center [371, 97] width 11 height 6
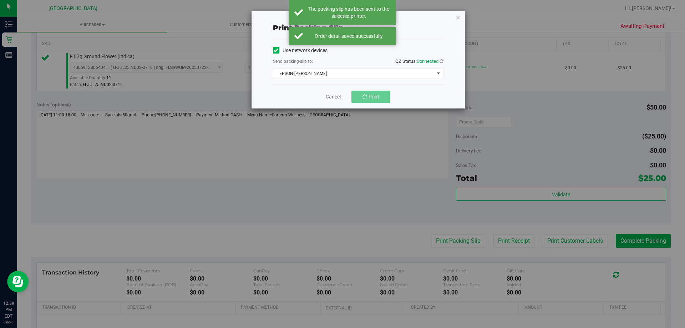
click at [339, 98] on link "Cancel" at bounding box center [333, 96] width 15 height 7
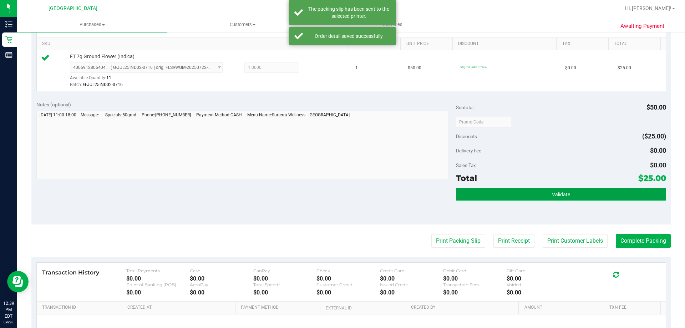
click at [562, 190] on button "Validate" at bounding box center [561, 194] width 210 height 13
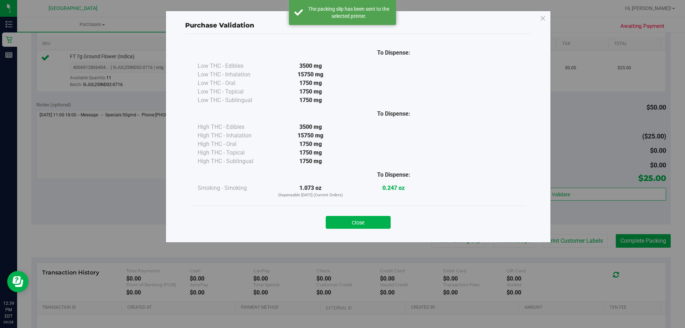
drag, startPoint x: 374, startPoint y: 220, endPoint x: 382, endPoint y: 220, distance: 8.2
click at [375, 220] on button "Close" at bounding box center [358, 222] width 65 height 13
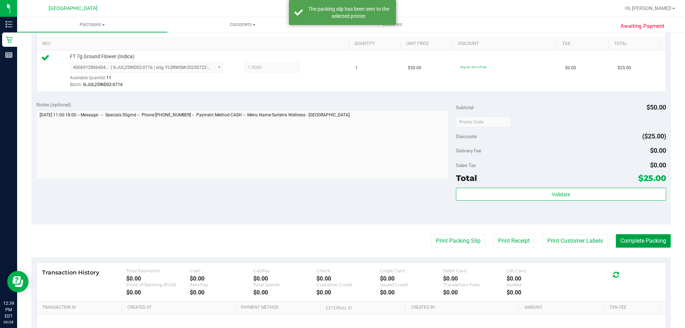
click at [647, 242] on button "Complete Packing" at bounding box center [643, 241] width 55 height 14
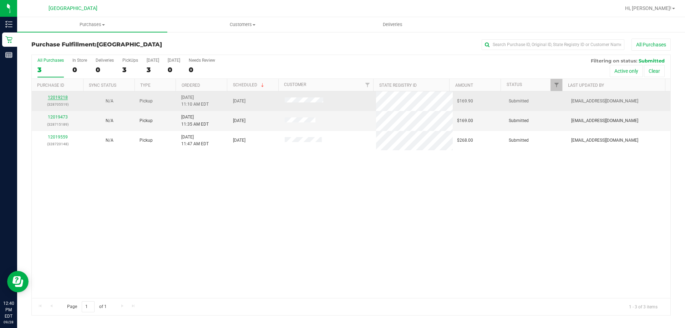
click at [57, 98] on link "12019218" at bounding box center [58, 97] width 20 height 5
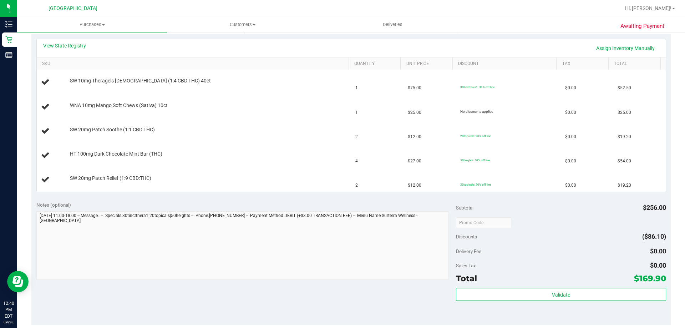
scroll to position [214, 0]
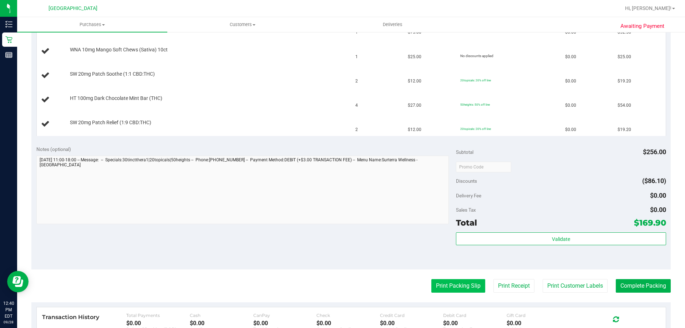
click at [462, 285] on button "Print Packing Slip" at bounding box center [458, 286] width 54 height 14
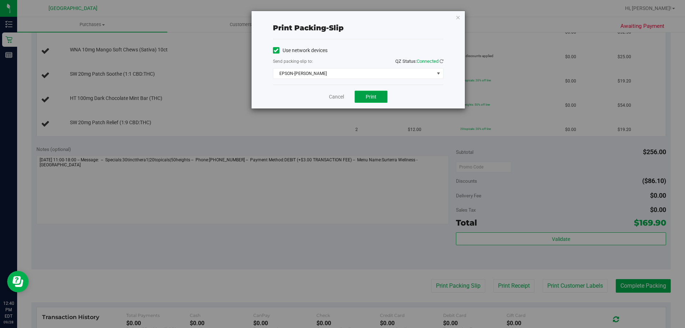
click at [368, 94] on span "Print" at bounding box center [371, 97] width 11 height 6
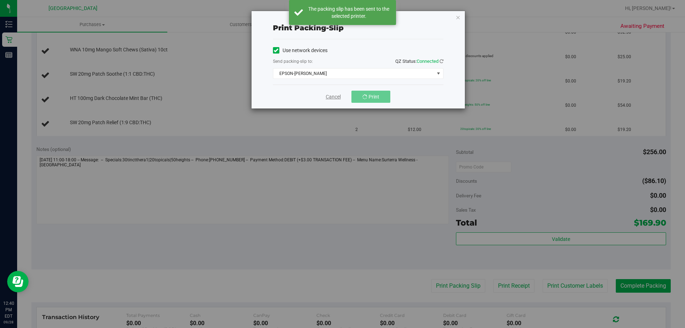
click at [336, 95] on link "Cancel" at bounding box center [333, 96] width 15 height 7
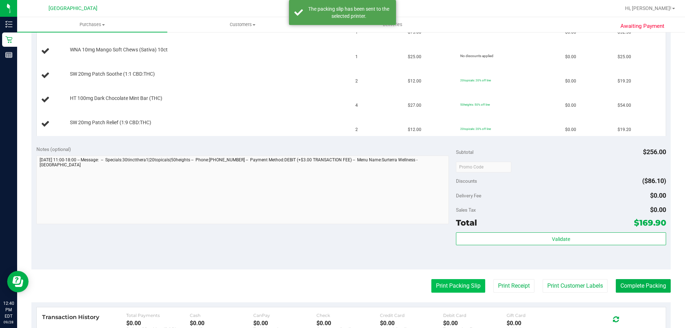
drag, startPoint x: 463, startPoint y: 278, endPoint x: 459, endPoint y: 284, distance: 7.6
click at [461, 279] on purchase-details "Back Edit Purchase Cancel Purchase View Profile # 12019218 BioTrack ID: - Submi…" at bounding box center [350, 129] width 639 height 611
click at [461, 285] on button "Print Packing Slip" at bounding box center [458, 286] width 54 height 14
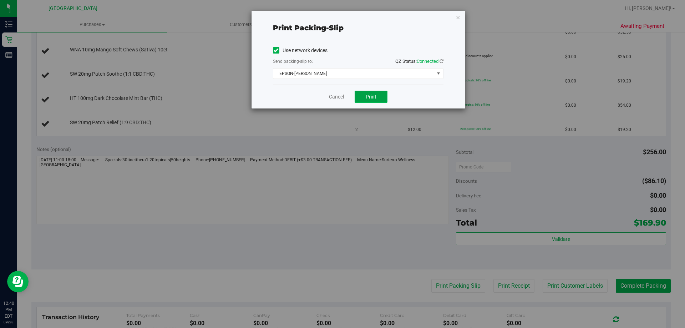
click at [370, 96] on span "Print" at bounding box center [371, 97] width 11 height 6
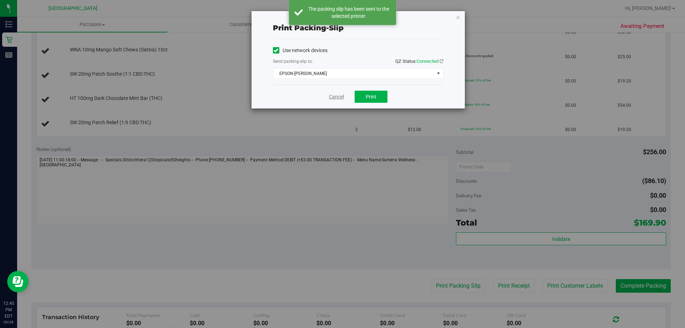
click at [335, 97] on link "Cancel" at bounding box center [336, 96] width 15 height 7
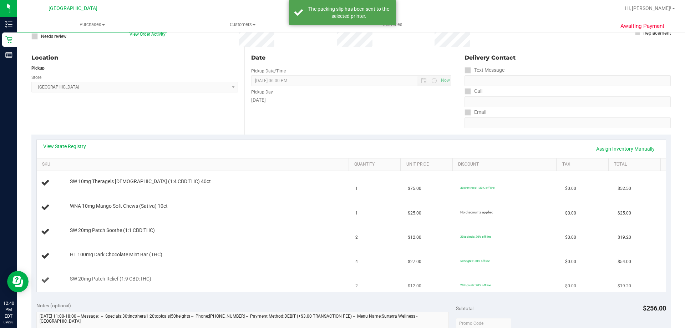
scroll to position [143, 0]
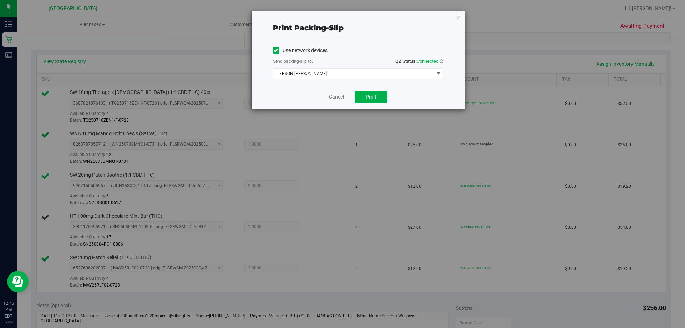
click at [334, 93] on link "Cancel" at bounding box center [336, 96] width 15 height 7
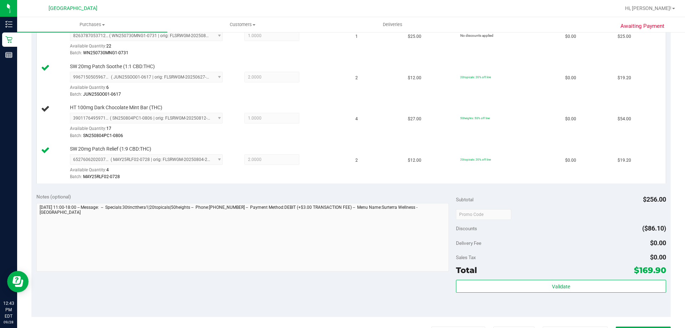
scroll to position [233, 0]
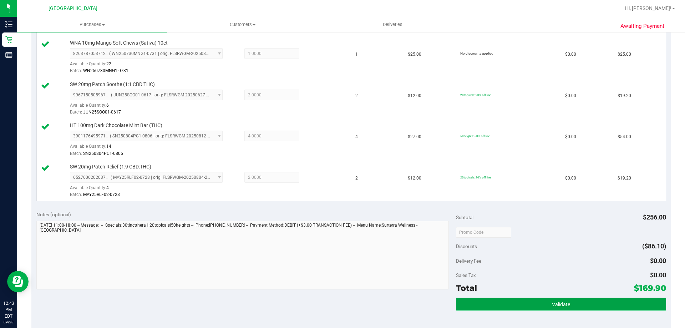
click at [553, 302] on span "Validate" at bounding box center [561, 305] width 18 height 6
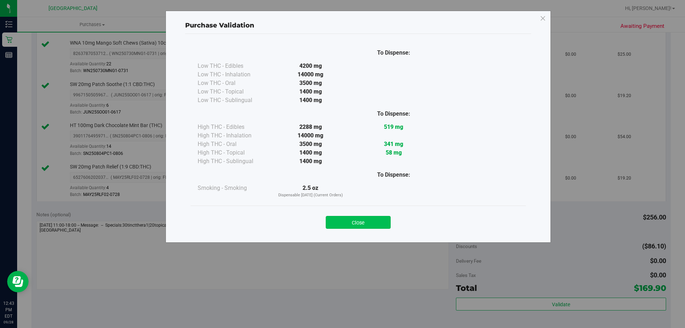
click at [364, 221] on button "Close" at bounding box center [358, 222] width 65 height 13
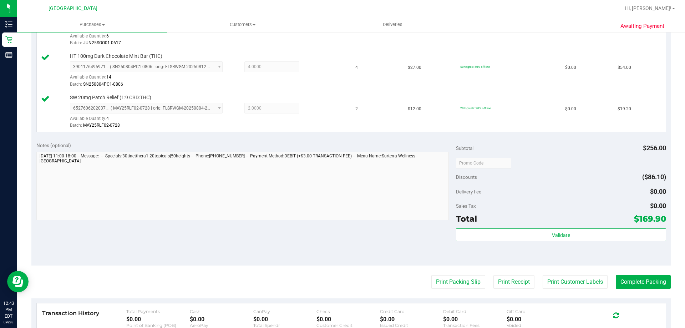
scroll to position [421, 0]
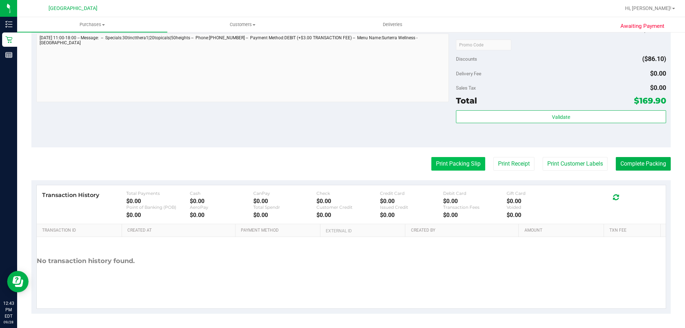
click at [455, 161] on button "Print Packing Slip" at bounding box center [458, 164] width 54 height 14
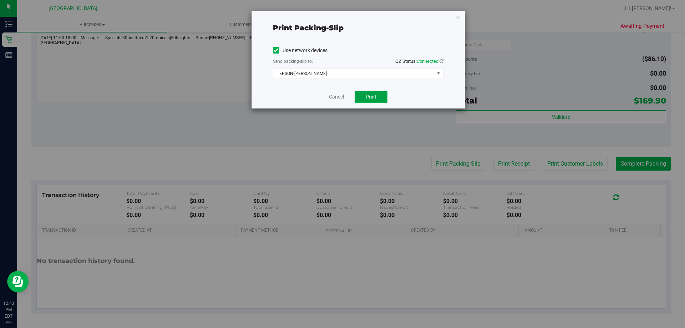
click at [371, 96] on span "Print" at bounding box center [371, 97] width 11 height 6
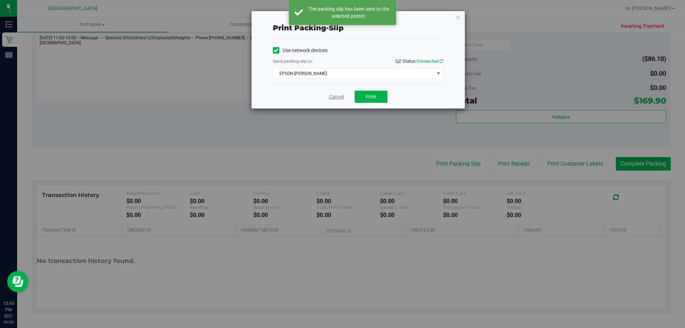
click at [331, 96] on link "Cancel" at bounding box center [336, 96] width 15 height 7
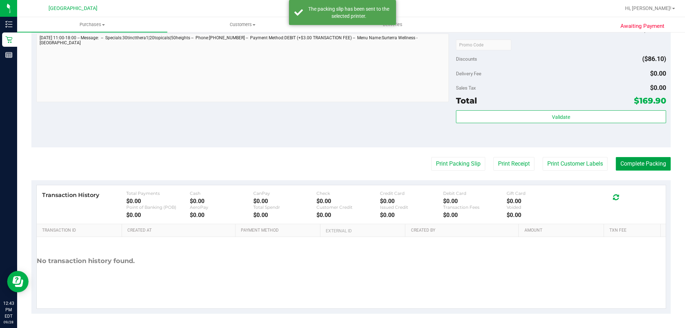
click at [641, 161] on button "Complete Packing" at bounding box center [643, 164] width 55 height 14
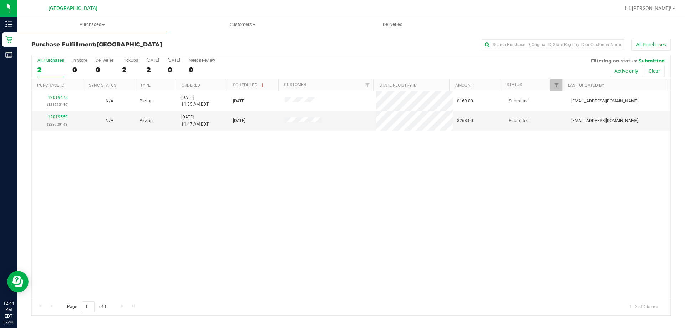
click at [352, 196] on div "12019473 (328715189) N/A Pickup [DATE] 11:35 AM EDT 9/28/2025 $169.00 Submitted…" at bounding box center [351, 194] width 639 height 207
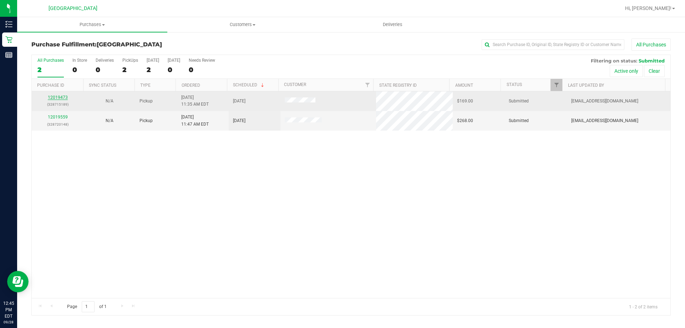
click at [61, 96] on link "12019473" at bounding box center [58, 97] width 20 height 5
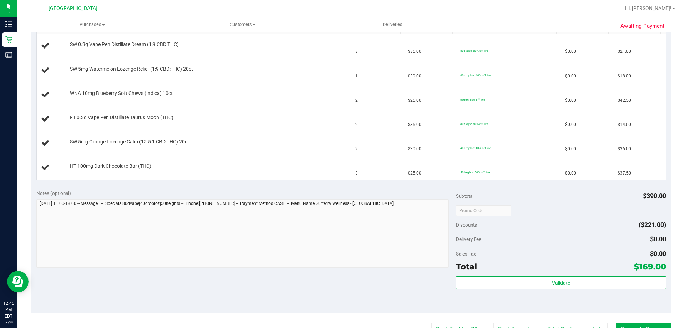
scroll to position [285, 0]
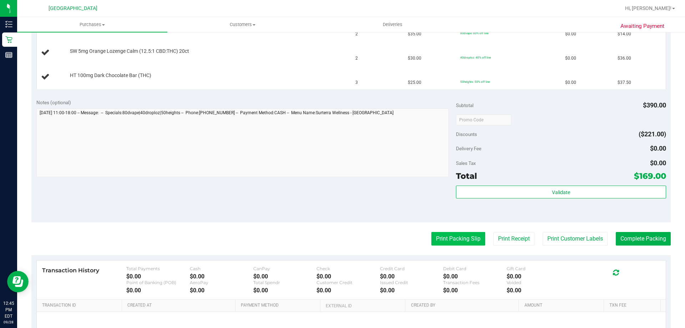
click at [468, 241] on button "Print Packing Slip" at bounding box center [458, 239] width 54 height 14
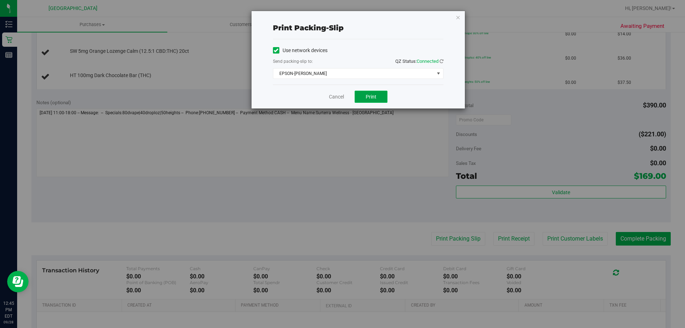
click at [378, 95] on button "Print" at bounding box center [371, 97] width 33 height 12
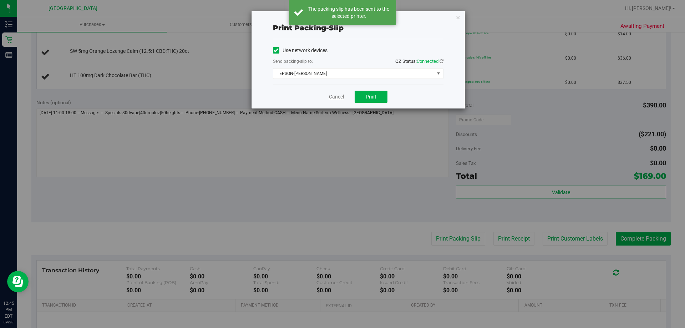
click at [335, 95] on link "Cancel" at bounding box center [336, 96] width 15 height 7
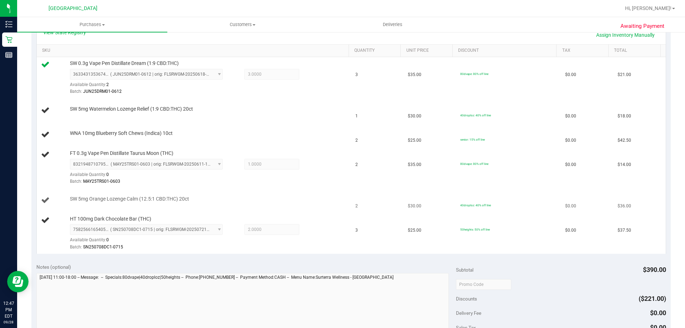
scroll to position [178, 0]
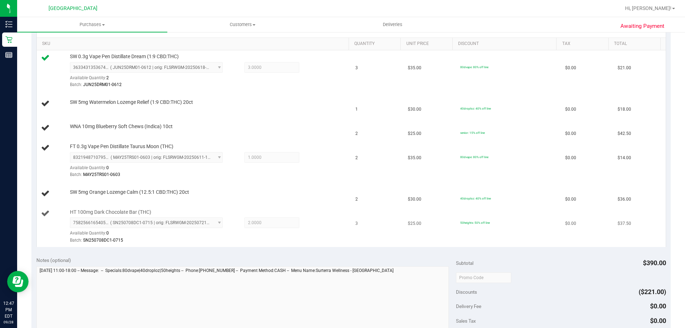
click at [353, 223] on td "3" at bounding box center [377, 226] width 52 height 41
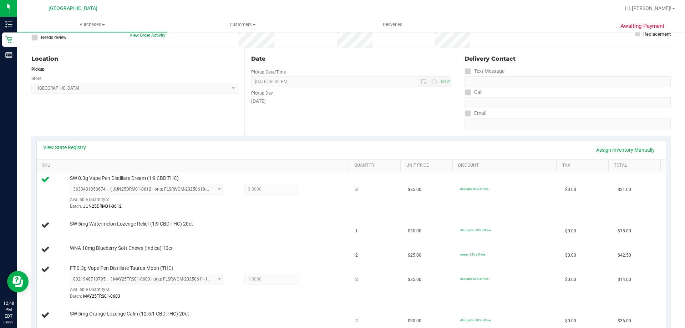
scroll to position [0, 0]
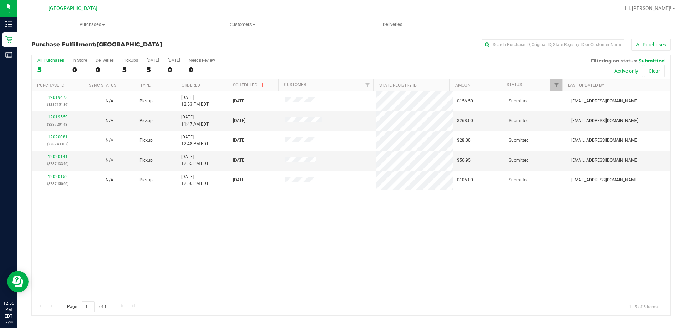
click at [419, 214] on div "12019473 (328715189) N/A Pickup [DATE] 12:53 PM EDT 9/28/2025 $156.50 Submitted…" at bounding box center [351, 194] width 639 height 207
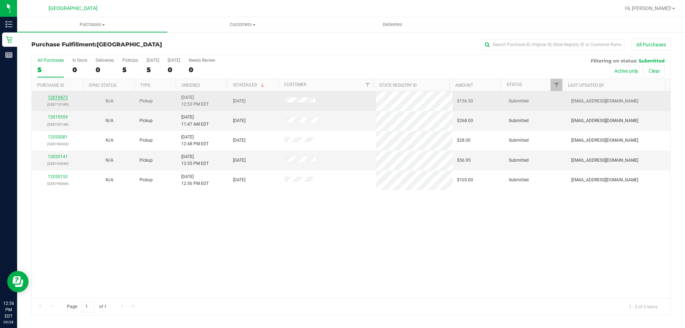
click at [64, 97] on link "12019473" at bounding box center [58, 97] width 20 height 5
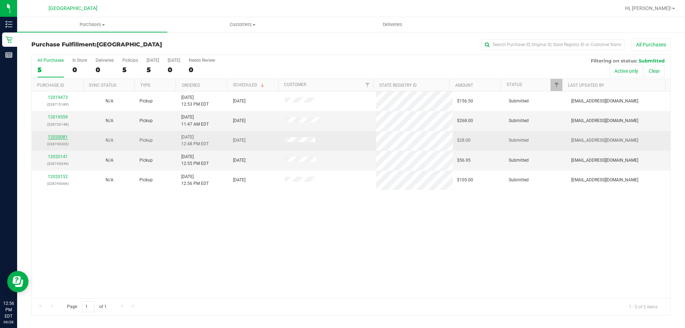
click at [53, 138] on link "12020081" at bounding box center [58, 137] width 20 height 5
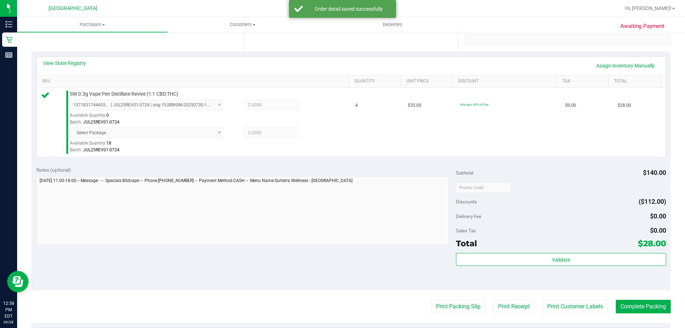
scroll to position [284, 0]
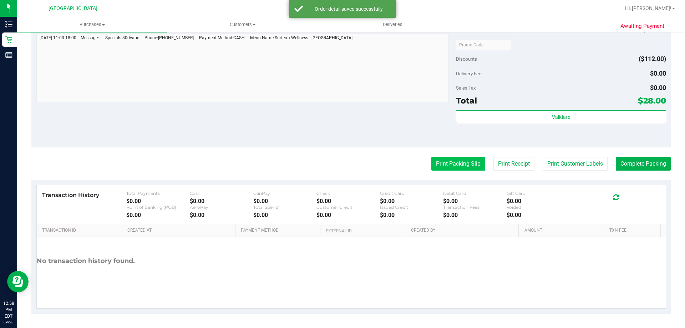
click at [446, 169] on button "Print Packing Slip" at bounding box center [458, 164] width 54 height 14
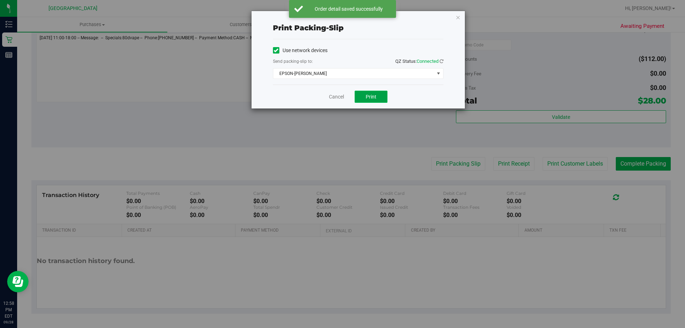
click at [370, 96] on span "Print" at bounding box center [371, 97] width 11 height 6
click at [332, 97] on link "Cancel" at bounding box center [336, 96] width 15 height 7
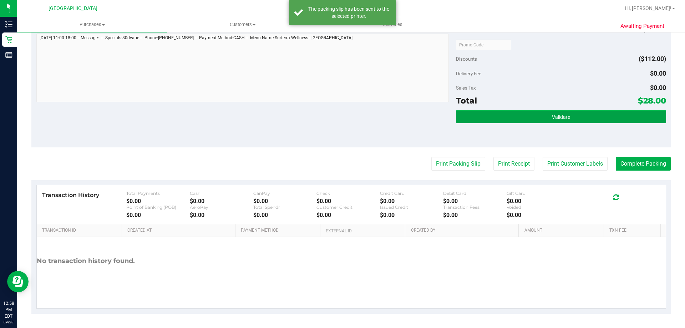
click at [587, 111] on button "Validate" at bounding box center [561, 116] width 210 height 13
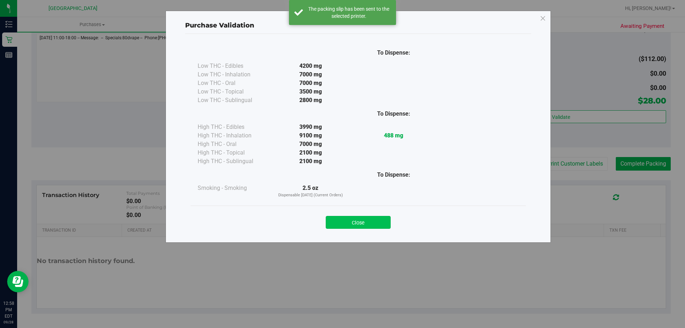
click at [372, 225] on button "Close" at bounding box center [358, 222] width 65 height 13
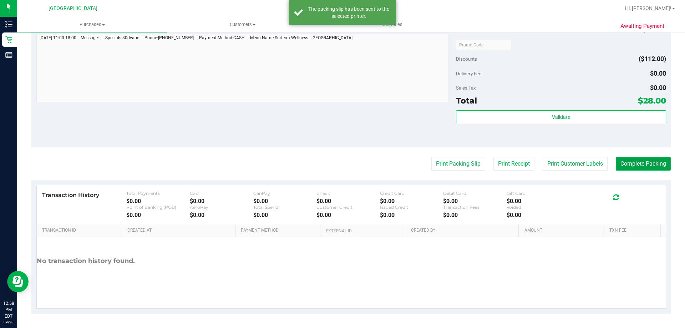
click at [649, 166] on button "Complete Packing" at bounding box center [643, 164] width 55 height 14
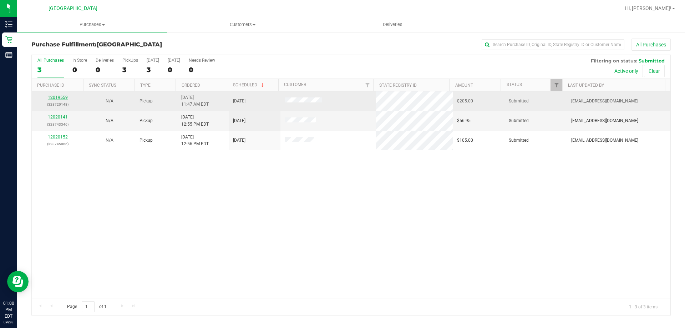
click at [58, 98] on link "12019559" at bounding box center [58, 97] width 20 height 5
click at [56, 97] on link "12020141" at bounding box center [58, 97] width 20 height 5
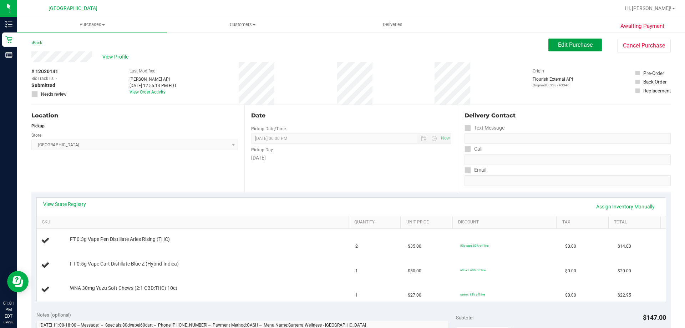
click at [558, 42] on span "Edit Purchase" at bounding box center [575, 44] width 35 height 7
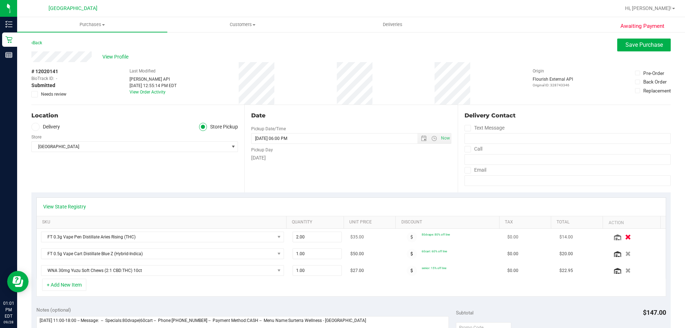
click at [625, 235] on icon "button" at bounding box center [628, 236] width 6 height 5
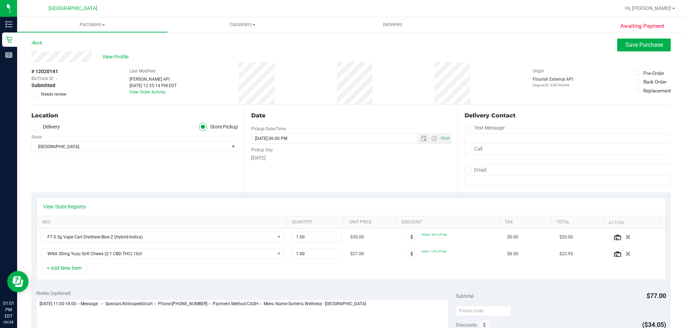
click at [43, 94] on span "Needs review" at bounding box center [53, 94] width 25 height 6
click at [0, 0] on input "Needs review" at bounding box center [0, 0] width 0 height 0
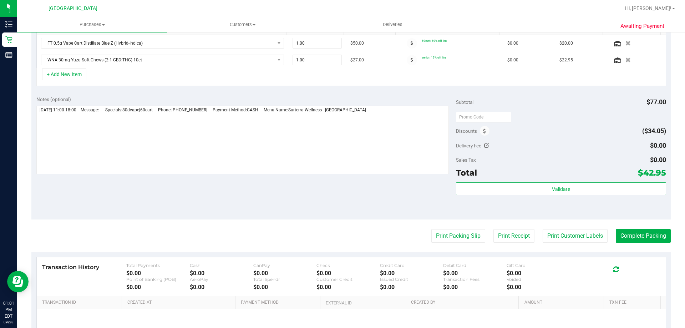
scroll to position [107, 0]
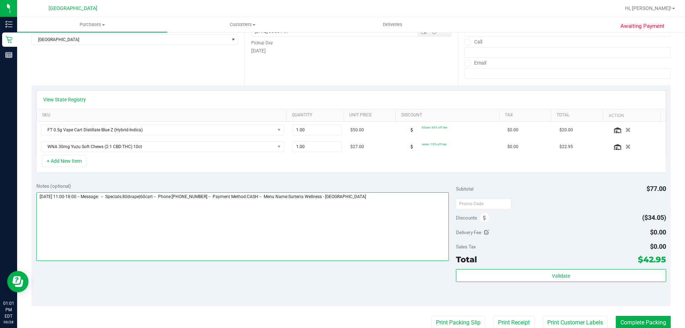
click at [393, 204] on textarea at bounding box center [242, 226] width 413 height 69
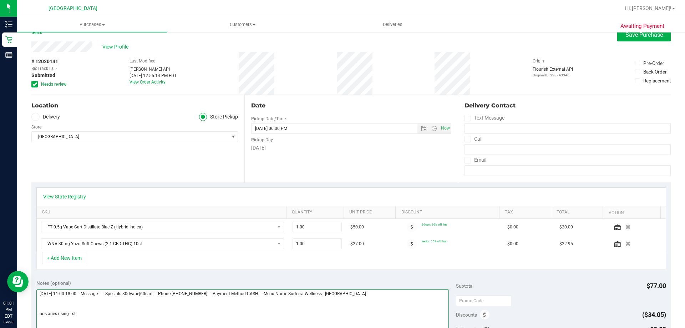
scroll to position [0, 0]
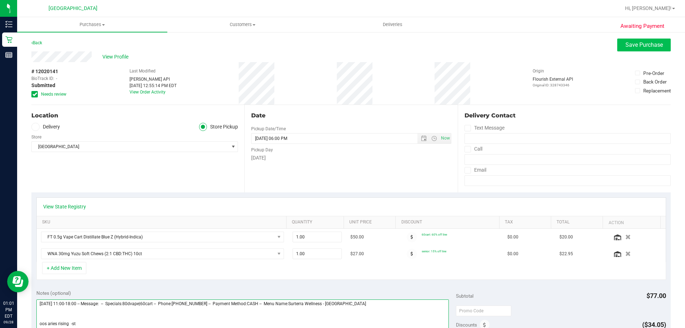
type textarea "[DATE] 11:00-18:00 -- Message: -- Specials:80dvape|60cart -- Phone:[PHONE_NUMBE…"
click at [652, 45] on span "Save Purchase" at bounding box center [643, 44] width 37 height 7
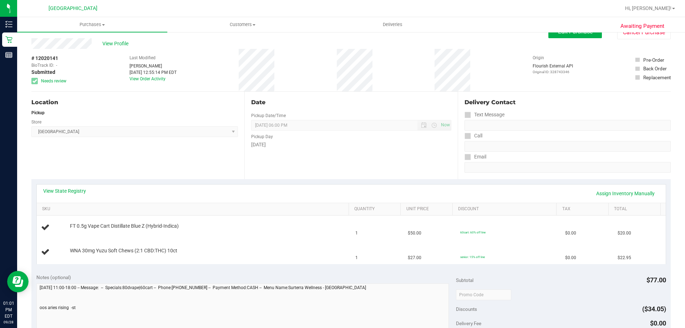
scroll to position [36, 0]
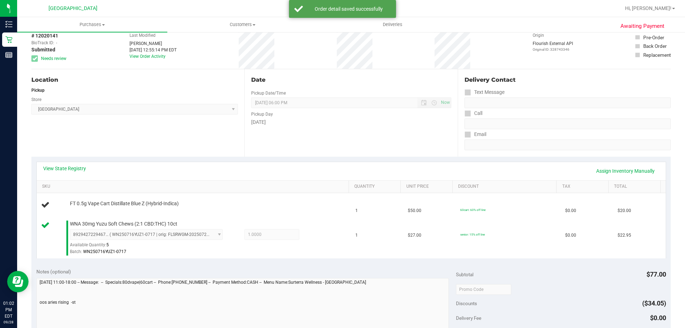
click at [314, 153] on div "Date Pickup Date/Time [DATE] Now [DATE] 06:00 PM Now Pickup Day [DATE]" at bounding box center [350, 112] width 213 height 87
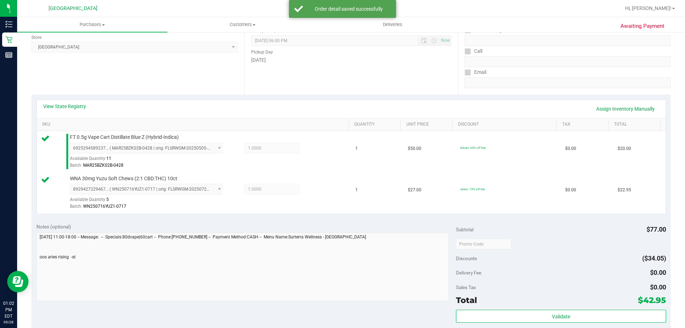
scroll to position [250, 0]
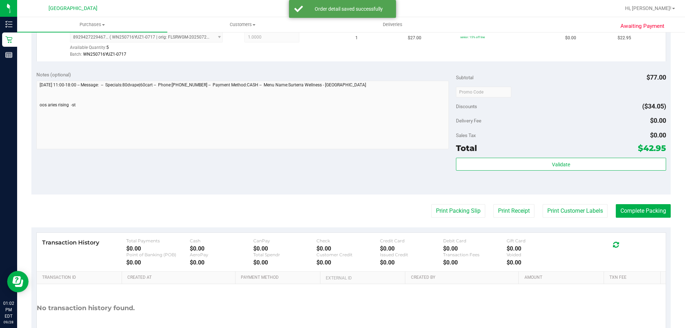
drag, startPoint x: 460, startPoint y: 216, endPoint x: 471, endPoint y: 214, distance: 10.4
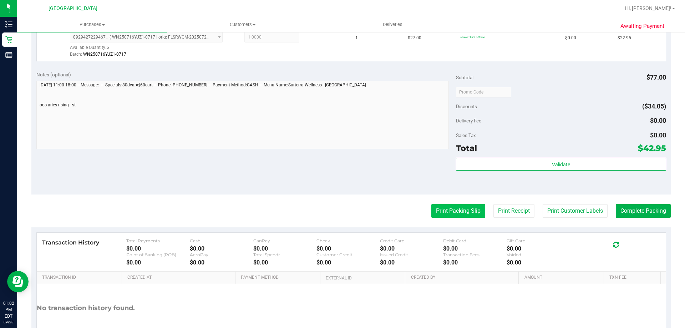
click at [448, 215] on button "Print Packing Slip" at bounding box center [458, 211] width 54 height 14
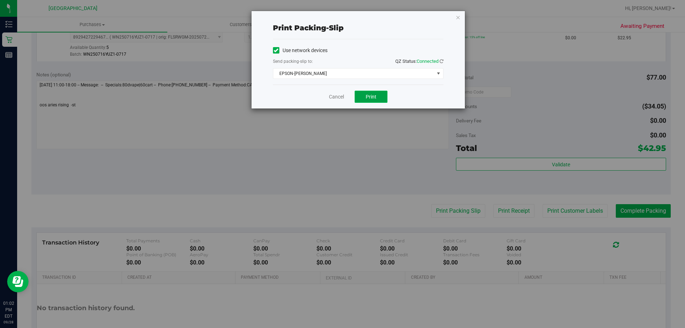
click at [373, 94] on span "Print" at bounding box center [371, 97] width 11 height 6
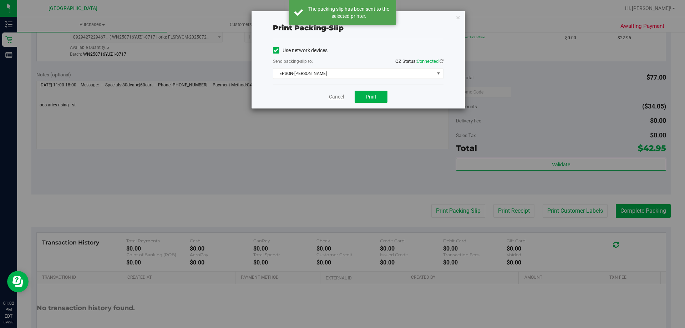
click at [335, 97] on link "Cancel" at bounding box center [336, 96] width 15 height 7
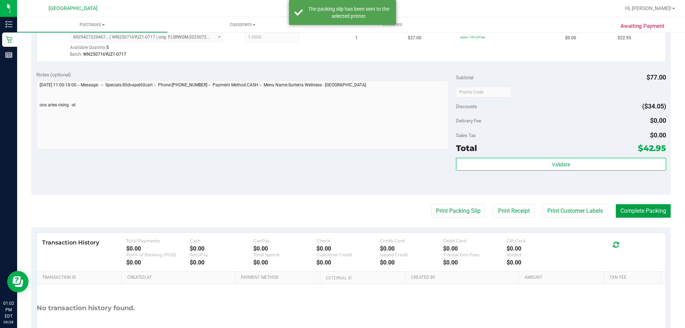
click at [645, 212] on button "Complete Packing" at bounding box center [643, 211] width 55 height 14
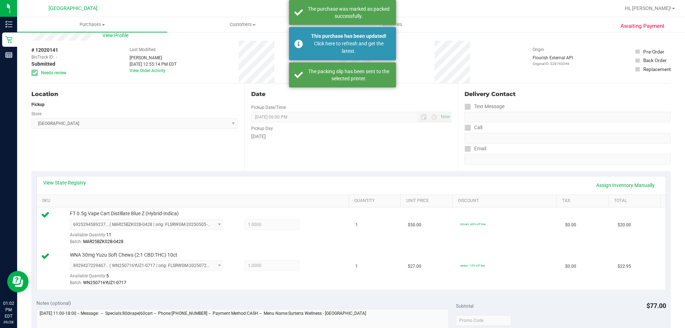
scroll to position [0, 0]
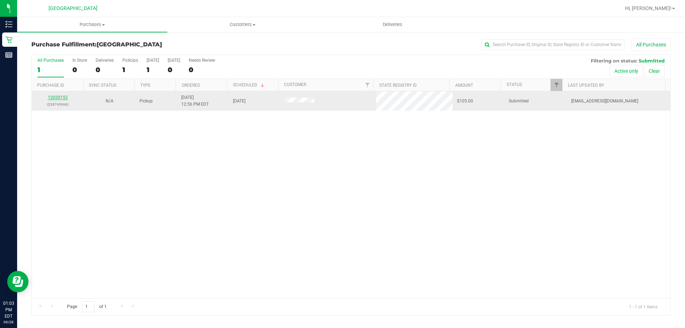
click at [56, 96] on link "12020152" at bounding box center [58, 97] width 20 height 5
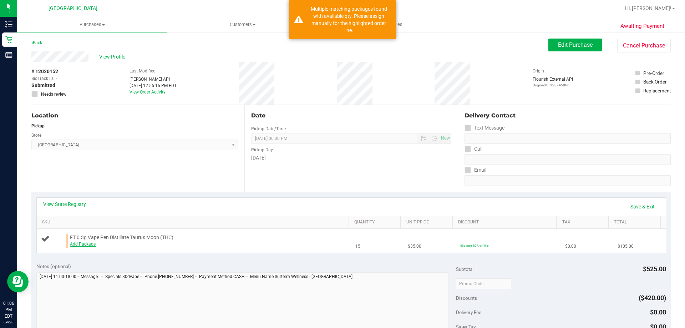
click at [85, 243] on link "Add Package" at bounding box center [83, 244] width 26 height 5
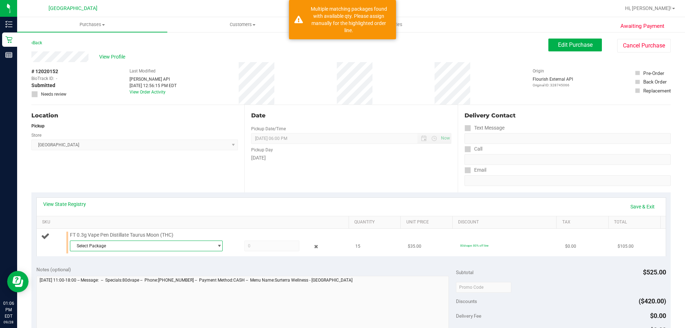
click at [175, 249] on span "Select Package" at bounding box center [141, 246] width 143 height 10
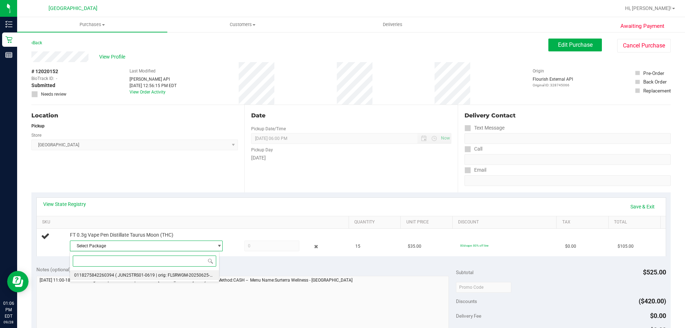
click at [204, 274] on span "( JUN25TRS01-0619 | orig: FLSRWGM-20250625-996 )" at bounding box center [167, 275] width 105 height 5
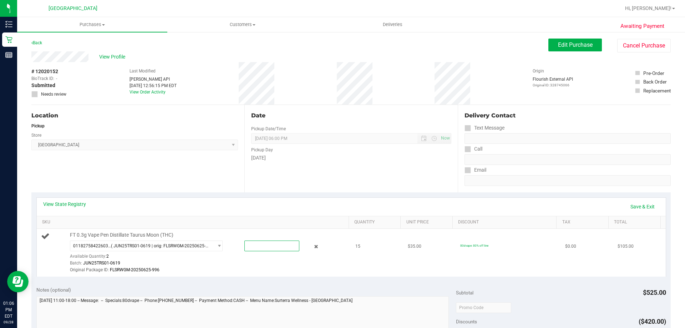
click at [272, 247] on span at bounding box center [271, 245] width 55 height 11
type input "2"
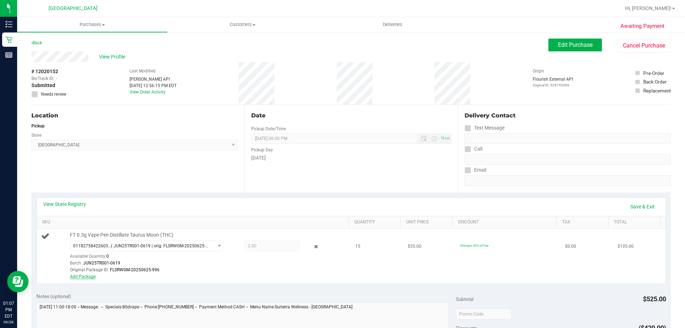
click at [88, 276] on link "Add Package" at bounding box center [83, 276] width 26 height 5
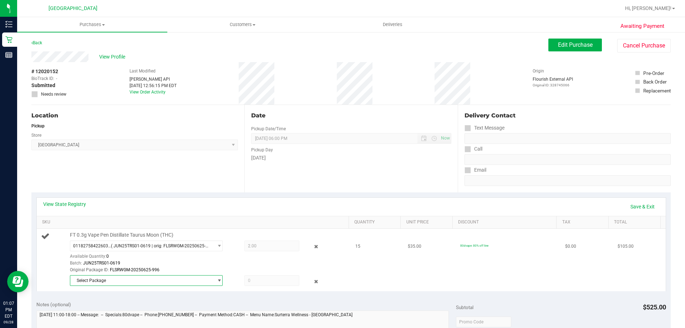
click at [189, 280] on span "Select Package" at bounding box center [141, 280] width 143 height 10
click at [186, 305] on li "5761315725658018 ( JUN25TRS01-0619 | orig: FLSRWGM-20250625-900 )" at bounding box center [144, 310] width 149 height 10
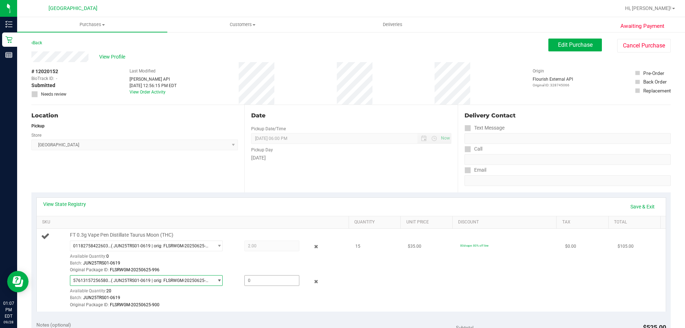
click at [275, 276] on span at bounding box center [271, 280] width 55 height 11
type input "1"
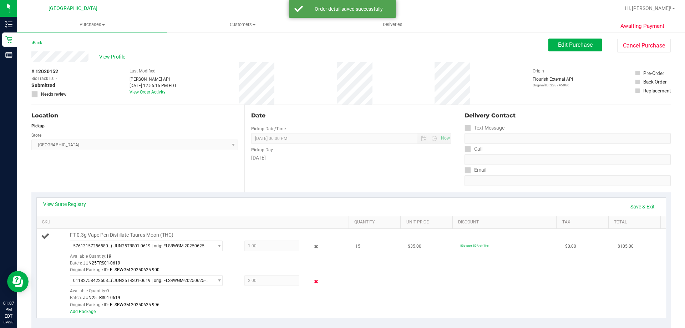
click at [314, 281] on icon at bounding box center [316, 281] width 7 height 8
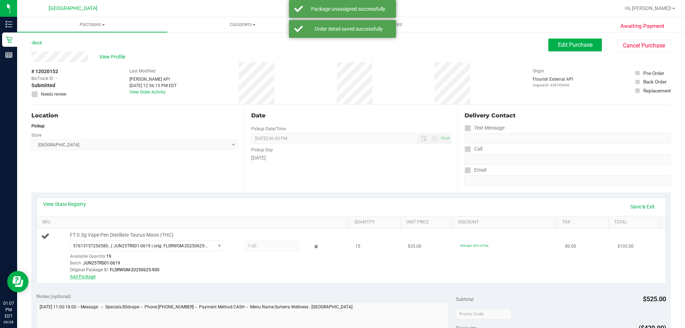
click at [77, 278] on link "Add Package" at bounding box center [83, 276] width 26 height 5
click at [86, 280] on td "FT 0.3g Vape Pen Distillate Taurus Moon (THC) 5761315725658018 ( JUN25TRS01-061…" at bounding box center [194, 256] width 315 height 54
click at [87, 275] on link "Add Package" at bounding box center [83, 276] width 26 height 5
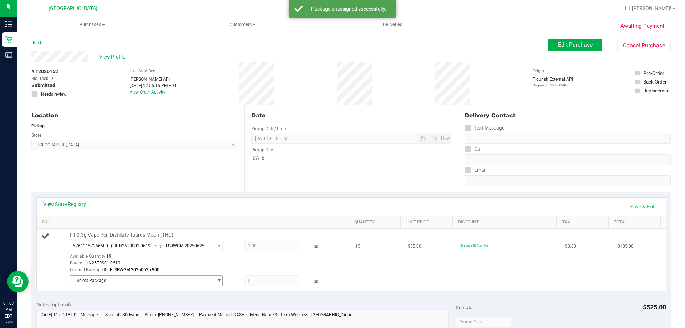
click at [178, 278] on span "Select Package" at bounding box center [141, 280] width 143 height 10
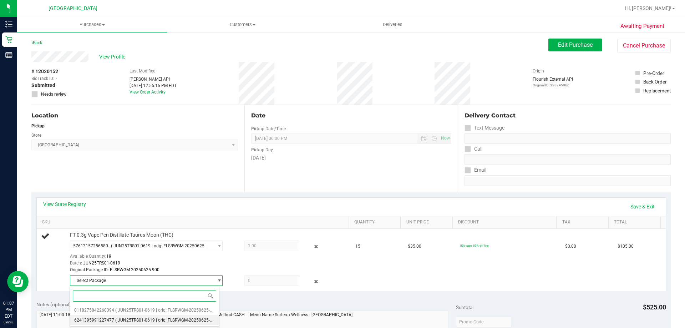
click at [201, 320] on span "( JUN25TRS01-0619 | orig: FLSRWGM-20250625-995 )" at bounding box center [167, 320] width 105 height 5
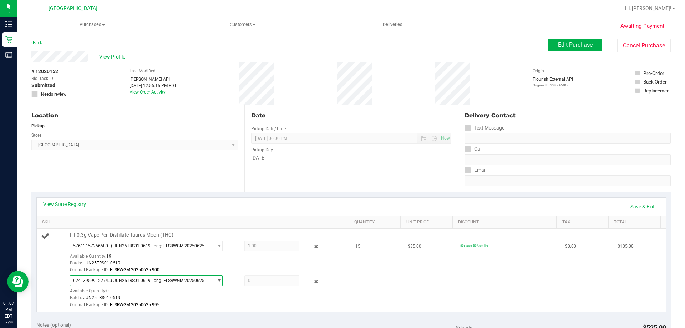
click at [198, 278] on span "( JUN25TRS01-0619 | orig: FLSRWGM-20250625-995 )" at bounding box center [160, 280] width 99 height 5
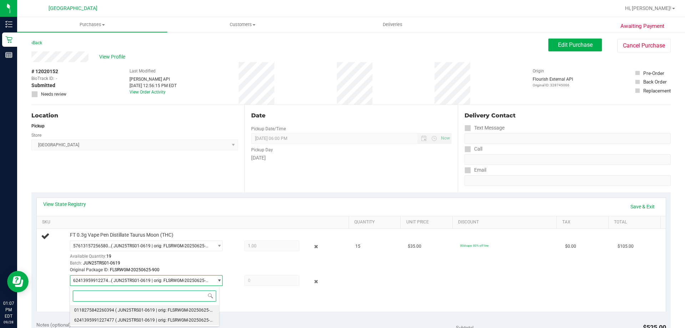
click at [175, 309] on span "( JUN25TRS01-0619 | orig: FLSRWGM-20250625-996 )" at bounding box center [167, 310] width 105 height 5
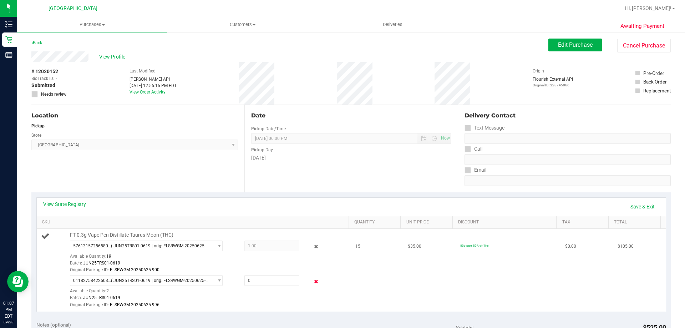
click at [313, 280] on icon at bounding box center [316, 281] width 7 height 8
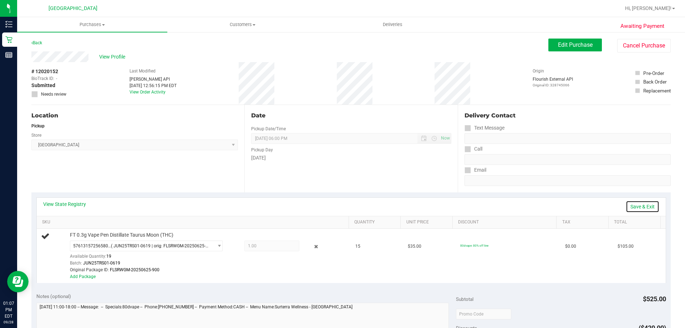
click at [644, 204] on link "Save & Exit" at bounding box center [643, 207] width 34 height 12
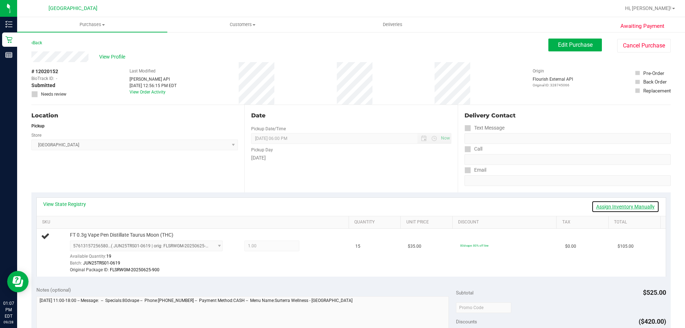
click at [644, 204] on link "Assign Inventory Manually" at bounding box center [626, 207] width 68 height 12
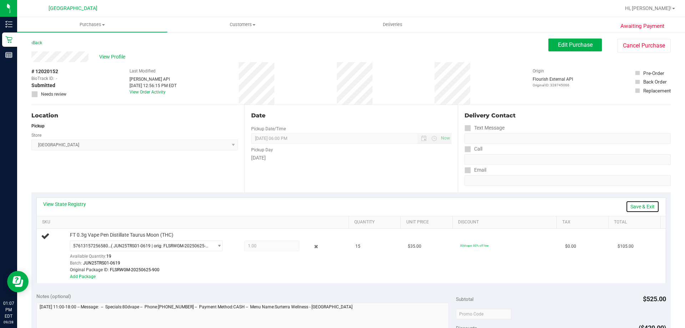
click at [634, 202] on link "Save & Exit" at bounding box center [643, 207] width 34 height 12
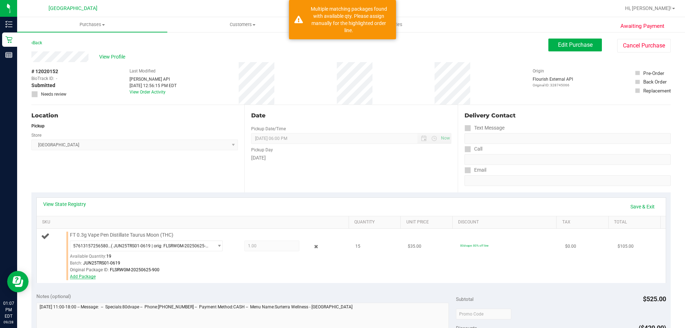
click at [91, 275] on link "Add Package" at bounding box center [83, 276] width 26 height 5
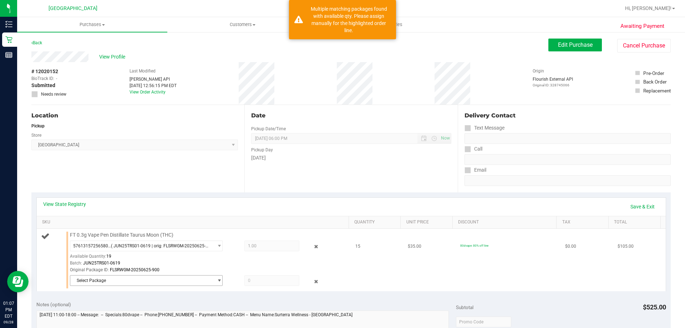
click at [124, 281] on span "Select Package" at bounding box center [141, 280] width 143 height 10
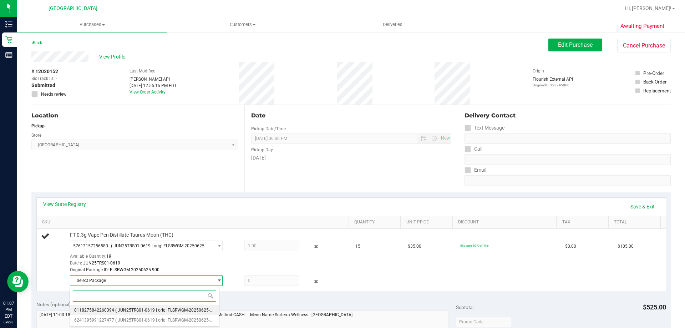
click at [136, 306] on li "0118275842260394 ( JUN25TRS01-0619 | orig: FLSRWGM-20250625-996 )" at bounding box center [144, 310] width 149 height 10
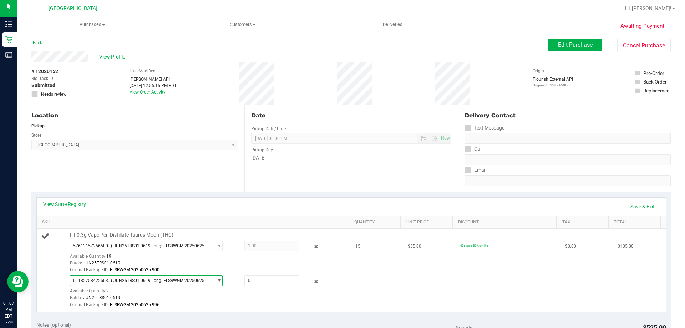
click at [158, 280] on span "( JUN25TRS01-0619 | orig: FLSRWGM-20250625-996 )" at bounding box center [160, 280] width 99 height 5
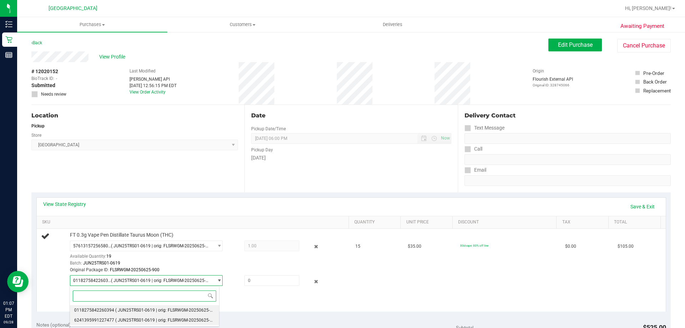
click at [123, 315] on li "6241395991227477 ( JUN25TRS01-0619 | orig: FLSRWGM-20250625-995 )" at bounding box center [144, 320] width 149 height 10
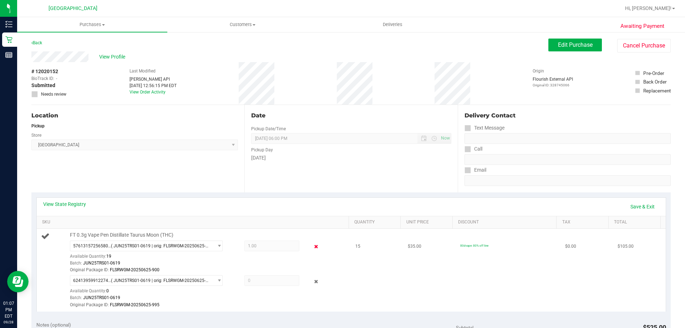
click at [315, 245] on icon at bounding box center [316, 247] width 7 height 8
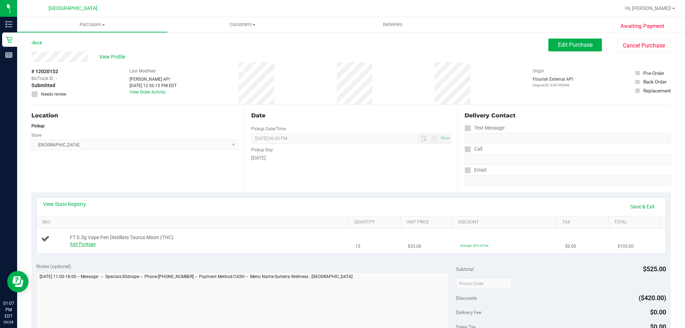
click at [84, 243] on link "Add Package" at bounding box center [83, 244] width 26 height 5
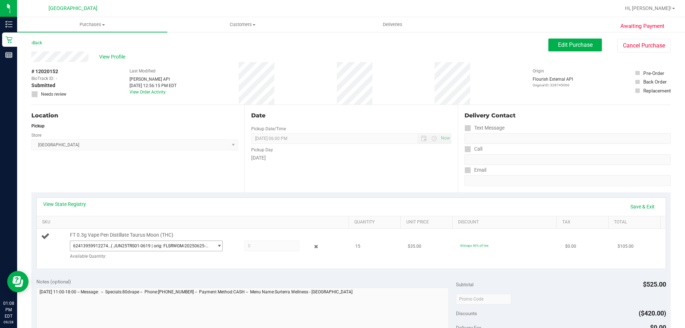
click at [170, 247] on span "( JUN25TRS01-0619 | orig: FLSRWGM-20250625-995 )" at bounding box center [160, 245] width 99 height 5
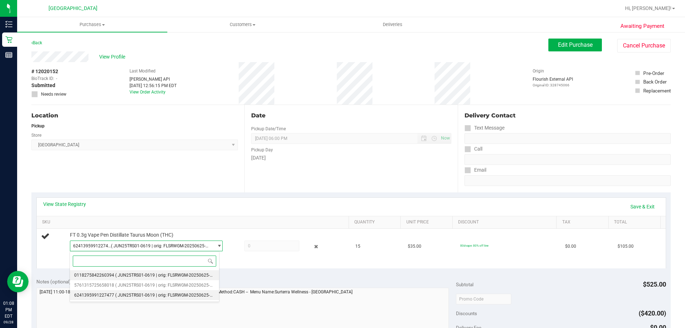
click at [131, 274] on span "( JUN25TRS01-0619 | orig: FLSRWGM-20250625-996 )" at bounding box center [167, 275] width 105 height 5
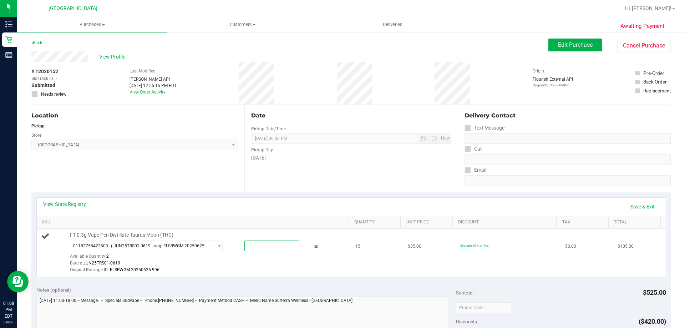
click at [277, 244] on span at bounding box center [271, 245] width 55 height 11
type input "2"
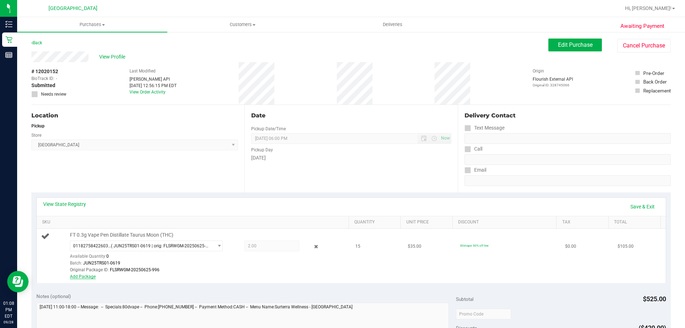
click at [83, 274] on link "Add Package" at bounding box center [83, 276] width 26 height 5
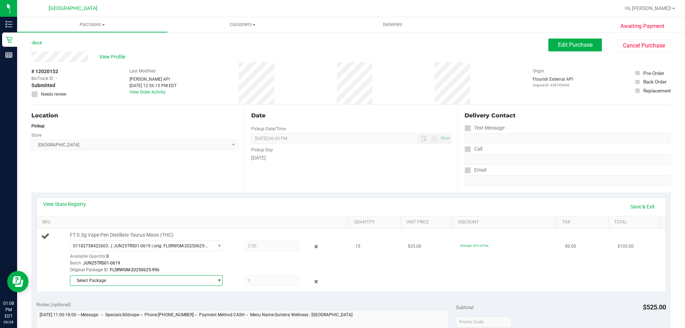
click at [112, 282] on span "Select Package" at bounding box center [141, 280] width 143 height 10
click at [184, 309] on span "( JUN25TRS01-0619 | orig: FLSRWGM-20250625-900 )" at bounding box center [167, 310] width 105 height 5
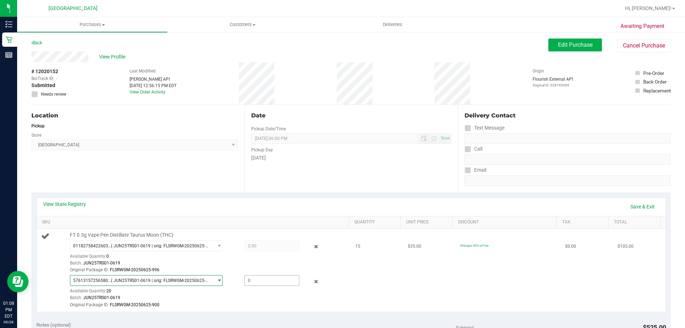
click at [260, 276] on span at bounding box center [271, 280] width 55 height 11
type input "13"
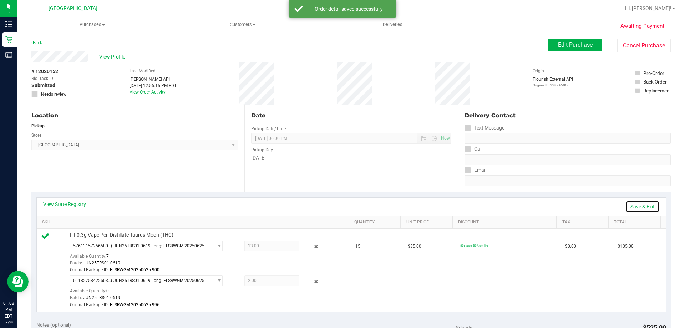
click at [633, 204] on link "Save & Exit" at bounding box center [643, 207] width 34 height 12
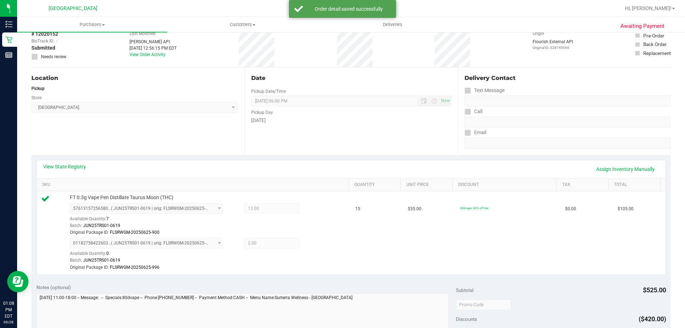
scroll to position [214, 0]
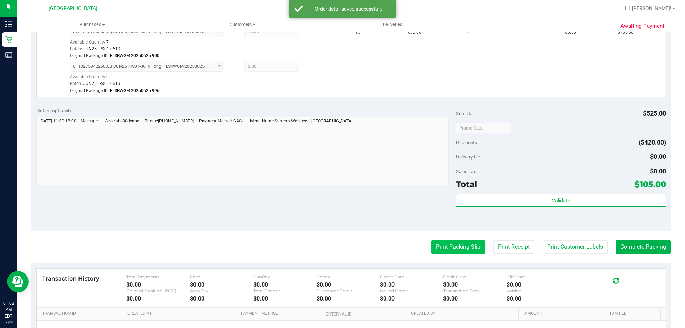
click at [448, 249] on button "Print Packing Slip" at bounding box center [458, 247] width 54 height 14
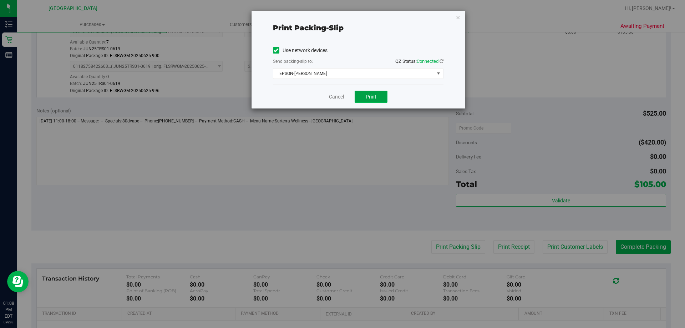
click at [365, 101] on button "Print" at bounding box center [371, 97] width 33 height 12
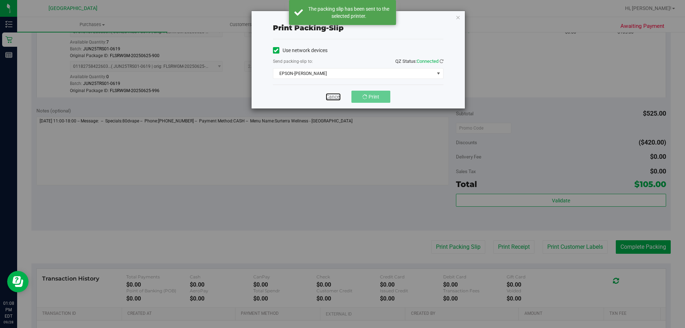
drag, startPoint x: 340, startPoint y: 98, endPoint x: 360, endPoint y: 102, distance: 20.3
click at [339, 98] on link "Cancel" at bounding box center [333, 96] width 15 height 7
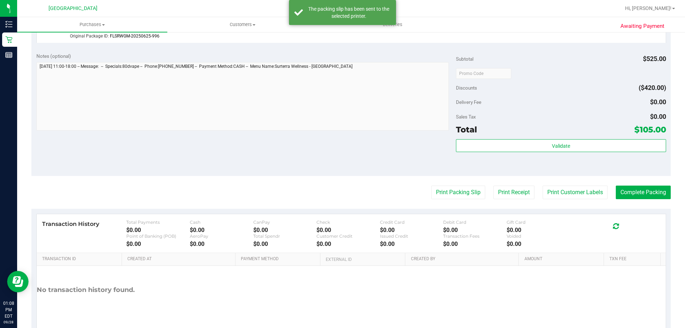
scroll to position [285, 0]
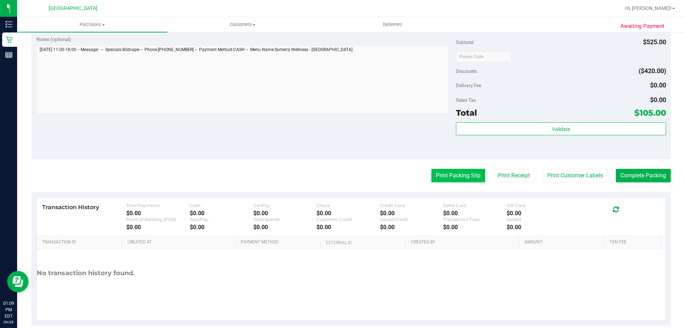
click at [436, 172] on button "Print Packing Slip" at bounding box center [458, 176] width 54 height 14
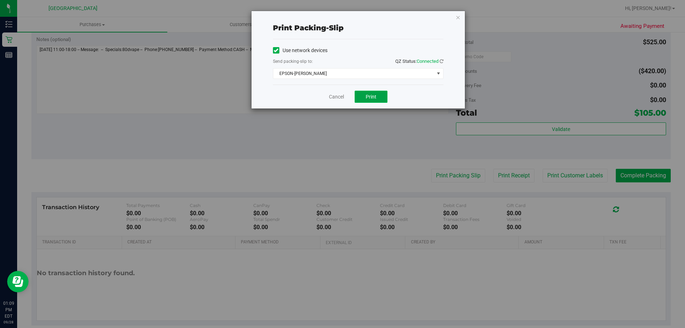
click at [380, 97] on button "Print" at bounding box center [371, 97] width 33 height 12
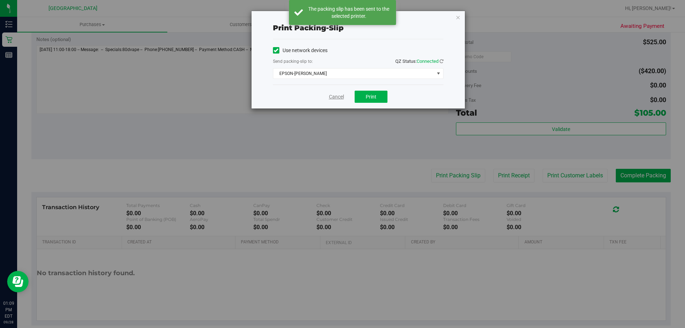
click at [336, 97] on link "Cancel" at bounding box center [336, 96] width 15 height 7
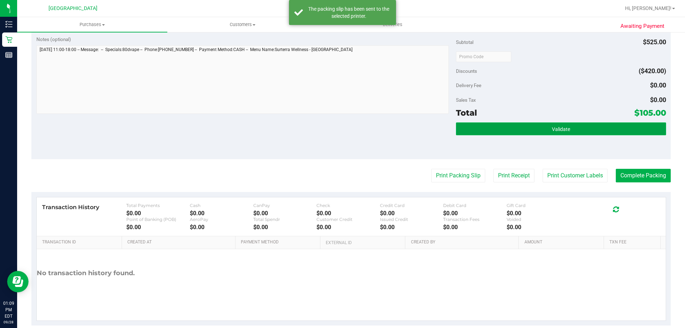
click at [564, 132] on button "Validate" at bounding box center [561, 128] width 210 height 13
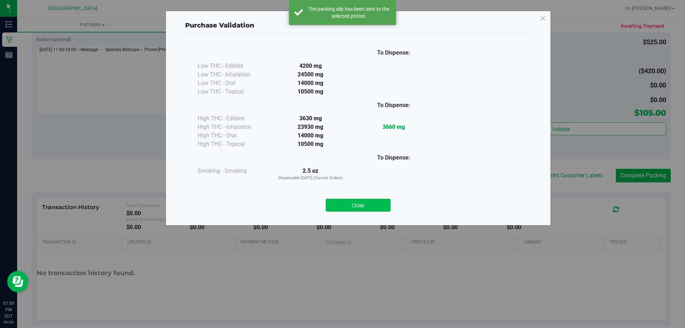
click at [365, 205] on button "Close" at bounding box center [358, 205] width 65 height 13
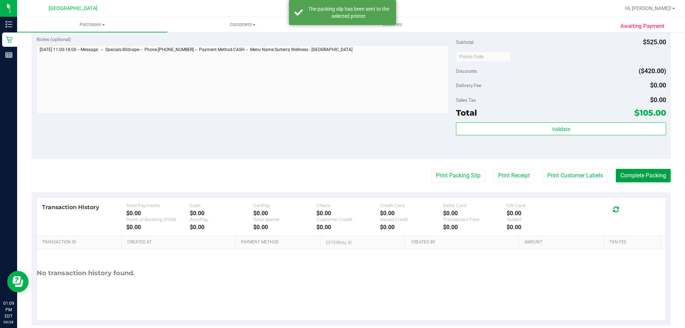
click at [645, 169] on button "Complete Packing" at bounding box center [643, 176] width 55 height 14
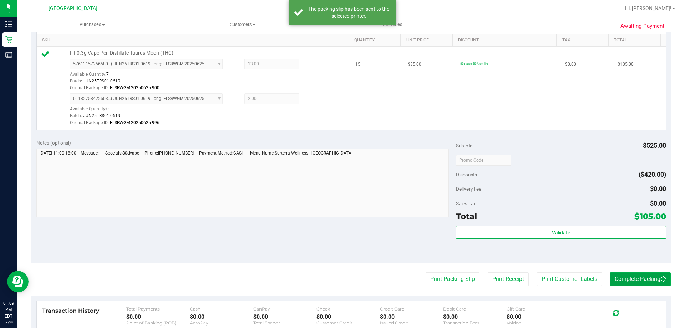
scroll to position [71, 0]
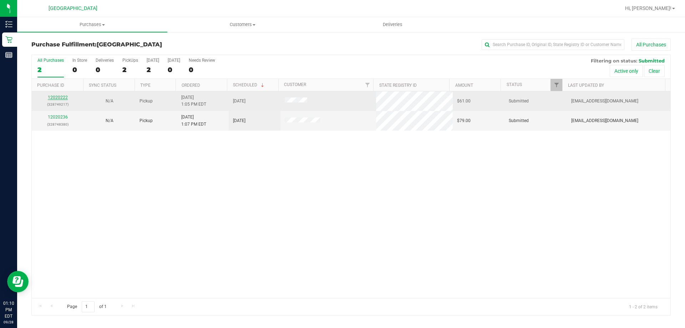
click at [58, 95] on link "12020222" at bounding box center [58, 97] width 20 height 5
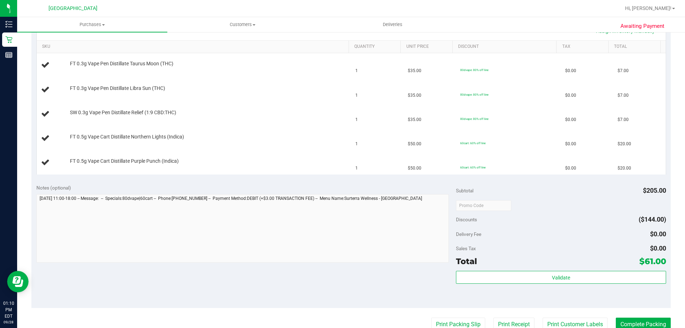
scroll to position [178, 0]
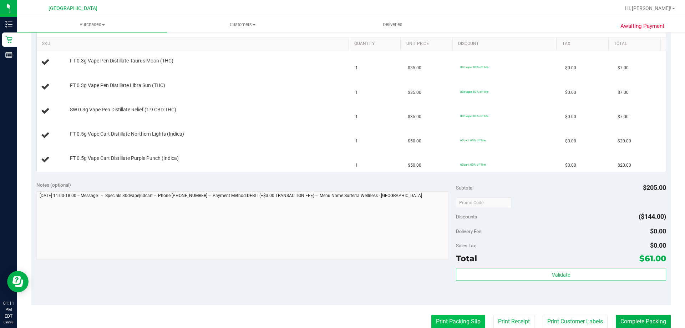
click at [439, 320] on button "Print Packing Slip" at bounding box center [458, 322] width 54 height 14
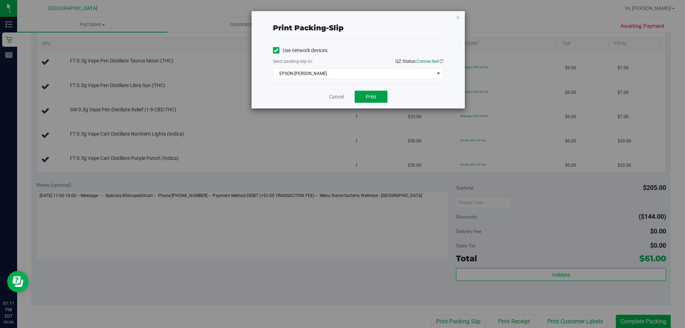
click at [378, 97] on button "Print" at bounding box center [371, 97] width 33 height 12
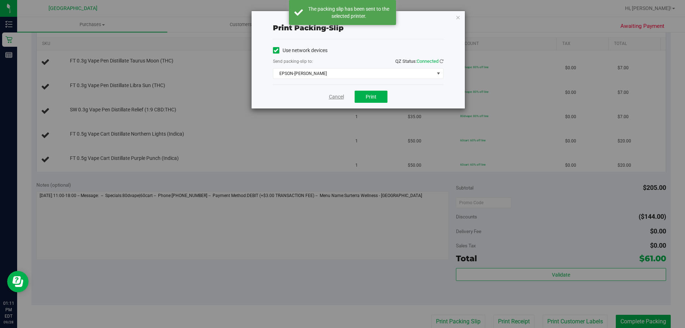
click at [336, 96] on link "Cancel" at bounding box center [336, 96] width 15 height 7
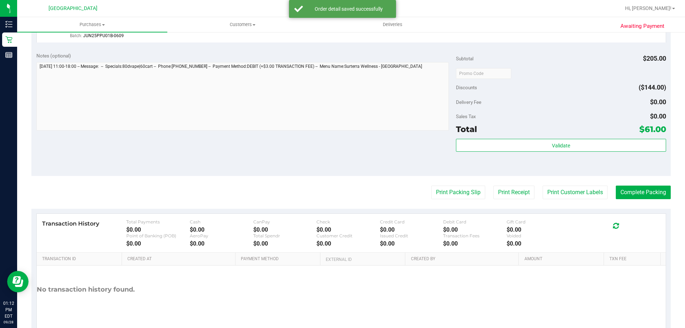
scroll to position [393, 0]
click at [461, 194] on button "Print Packing Slip" at bounding box center [458, 192] width 54 height 14
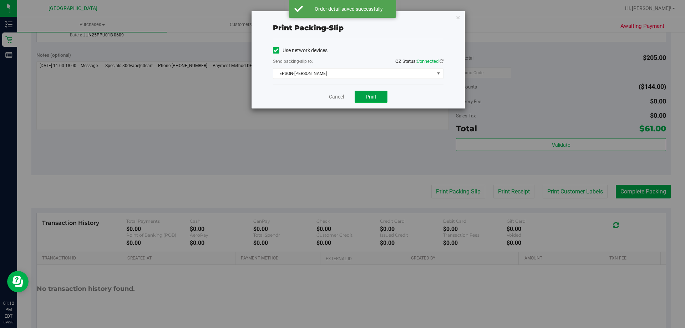
click at [382, 102] on button "Print" at bounding box center [371, 97] width 33 height 12
click at [334, 95] on link "Cancel" at bounding box center [333, 96] width 15 height 7
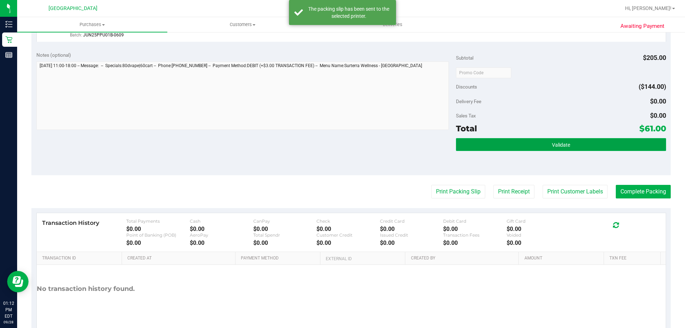
click at [577, 140] on button "Validate" at bounding box center [561, 144] width 210 height 13
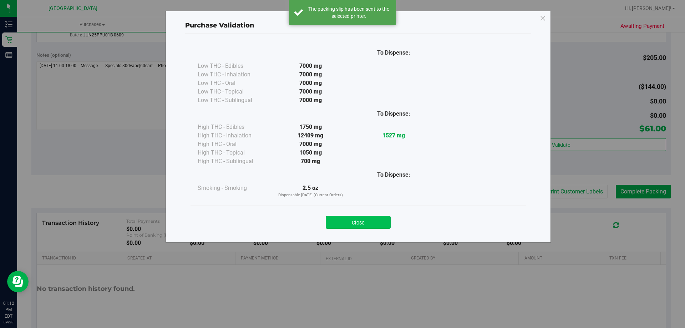
click at [355, 220] on button "Close" at bounding box center [358, 222] width 65 height 13
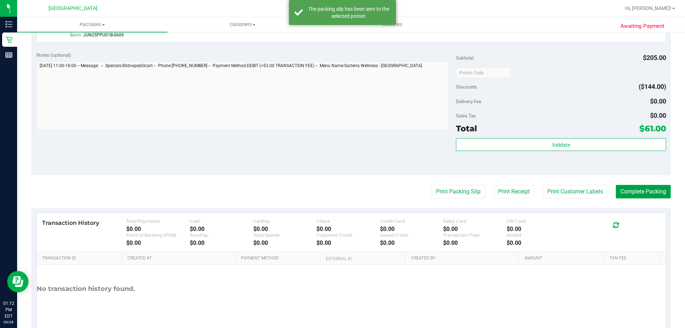
click at [645, 192] on button "Complete Packing" at bounding box center [643, 192] width 55 height 14
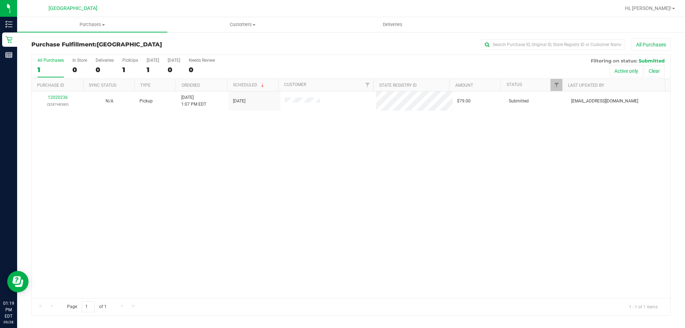
click at [373, 218] on div "12020236 (328748380) N/A Pickup [DATE] 1:07 PM EDT 9/28/2025 $79.00 Submitted […" at bounding box center [351, 194] width 639 height 207
drag, startPoint x: 0, startPoint y: 9, endPoint x: 384, endPoint y: 181, distance: 421.2
click at [268, 203] on div "12020236 (328748380) N/A Pickup [DATE] 1:07 PM EDT 9/28/2025 $79.00 Submitted […" at bounding box center [351, 194] width 639 height 207
click at [92, 27] on span "Purchases" at bounding box center [92, 24] width 150 height 6
click at [547, 43] on input "text" at bounding box center [553, 44] width 143 height 11
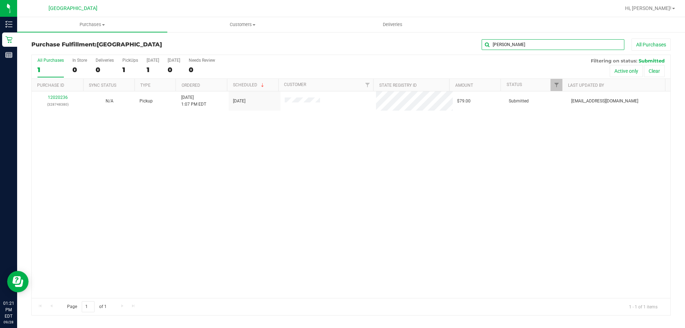
type input "[PERSON_NAME]"
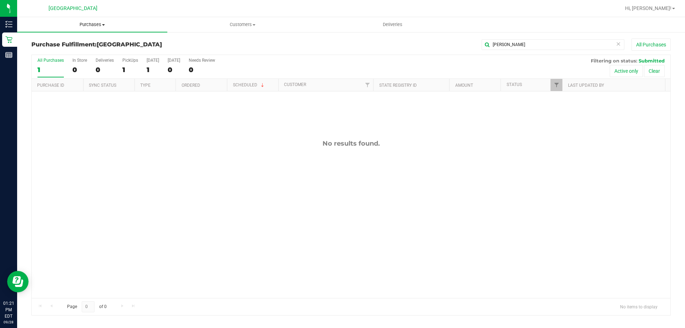
click at [100, 27] on span "Purchases" at bounding box center [92, 24] width 150 height 6
click at [70, 57] on li "All purchases" at bounding box center [92, 60] width 150 height 9
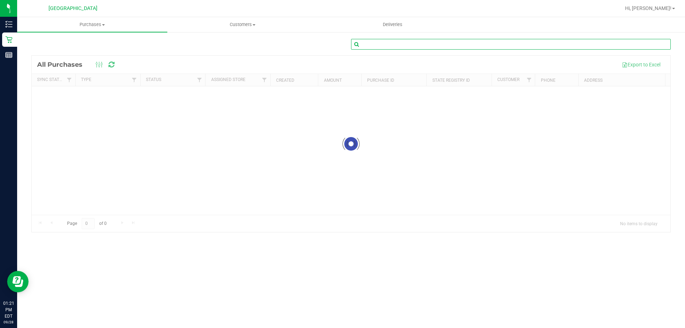
click at [527, 47] on input "text" at bounding box center [511, 44] width 320 height 11
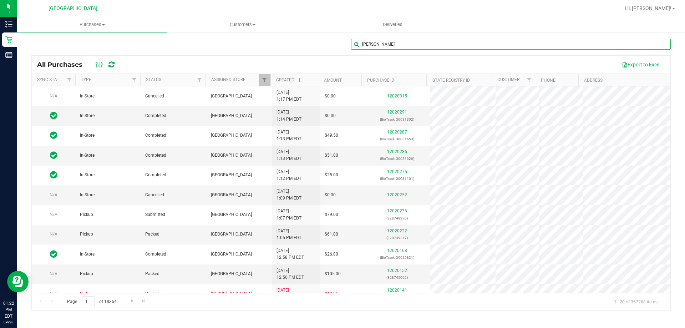
type input "[PERSON_NAME]"
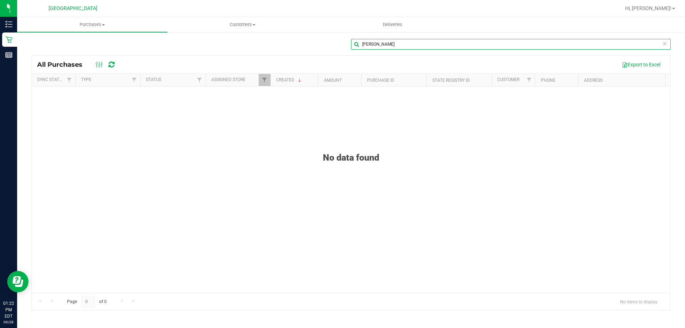
click at [406, 47] on input "[PERSON_NAME]" at bounding box center [511, 44] width 320 height 11
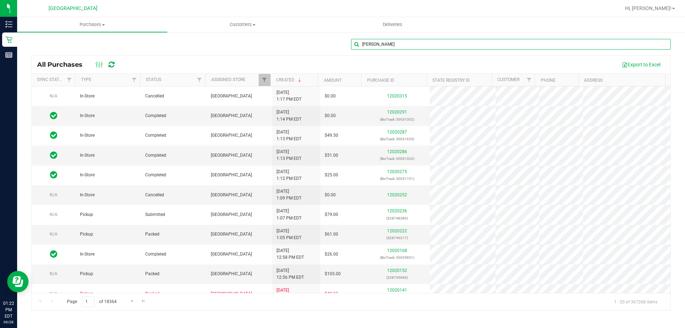
type input "[PERSON_NAME]"
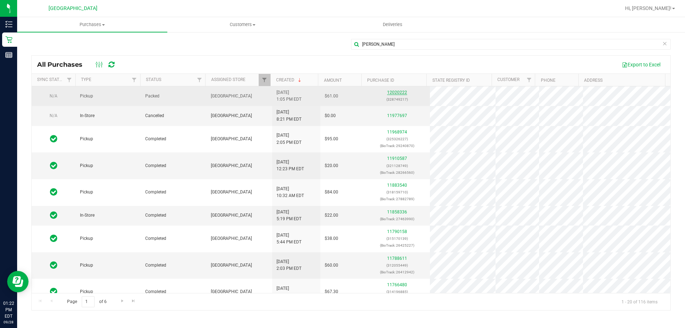
click at [395, 93] on link "12020222" at bounding box center [397, 92] width 20 height 5
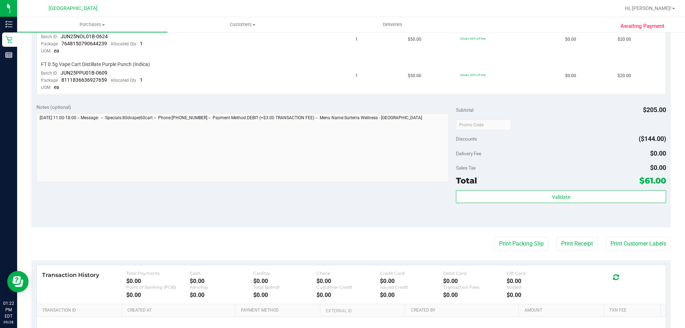
scroll to position [321, 0]
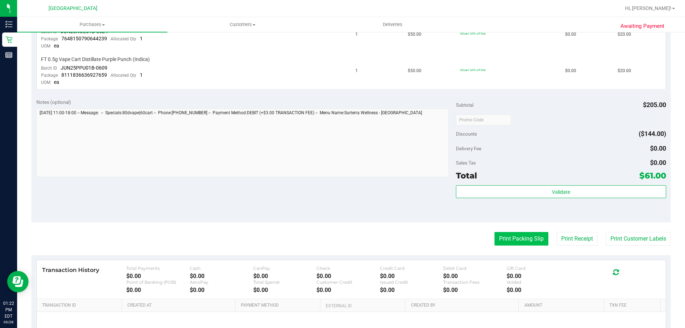
click at [521, 239] on button "Print Packing Slip" at bounding box center [522, 239] width 54 height 14
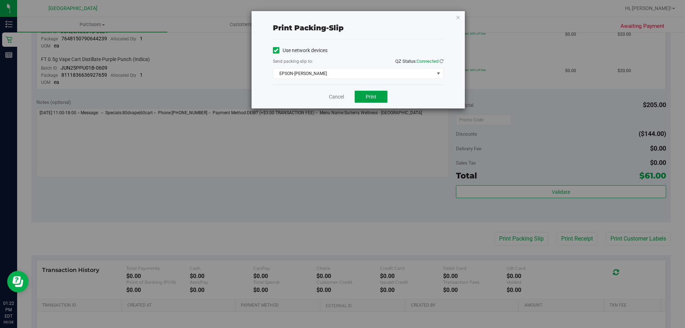
click at [371, 96] on span "Print" at bounding box center [371, 97] width 11 height 6
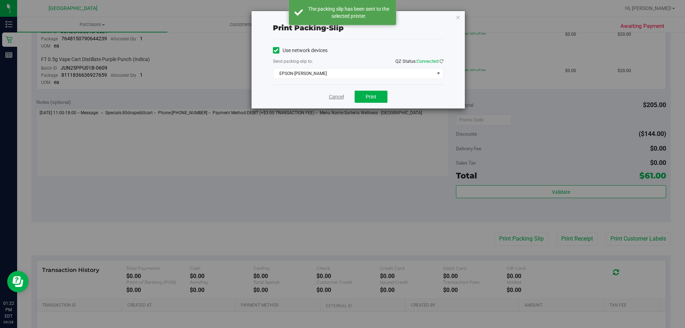
click at [338, 96] on link "Cancel" at bounding box center [336, 96] width 15 height 7
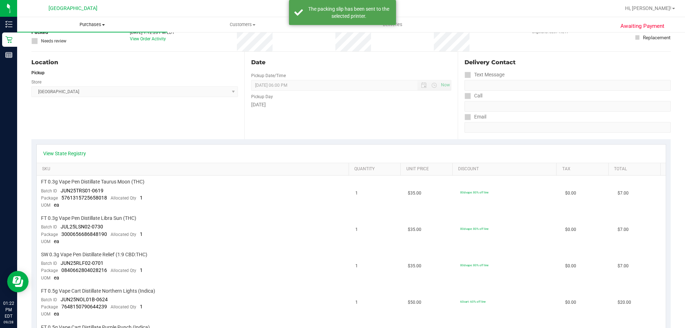
scroll to position [0, 0]
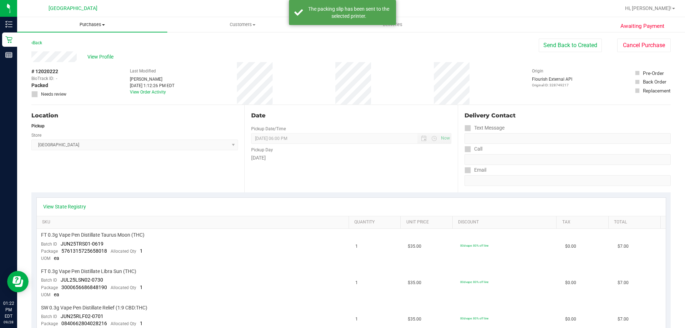
click at [89, 28] on uib-tab-heading "Purchases Summary of purchases Fulfillment All purchases" at bounding box center [92, 24] width 150 height 15
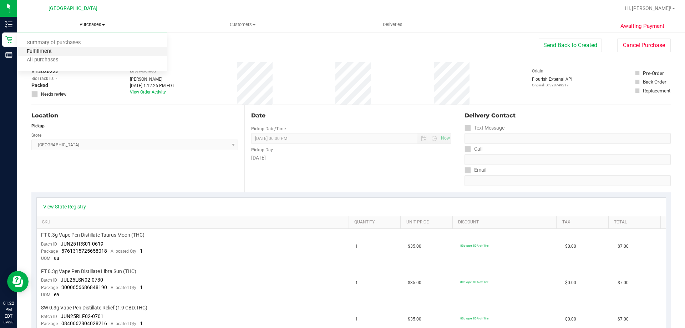
click at [59, 50] on span "Fulfillment" at bounding box center [39, 52] width 44 height 6
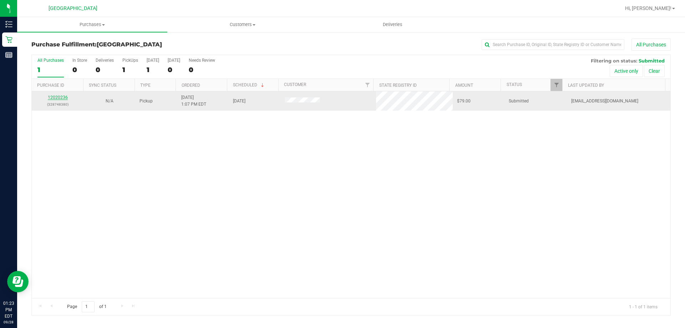
click at [62, 96] on link "12020236" at bounding box center [58, 97] width 20 height 5
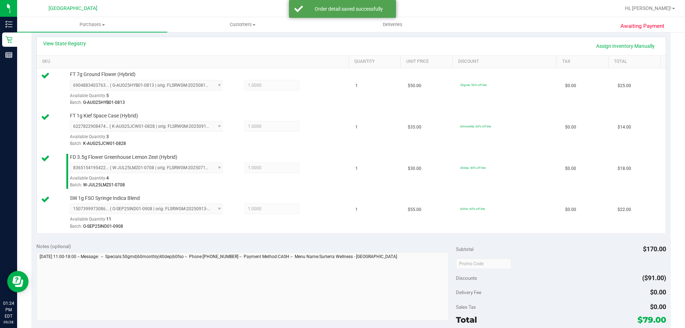
scroll to position [214, 0]
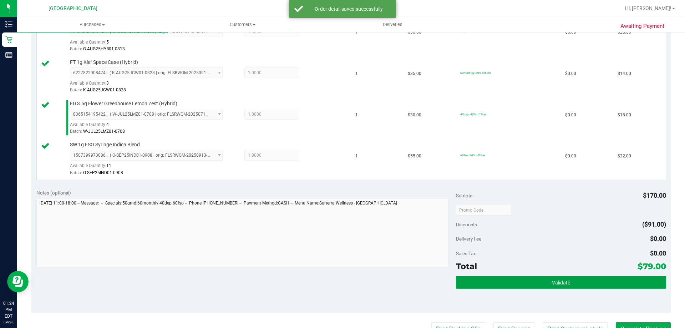
click at [544, 279] on button "Validate" at bounding box center [561, 282] width 210 height 13
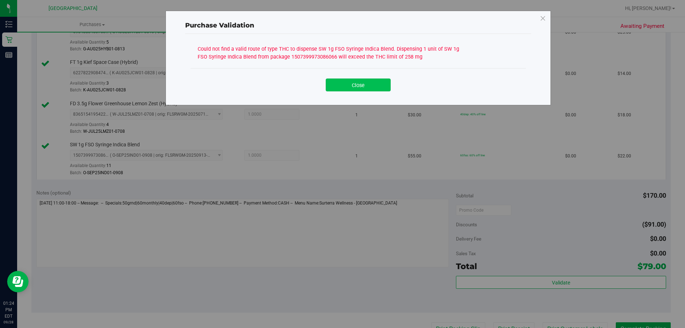
click at [375, 82] on button "Close" at bounding box center [358, 84] width 65 height 13
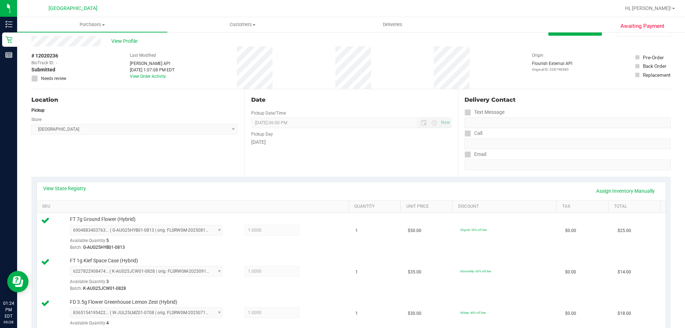
scroll to position [0, 0]
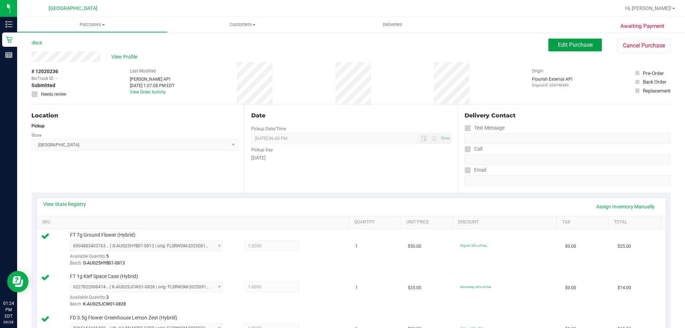
click at [581, 49] on button "Edit Purchase" at bounding box center [575, 45] width 54 height 13
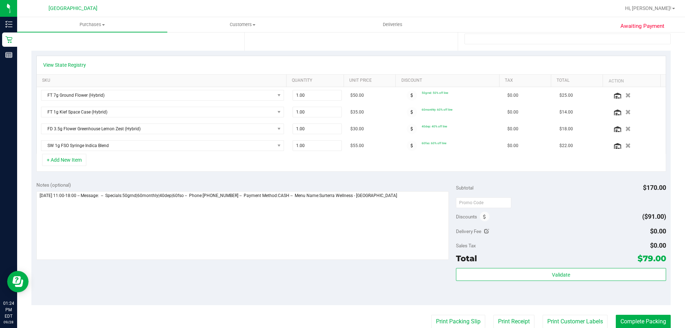
scroll to position [143, 0]
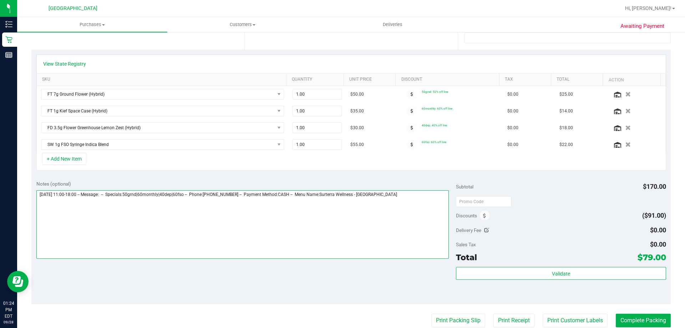
click at [417, 203] on textarea at bounding box center [242, 224] width 413 height 69
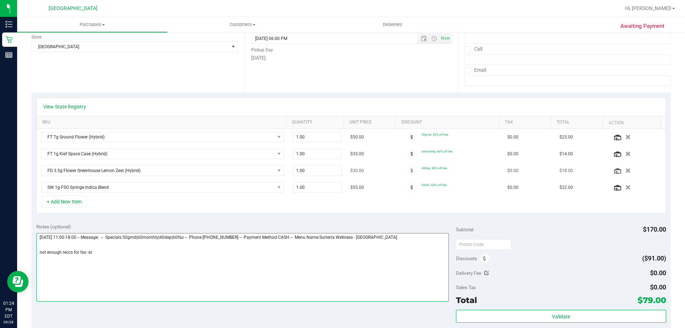
scroll to position [0, 0]
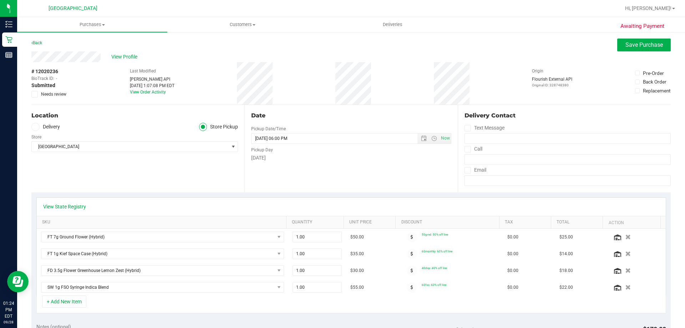
type textarea "[DATE] 11:00-18:00 -- Message: -- Specials:50grnd|60monthly|40dep|60fso -- Phon…"
click at [52, 93] on span "Needs review" at bounding box center [53, 94] width 25 height 6
click at [0, 0] on input "Needs review" at bounding box center [0, 0] width 0 height 0
click at [630, 40] on button "Save Purchase" at bounding box center [644, 45] width 54 height 13
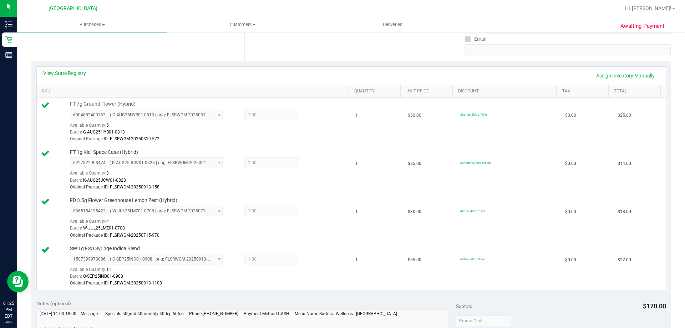
scroll to position [36, 0]
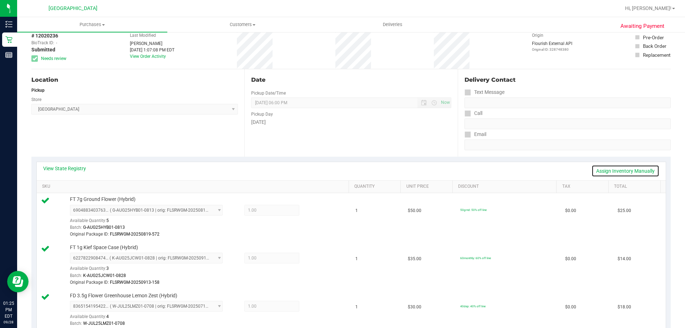
click at [628, 169] on link "Assign Inventory Manually" at bounding box center [626, 171] width 68 height 12
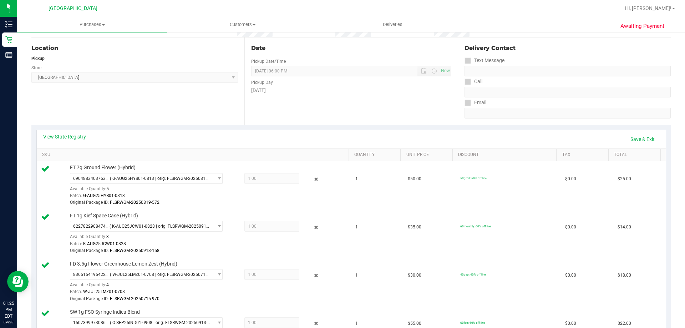
scroll to position [143, 0]
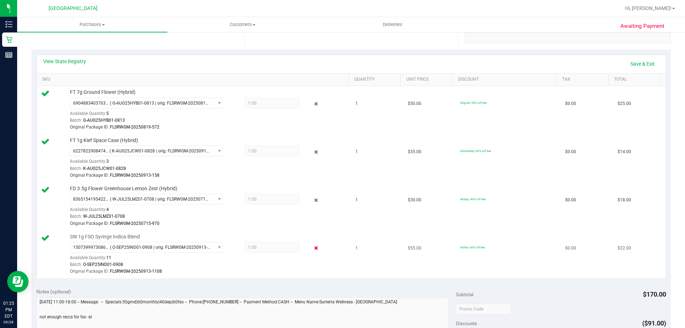
click at [313, 249] on icon at bounding box center [316, 248] width 7 height 8
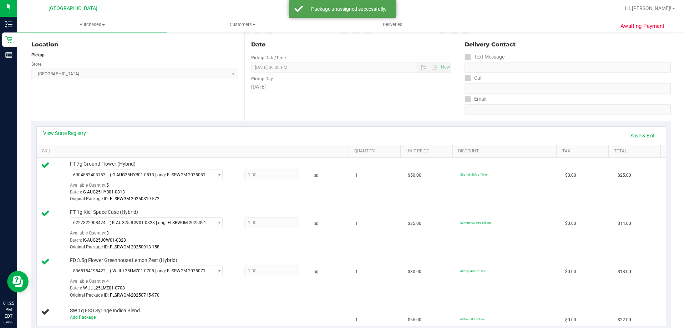
scroll to position [0, 0]
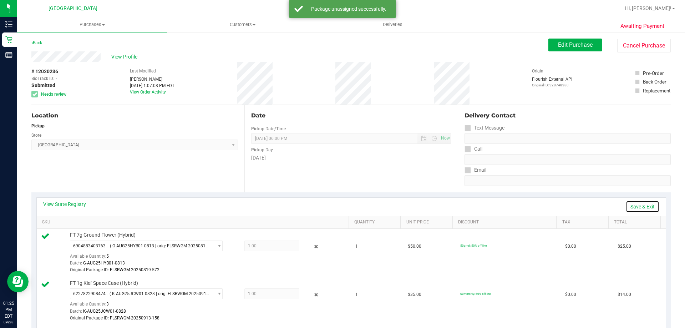
click at [640, 206] on link "Save & Exit" at bounding box center [643, 207] width 34 height 12
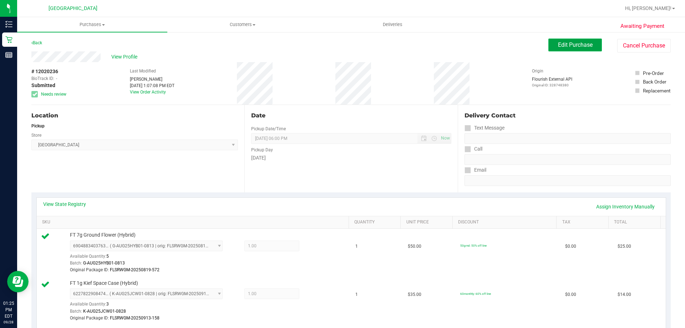
click at [582, 44] on span "Edit Purchase" at bounding box center [575, 44] width 35 height 7
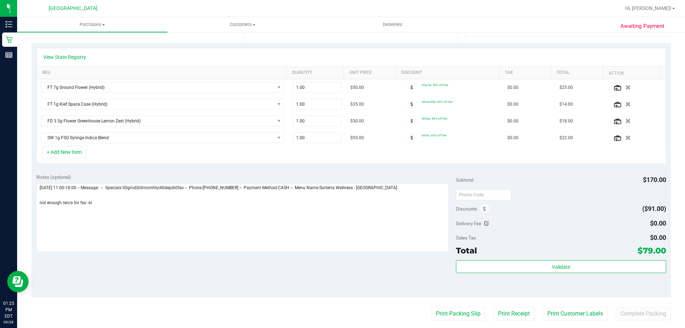
scroll to position [178, 0]
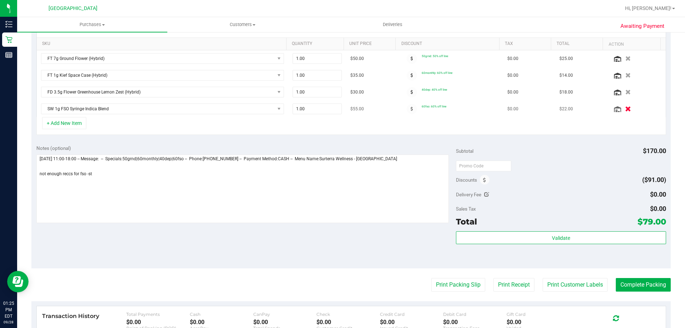
click at [625, 109] on icon "button" at bounding box center [628, 108] width 6 height 5
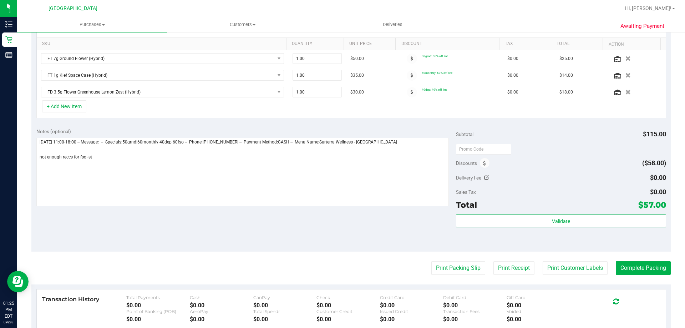
scroll to position [0, 0]
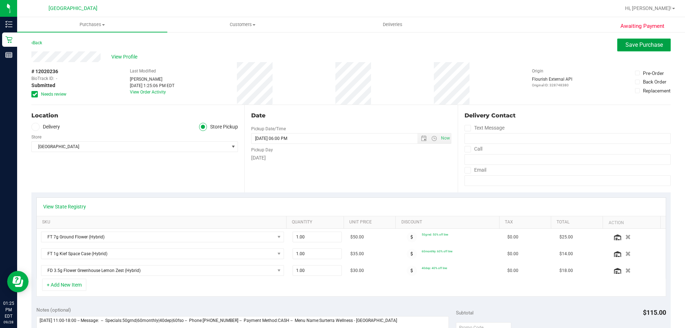
click at [641, 49] on button "Save Purchase" at bounding box center [644, 45] width 54 height 13
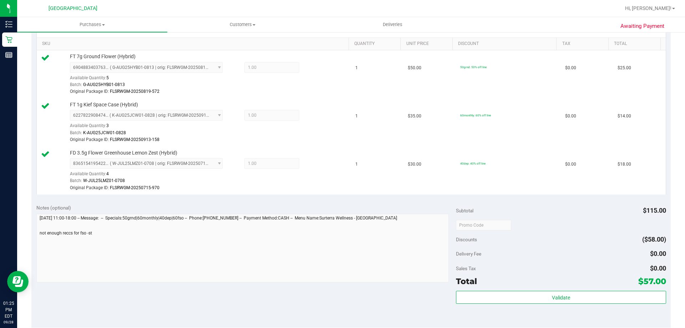
scroll to position [321, 0]
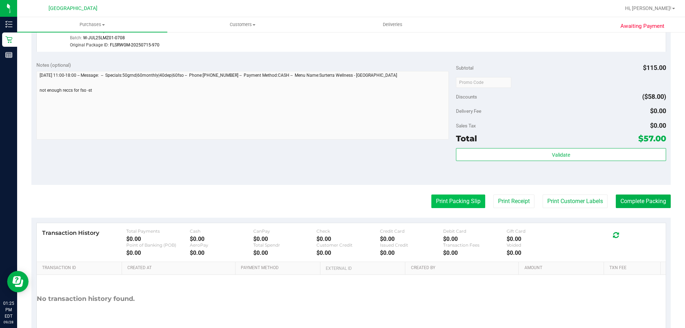
click at [461, 203] on button "Print Packing Slip" at bounding box center [458, 201] width 54 height 14
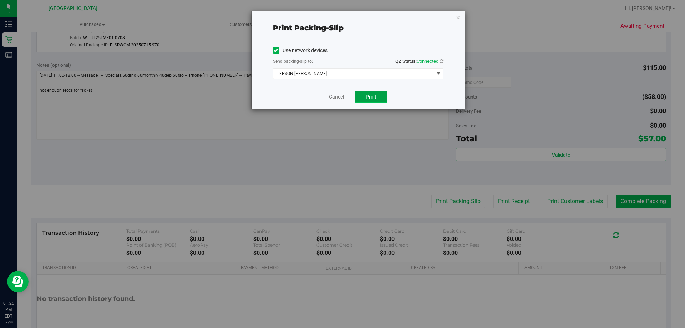
click at [379, 99] on button "Print" at bounding box center [371, 97] width 33 height 12
click at [318, 88] on div "Cancel Print" at bounding box center [358, 97] width 171 height 24
click at [341, 98] on link "Cancel" at bounding box center [336, 96] width 15 height 7
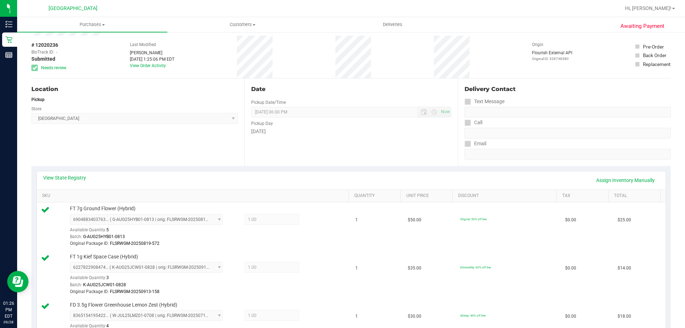
scroll to position [0, 0]
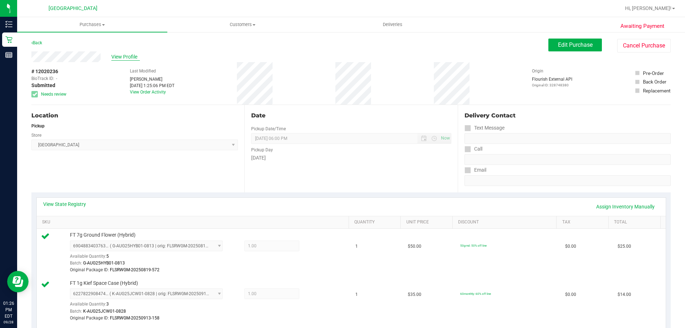
click at [123, 54] on span "View Profile" at bounding box center [125, 56] width 29 height 7
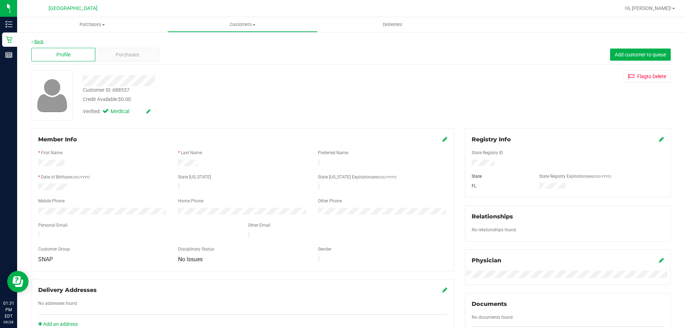
click at [43, 40] on link "Back" at bounding box center [37, 41] width 12 height 5
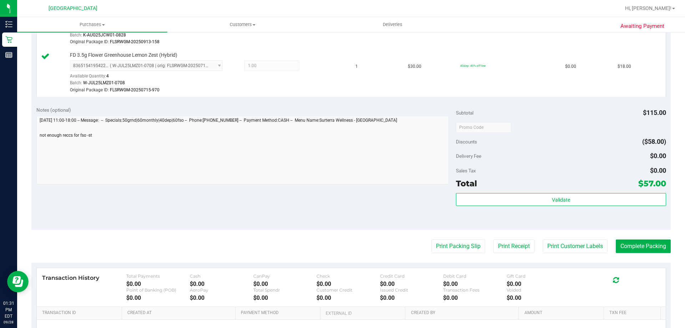
scroll to position [321, 0]
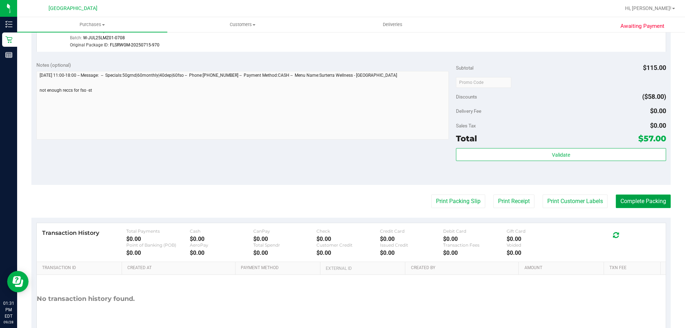
click at [648, 199] on button "Complete Packing" at bounding box center [643, 201] width 55 height 14
